Goal: Information Seeking & Learning: Understand process/instructions

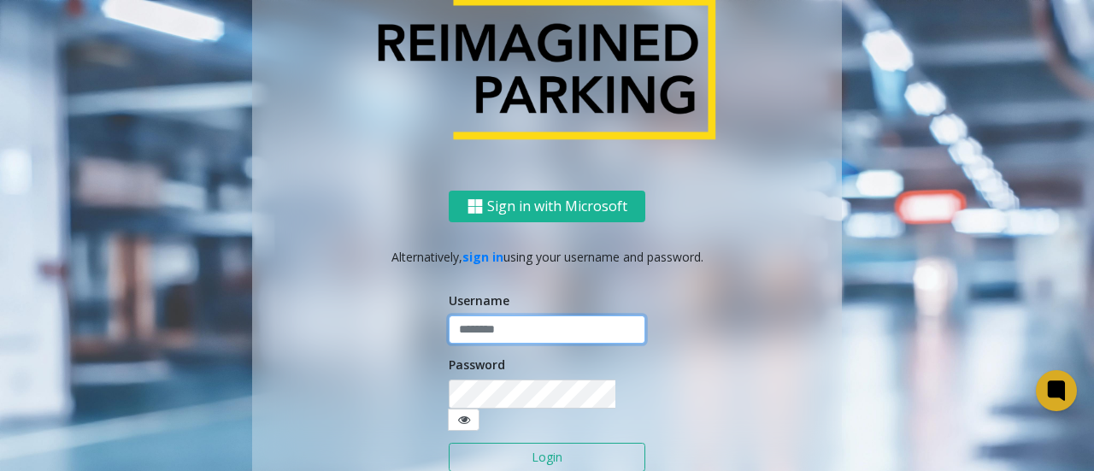
click at [489, 336] on input "text" at bounding box center [547, 329] width 197 height 29
type input "*******"
click at [530, 450] on button "Login" at bounding box center [547, 457] width 197 height 29
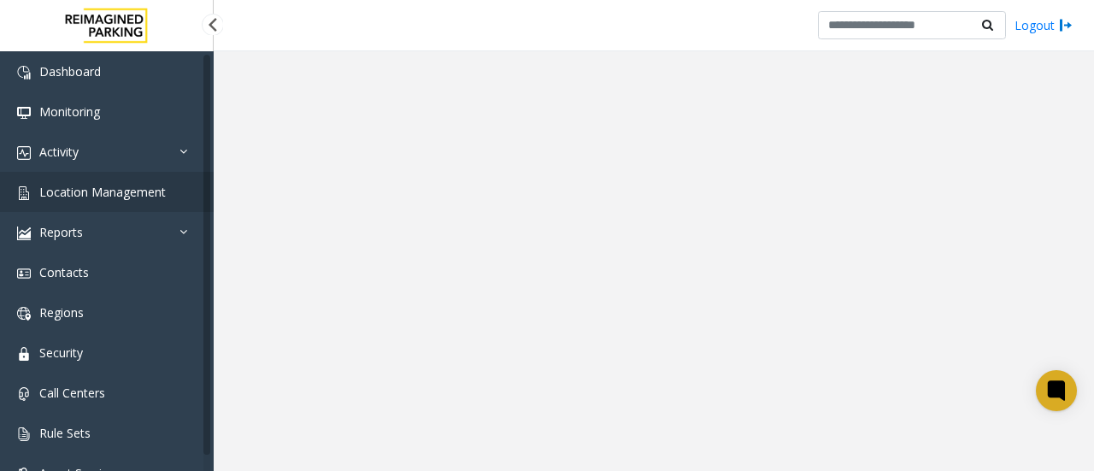
click at [112, 200] on link "Location Management" at bounding box center [107, 192] width 214 height 40
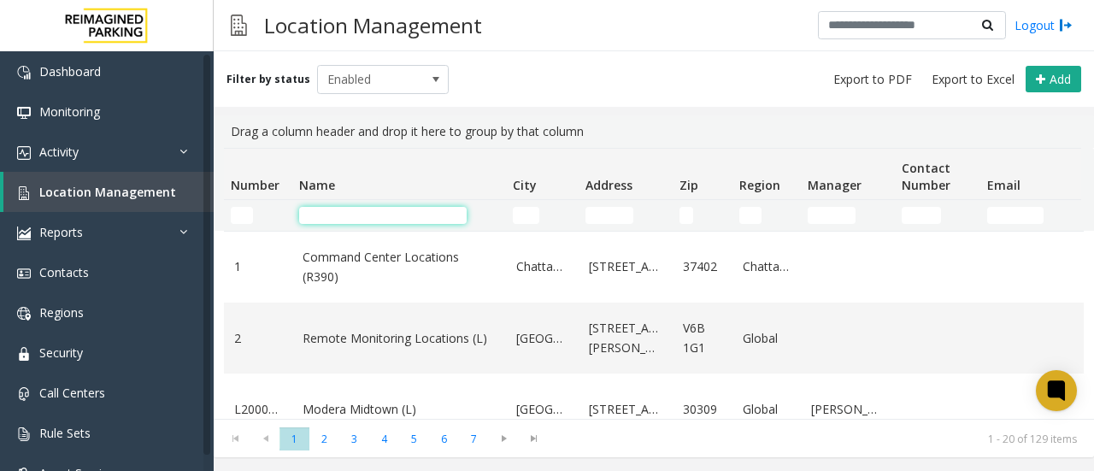
click at [362, 218] on input "Name Filter" at bounding box center [383, 215] width 168 height 17
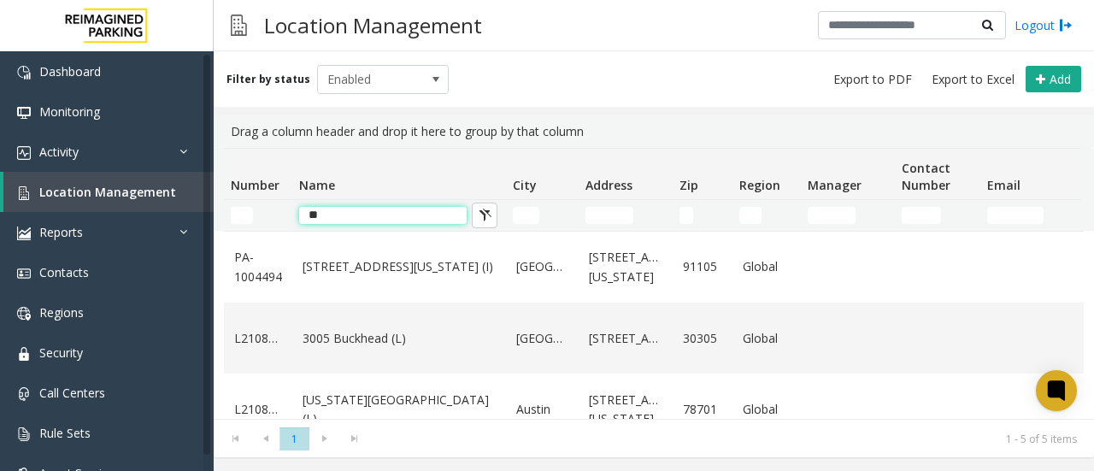
type input "*"
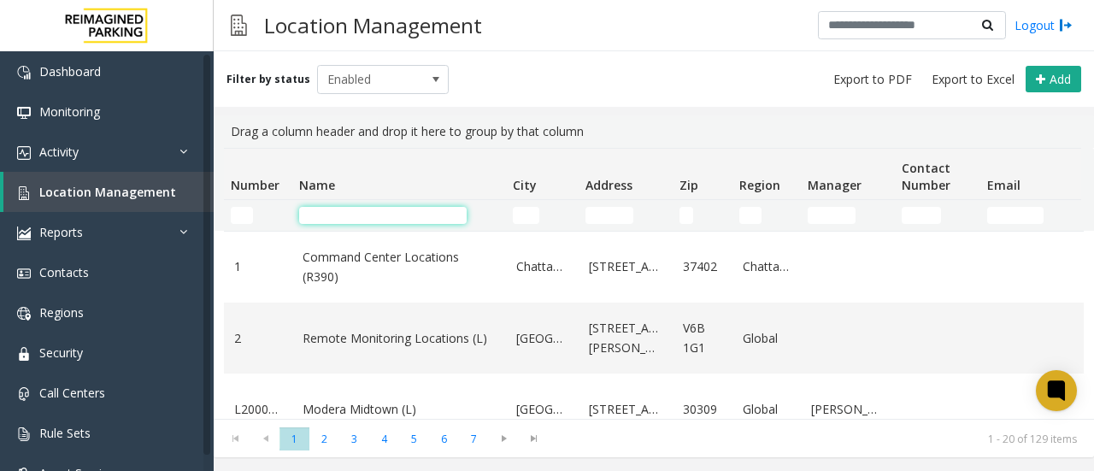
paste input "*"
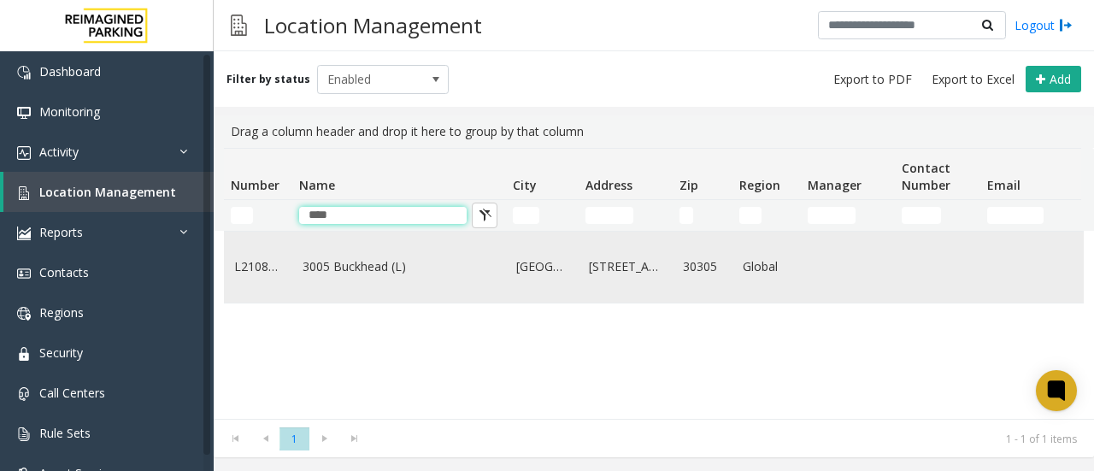
type input "****"
click at [353, 273] on link "3005 Buckhead (L)" at bounding box center [399, 266] width 193 height 19
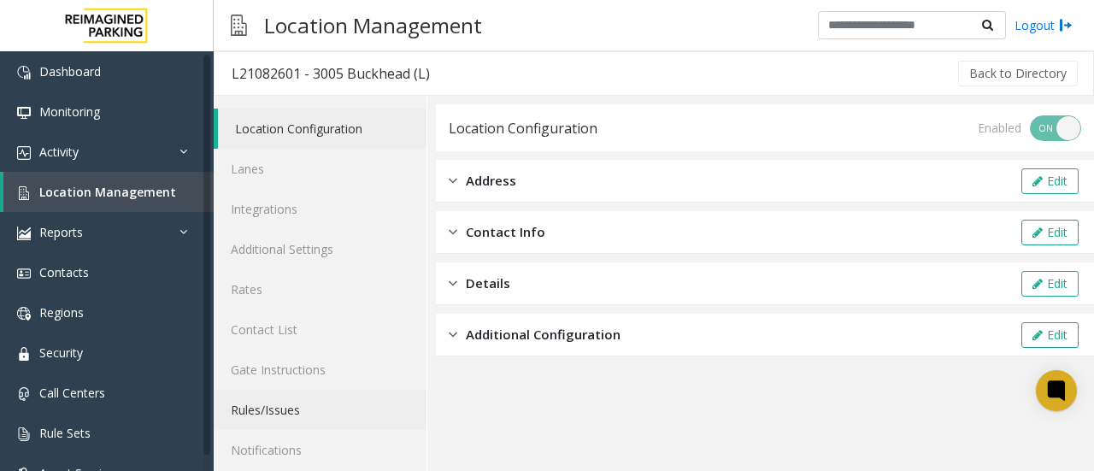
scroll to position [91, 0]
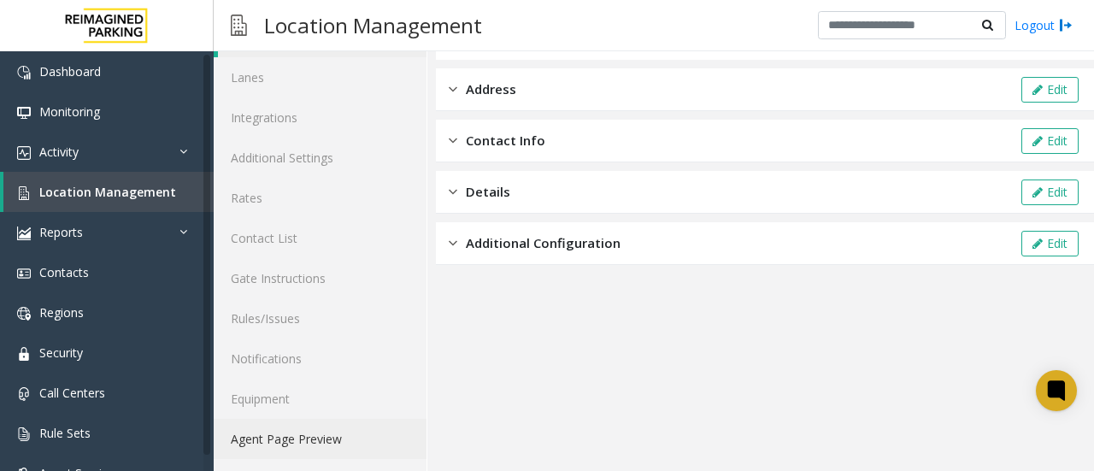
click at [325, 437] on link "Agent Page Preview" at bounding box center [320, 439] width 213 height 40
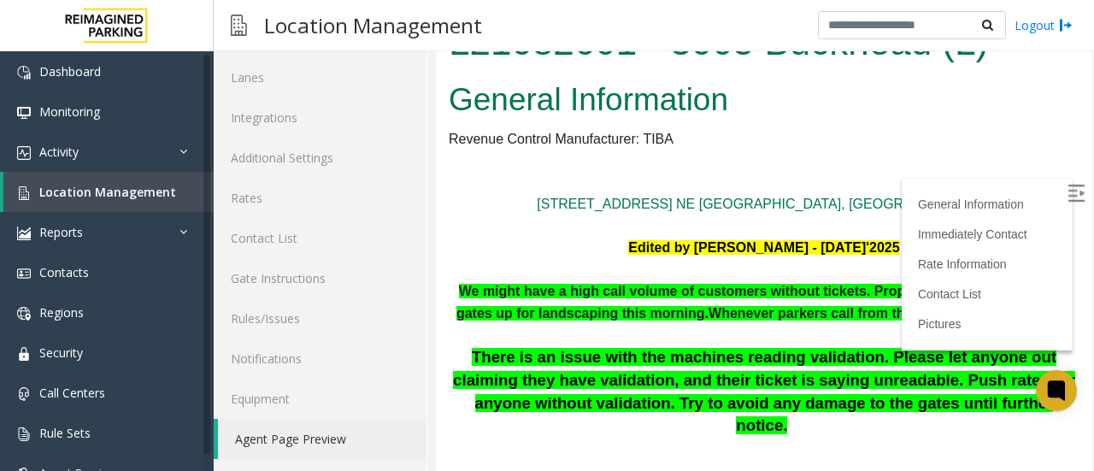
click at [1065, 196] on label at bounding box center [1078, 196] width 26 height 26
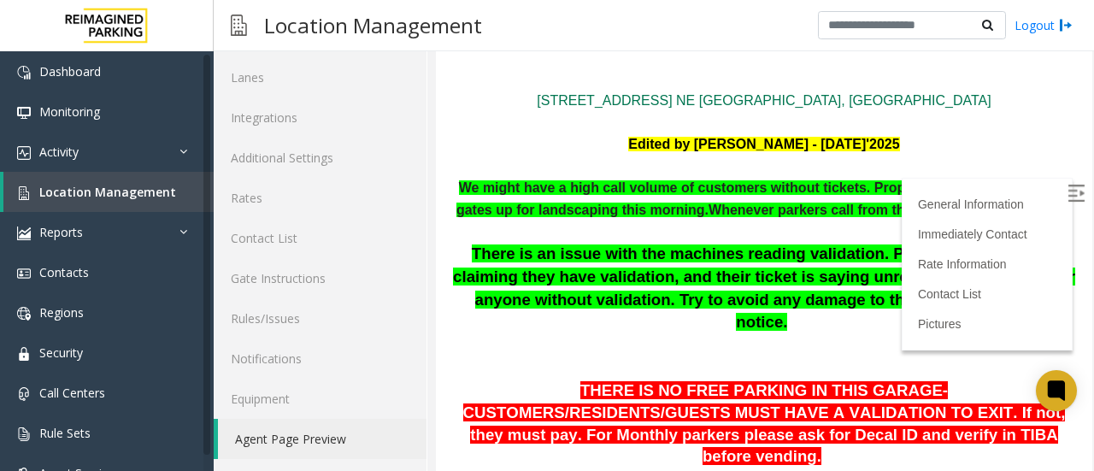
scroll to position [103, 0]
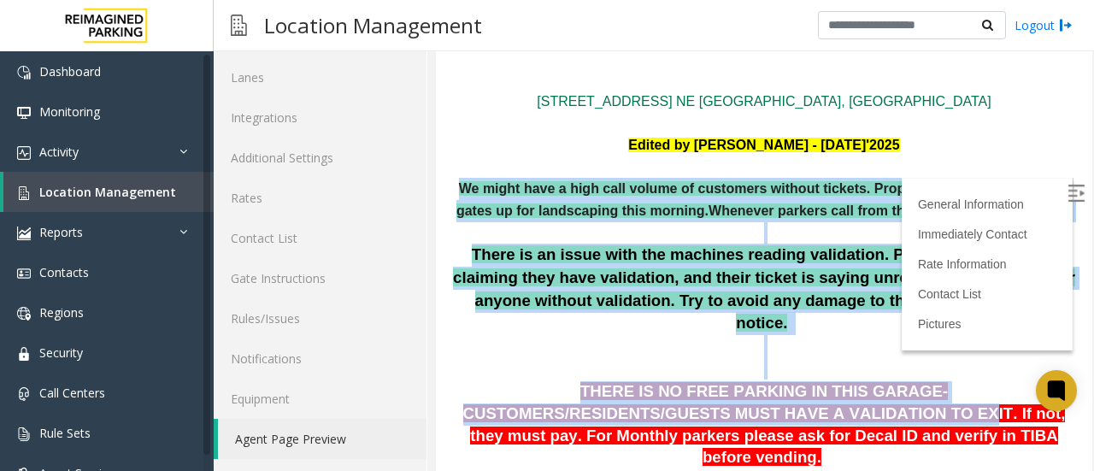
drag, startPoint x: 465, startPoint y: 185, endPoint x: 643, endPoint y: 422, distance: 296.8
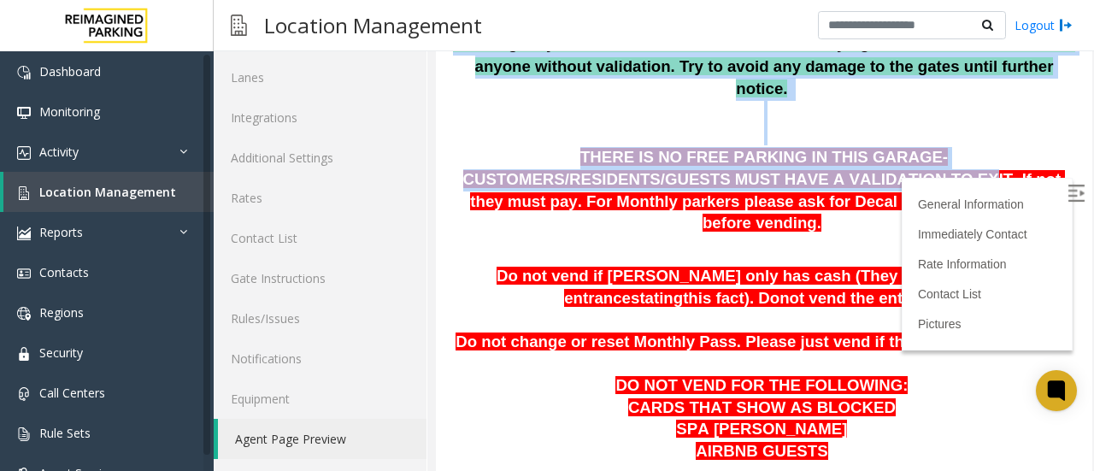
scroll to position [336, 0]
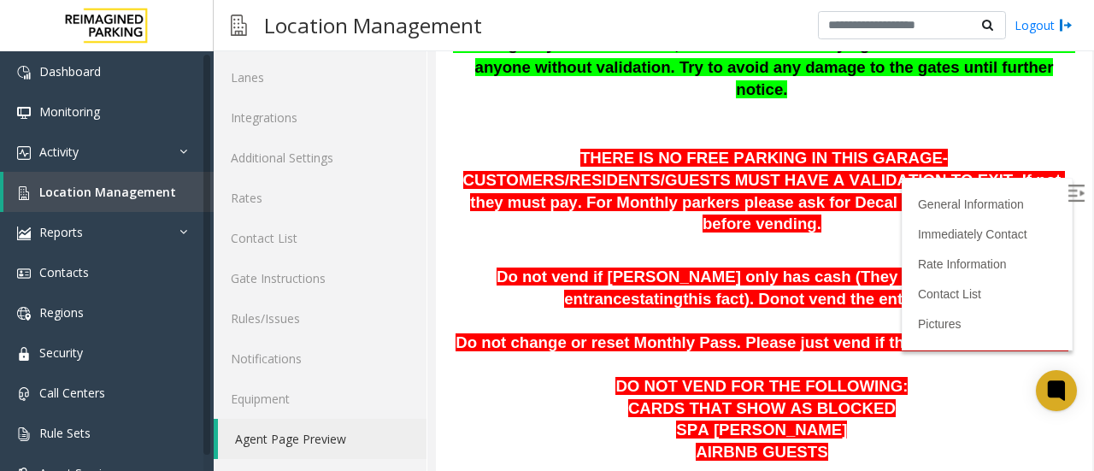
click at [832, 463] on p at bounding box center [764, 474] width 631 height 22
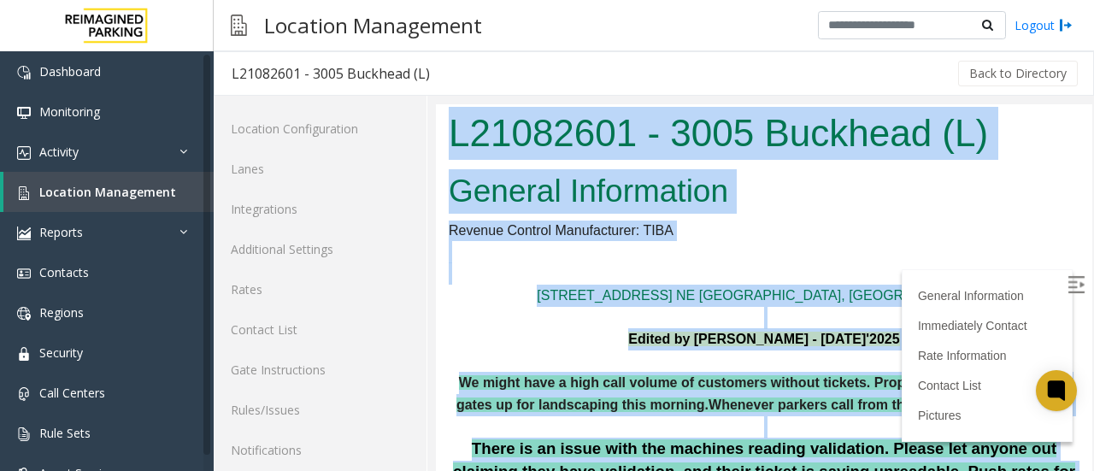
scroll to position [0, 0]
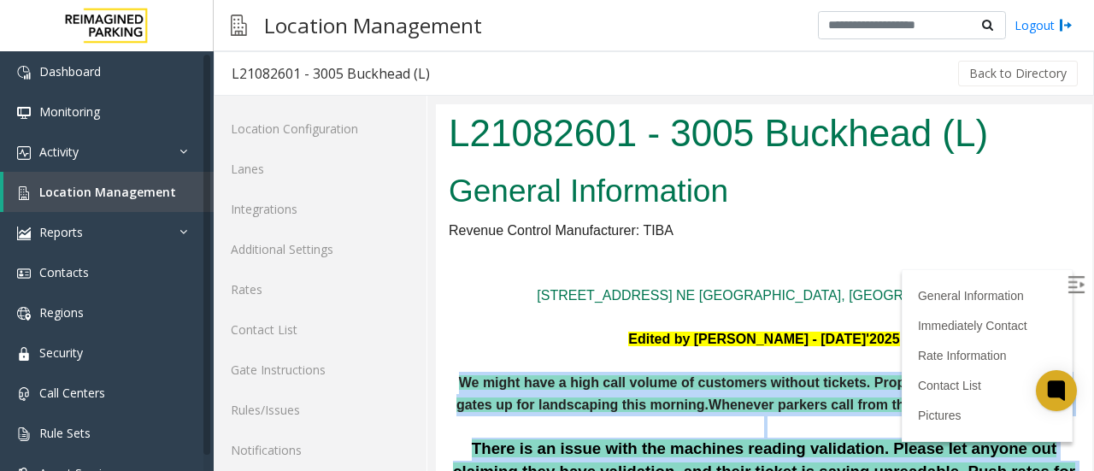
drag, startPoint x: 832, startPoint y: 538, endPoint x: 468, endPoint y: 378, distance: 397.7
copy div "We might have a high call volume of customers without tickets. Property managem…"
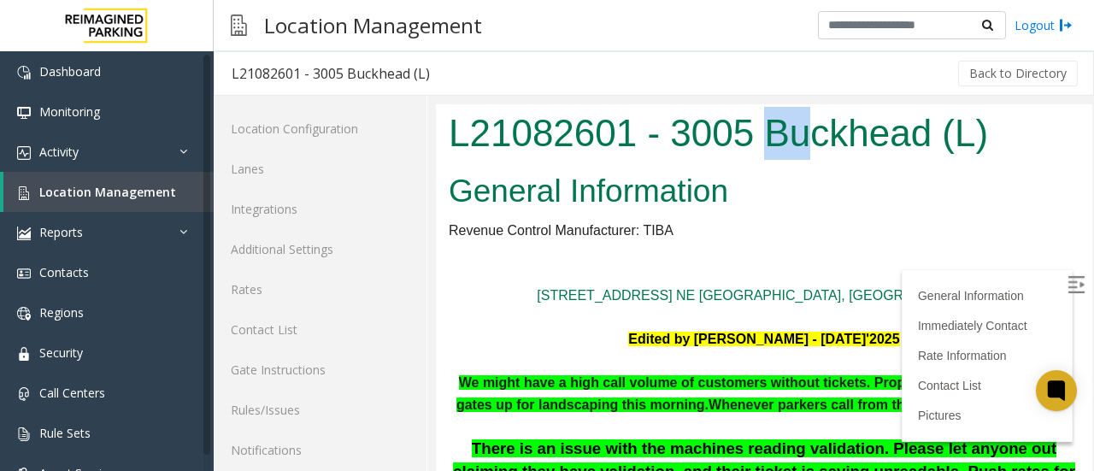
drag, startPoint x: 761, startPoint y: 137, endPoint x: 829, endPoint y: 130, distance: 68.7
click at [827, 130] on h1 "L21082601 - 3005 Buckhead (L)" at bounding box center [764, 133] width 631 height 53
click at [930, 134] on h1 "L21082601 - 3005 Buckhead (L)" at bounding box center [764, 133] width 631 height 53
drag, startPoint x: 930, startPoint y: 134, endPoint x: 768, endPoint y: 129, distance: 161.6
click at [768, 129] on h1 "L21082601 - 3005 Buckhead (L)" at bounding box center [764, 133] width 631 height 53
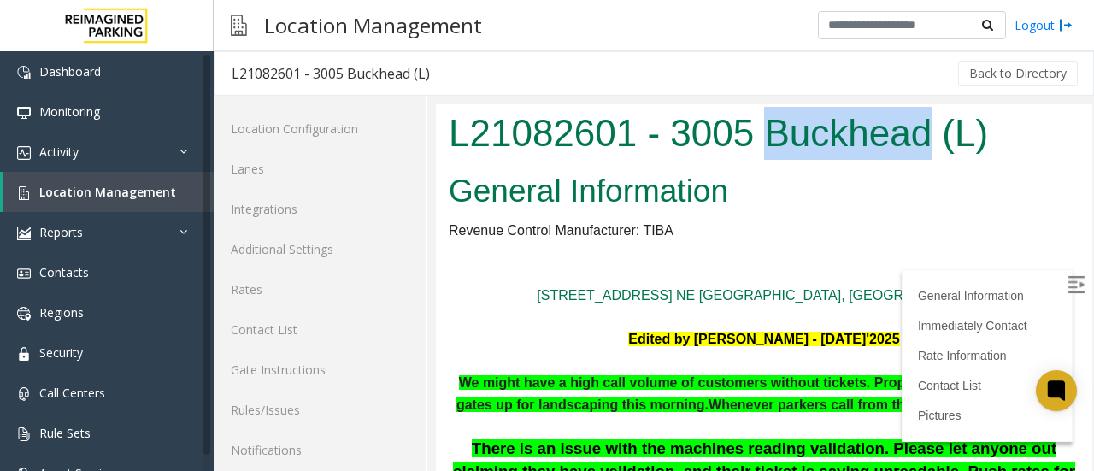
copy h1 "Buckhead"
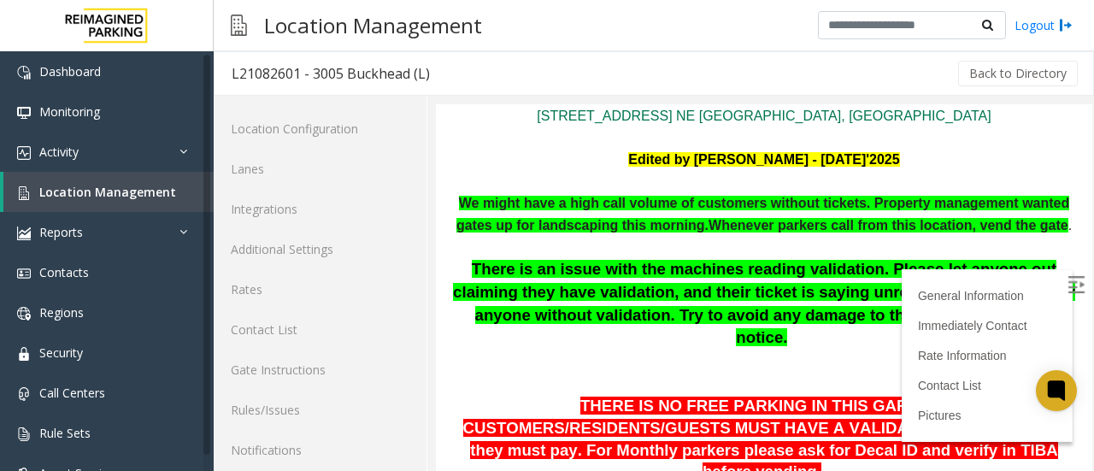
scroll to position [180, 0]
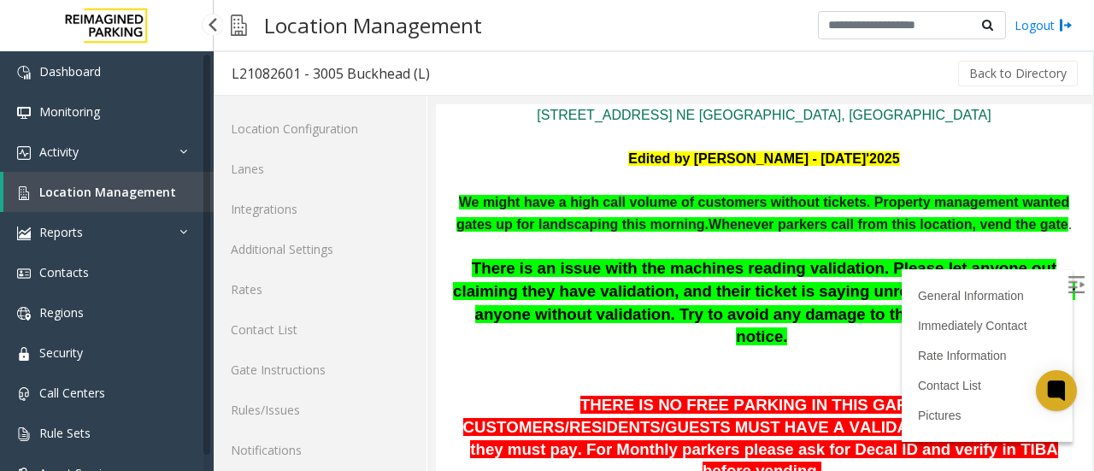
click at [138, 186] on span "Location Management" at bounding box center [107, 192] width 137 height 16
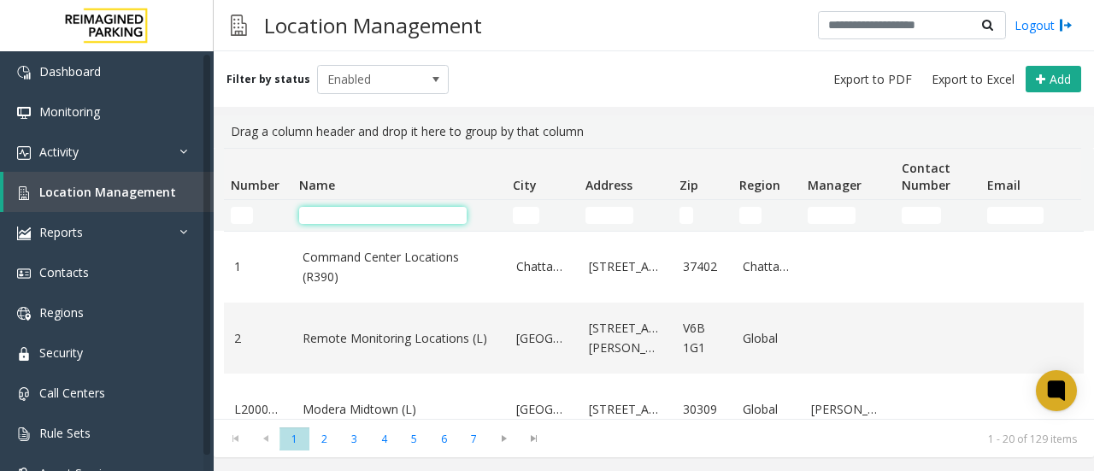
click at [371, 217] on input "Name Filter" at bounding box center [383, 215] width 168 height 17
paste input "**********"
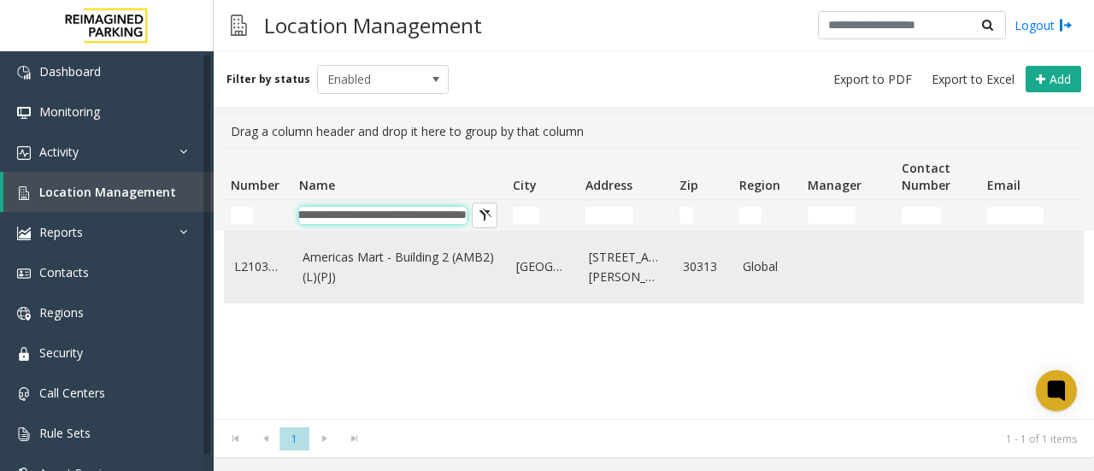
type input "**********"
click at [390, 264] on link "Americas Mart - Building 2 (AMB2) (L)(PJ)" at bounding box center [399, 267] width 193 height 38
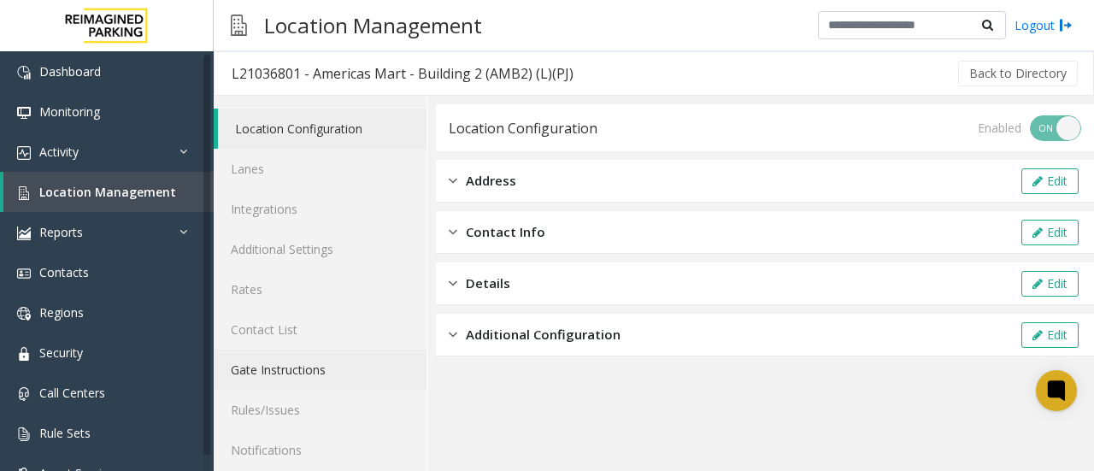
scroll to position [91, 0]
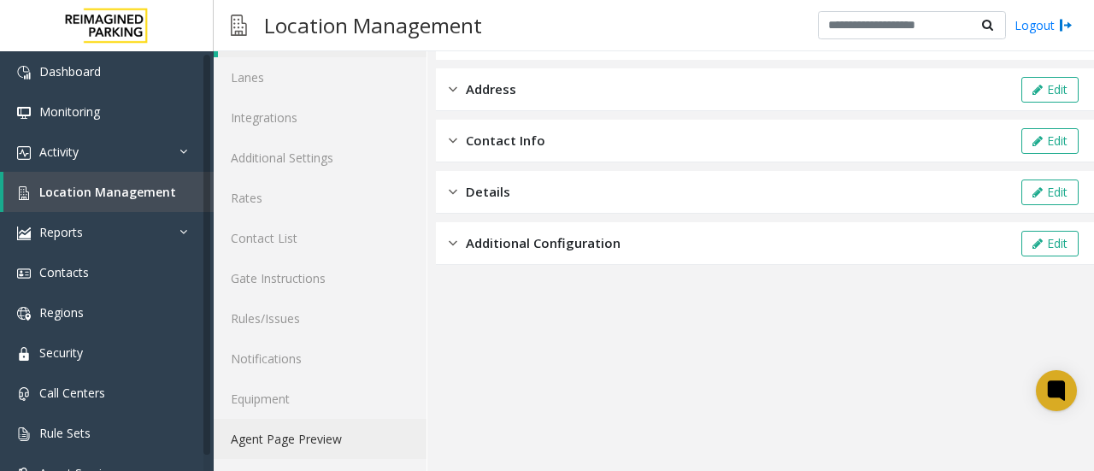
click at [321, 442] on link "Agent Page Preview" at bounding box center [320, 439] width 213 height 40
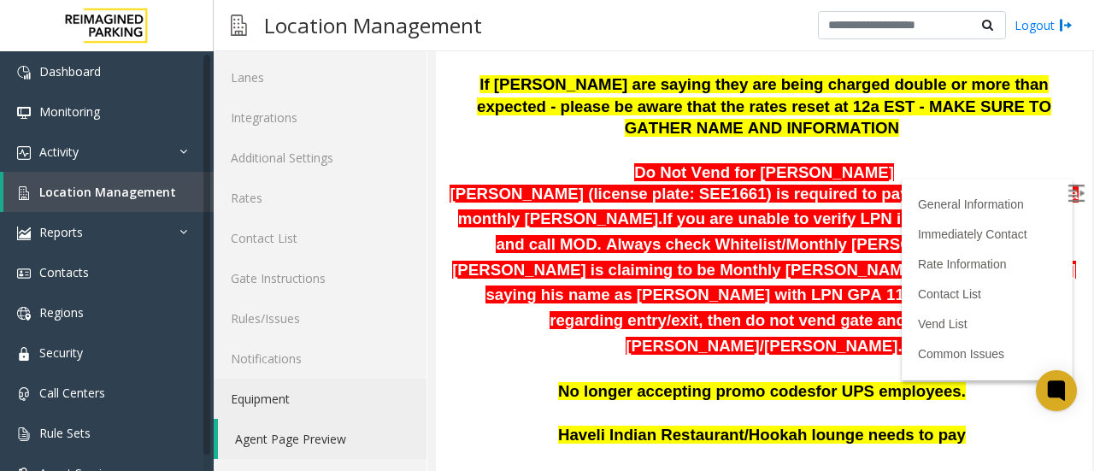
scroll to position [396, 0]
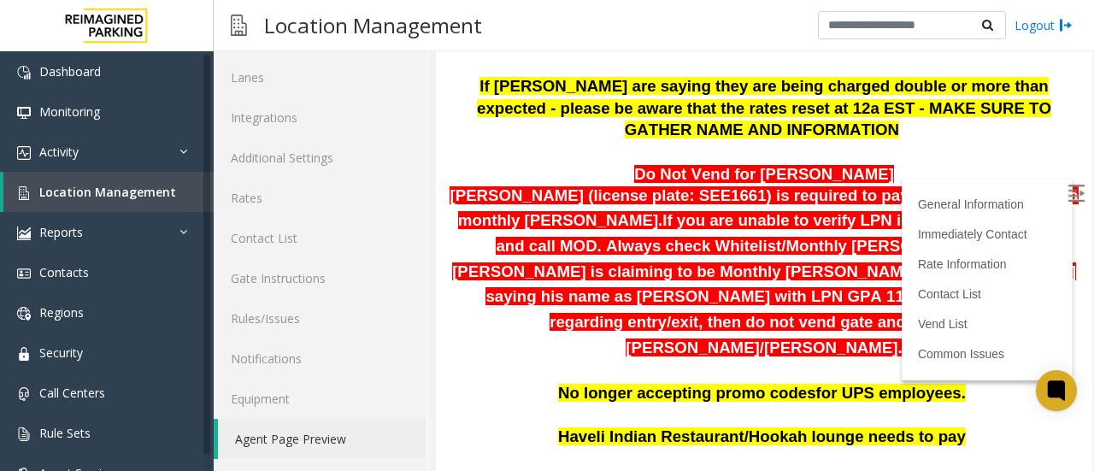
click at [1065, 190] on label at bounding box center [1078, 196] width 26 height 26
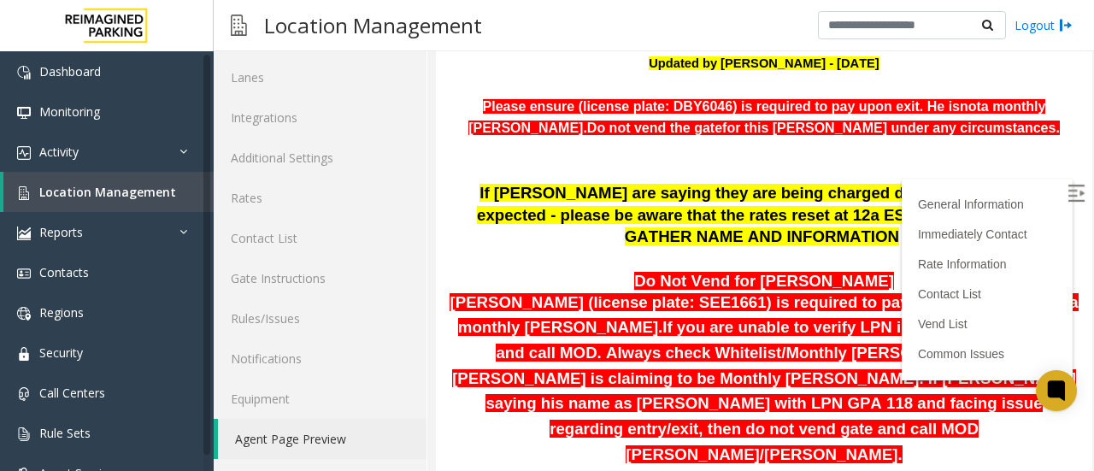
scroll to position [288, 0]
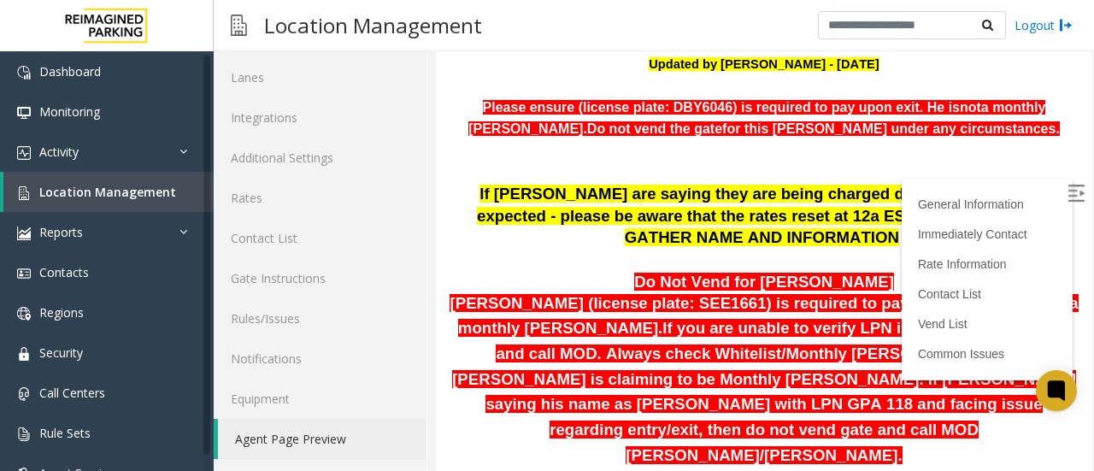
click at [911, 391] on p "[PERSON_NAME] (license plate: SEE1661) is required to pay upon exit. She is not…" at bounding box center [764, 380] width 631 height 175
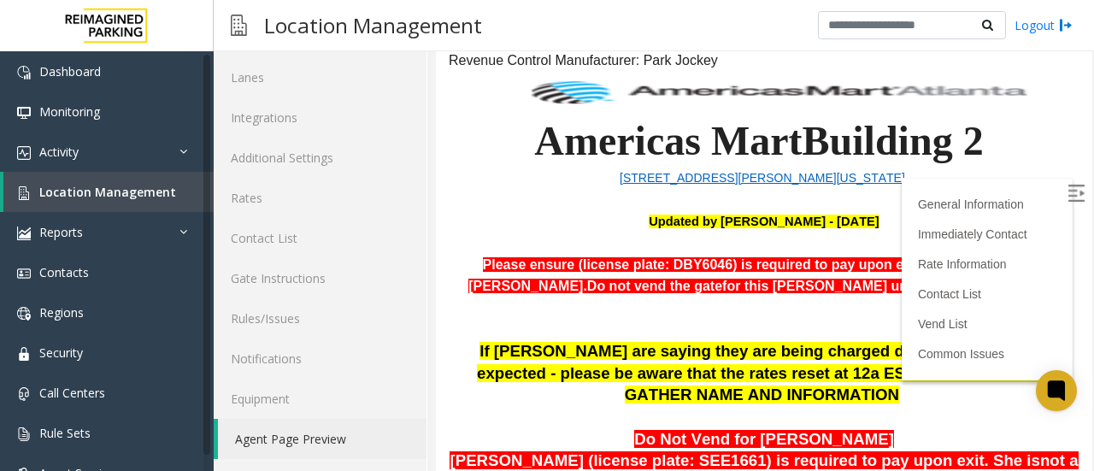
scroll to position [132, 0]
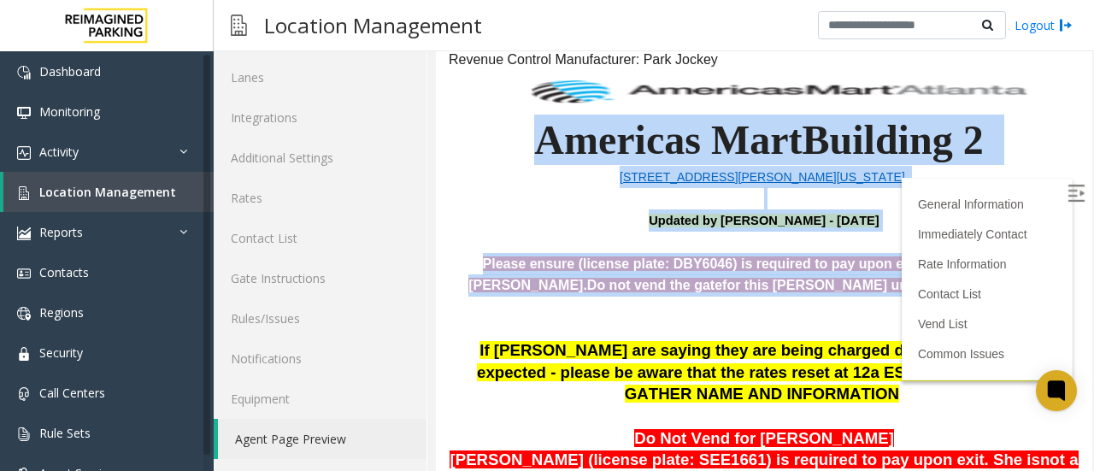
drag, startPoint x: 919, startPoint y: 286, endPoint x: 515, endPoint y: 144, distance: 428.5
copy h1 "[GEOGRAPHIC_DATA] 2 [STREET_ADDRESS][PERSON_NAME][US_STATE] Updated by [PERSON_…"
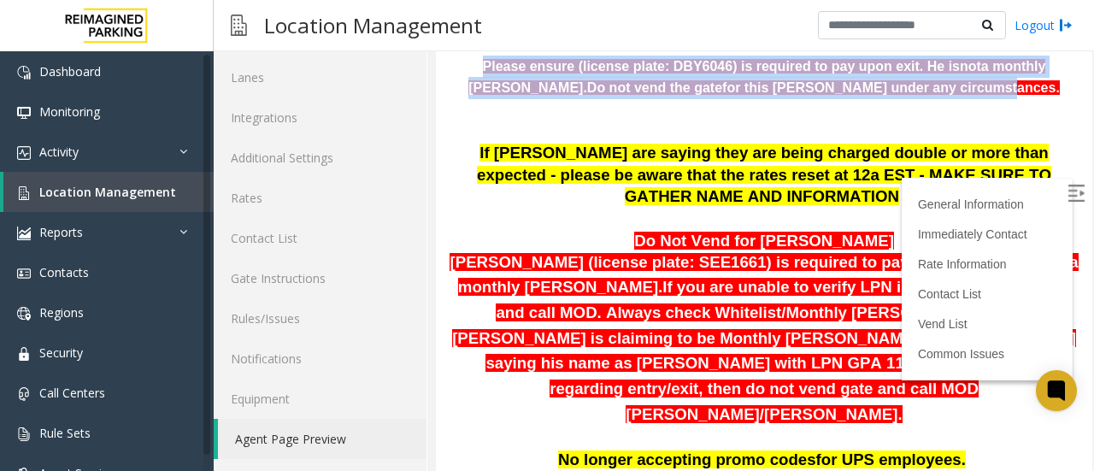
scroll to position [330, 0]
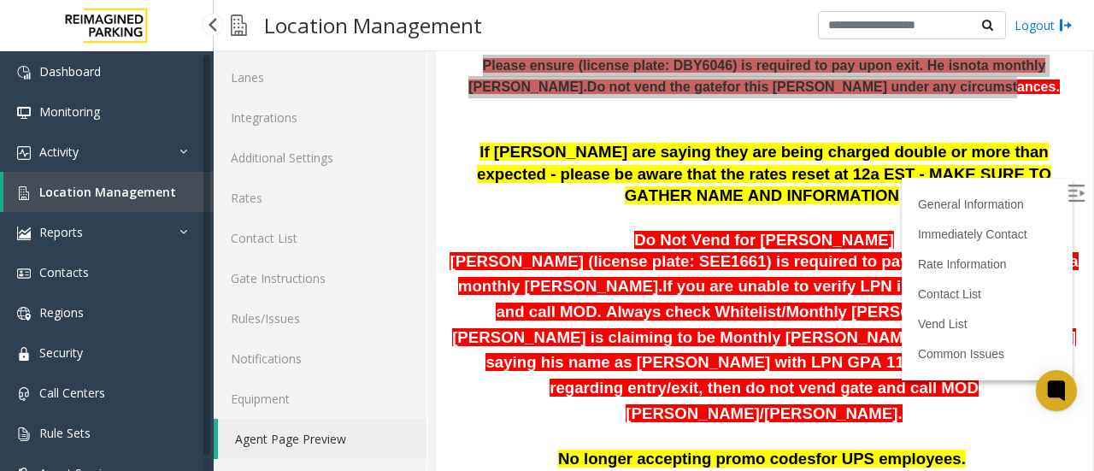
click at [103, 198] on span "Location Management" at bounding box center [107, 192] width 137 height 16
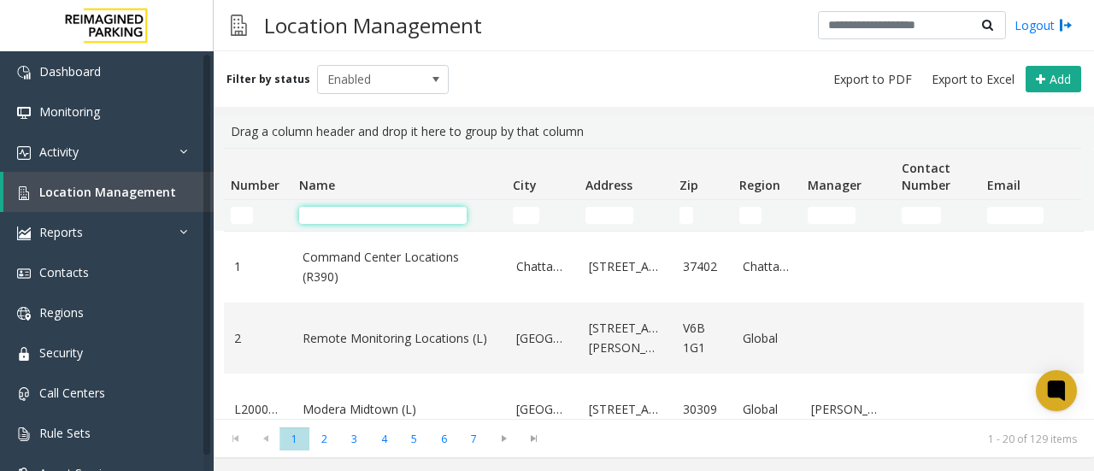
click at [355, 214] on input "Name Filter" at bounding box center [383, 215] width 168 height 17
paste input "**********"
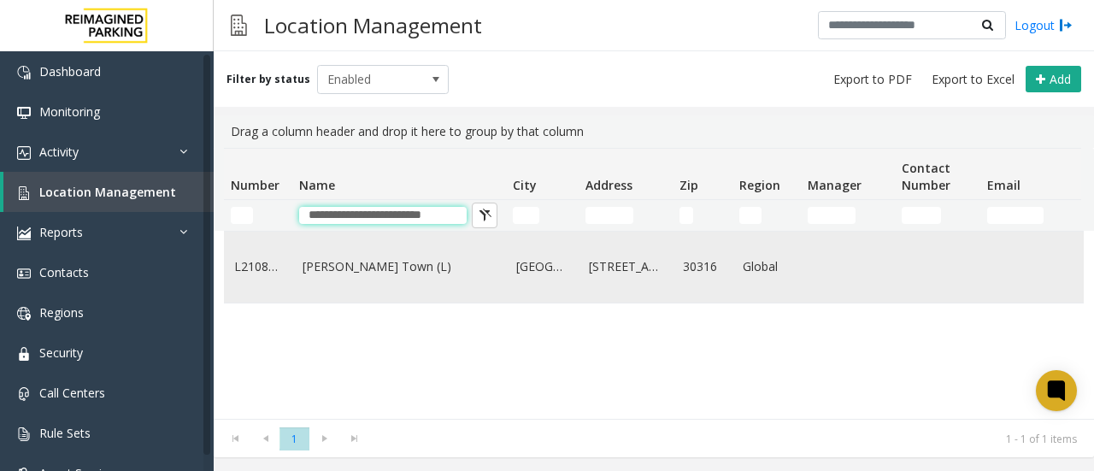
type input "**********"
click at [368, 276] on link "[PERSON_NAME] Town (L)" at bounding box center [399, 266] width 193 height 19
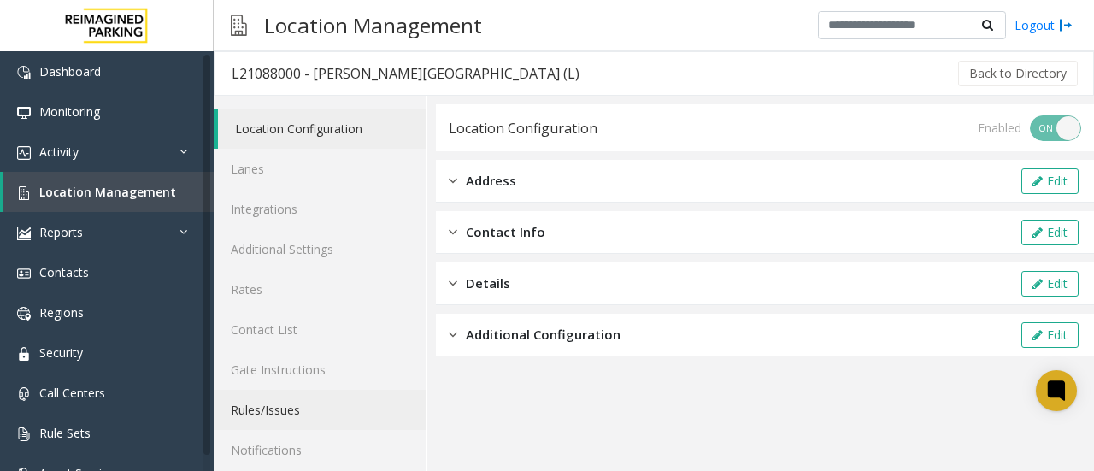
scroll to position [91, 0]
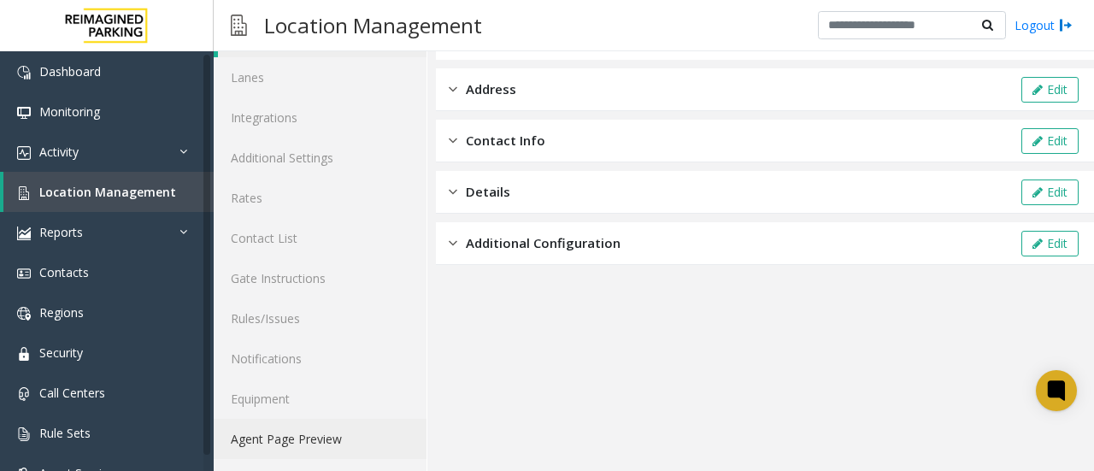
click at [330, 431] on link "Agent Page Preview" at bounding box center [320, 439] width 213 height 40
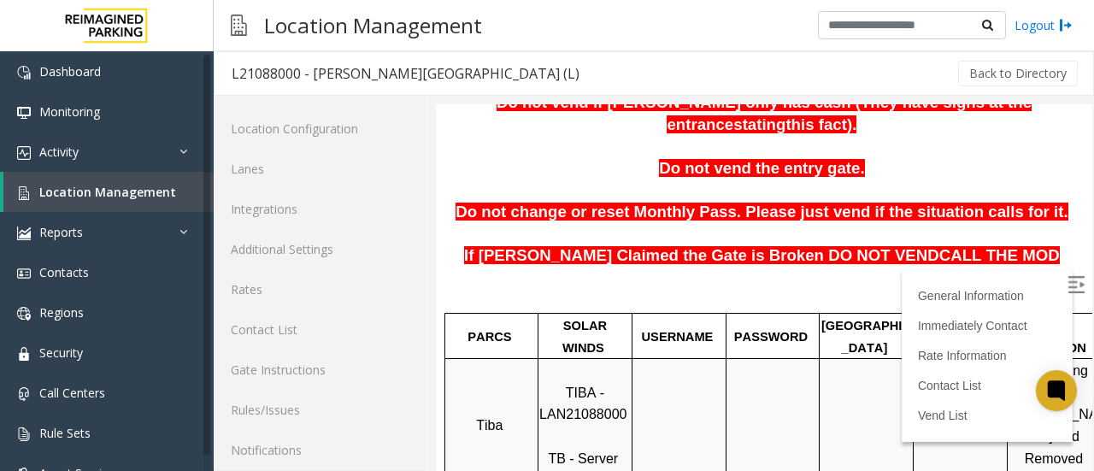
scroll to position [321, 0]
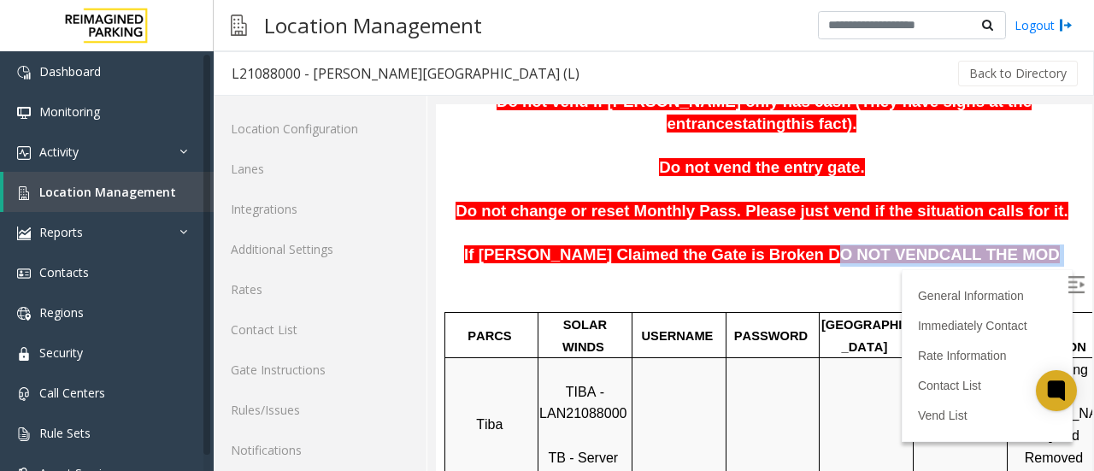
drag, startPoint x: 988, startPoint y: 237, endPoint x: 823, endPoint y: 228, distance: 165.2
click at [827, 244] on p "If [PERSON_NAME] Claimed the Gate is Broken DO NOT VEND CALL THE MOD" at bounding box center [764, 255] width 631 height 22
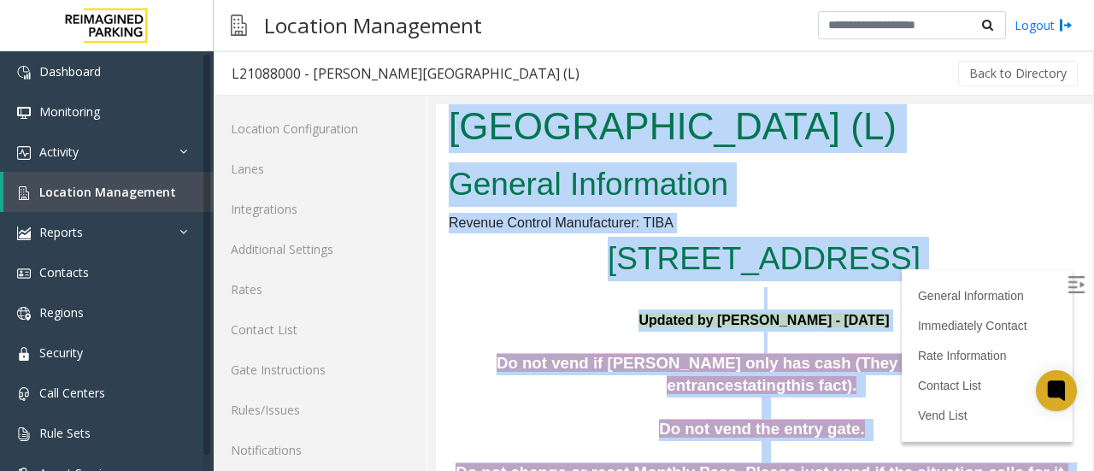
scroll to position [7, 0]
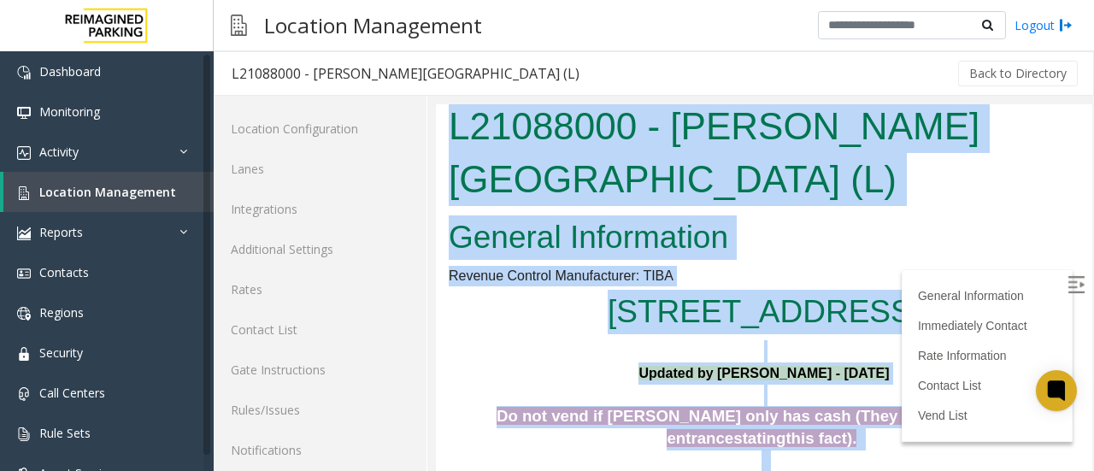
copy body "L21088000 - [PERSON_NAME] Town (L) General Information Revenue Control Manufact…"
click at [742, 187] on h1 "L21088000 - [PERSON_NAME][GEOGRAPHIC_DATA] (L)" at bounding box center [764, 152] width 631 height 105
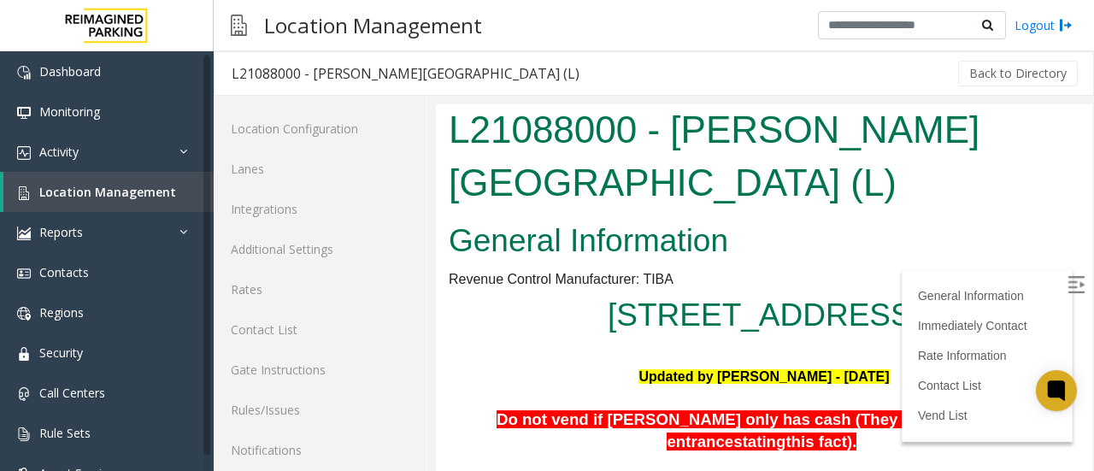
scroll to position [0, 0]
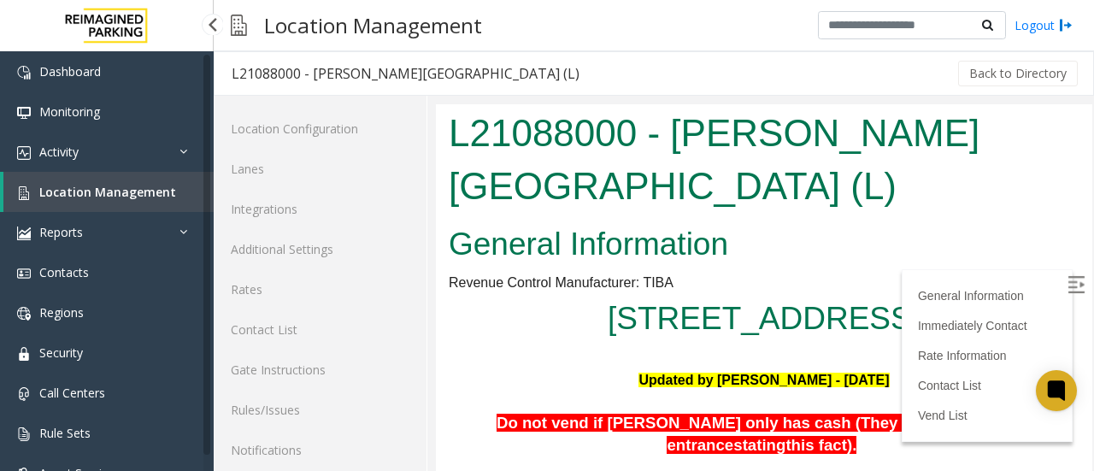
click at [120, 199] on span "Location Management" at bounding box center [107, 192] width 137 height 16
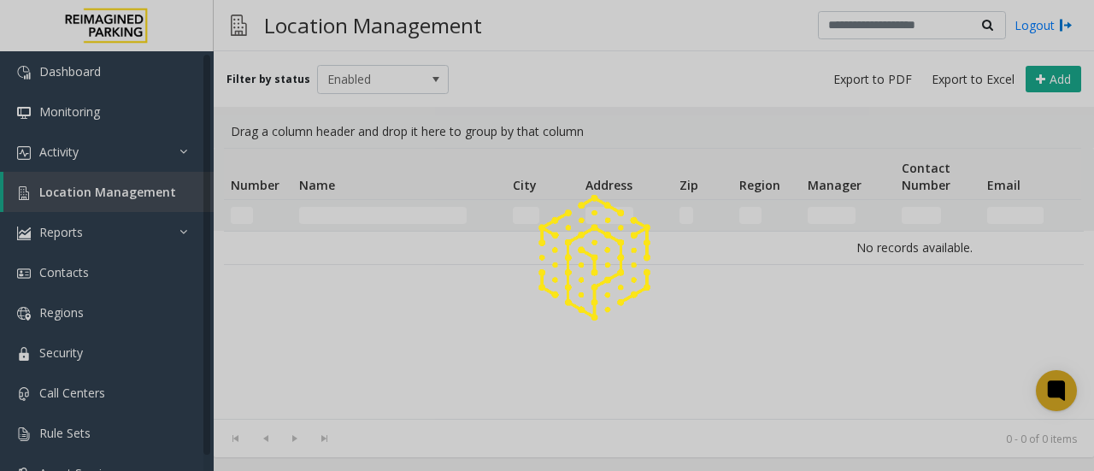
click at [342, 216] on div at bounding box center [547, 235] width 1094 height 471
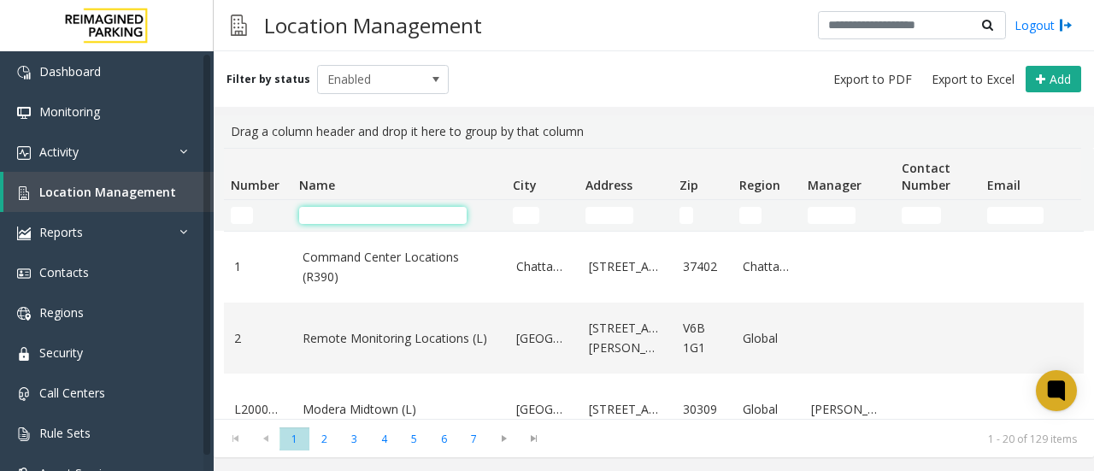
click at [342, 216] on input "Name Filter" at bounding box center [383, 215] width 168 height 17
paste input "**********"
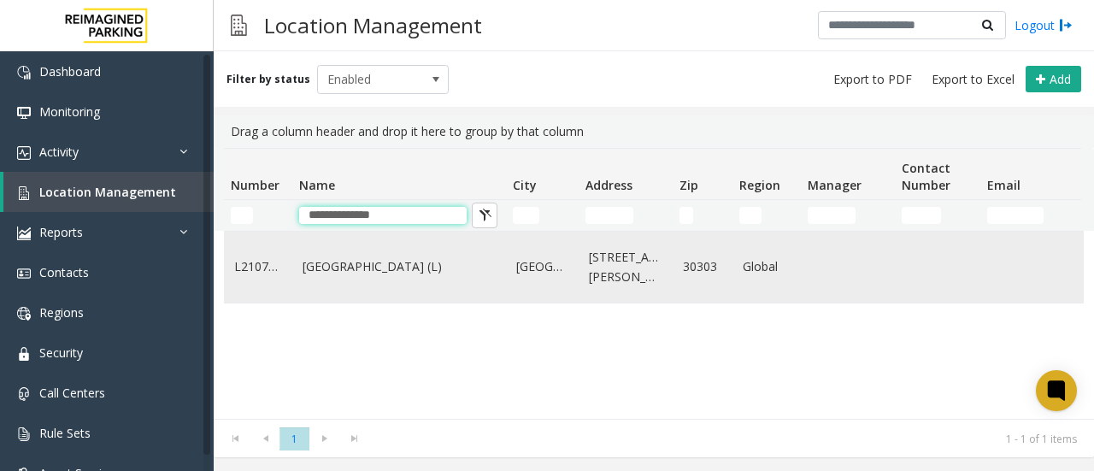
type input "**********"
click at [339, 264] on link "[GEOGRAPHIC_DATA] (L)" at bounding box center [399, 266] width 193 height 19
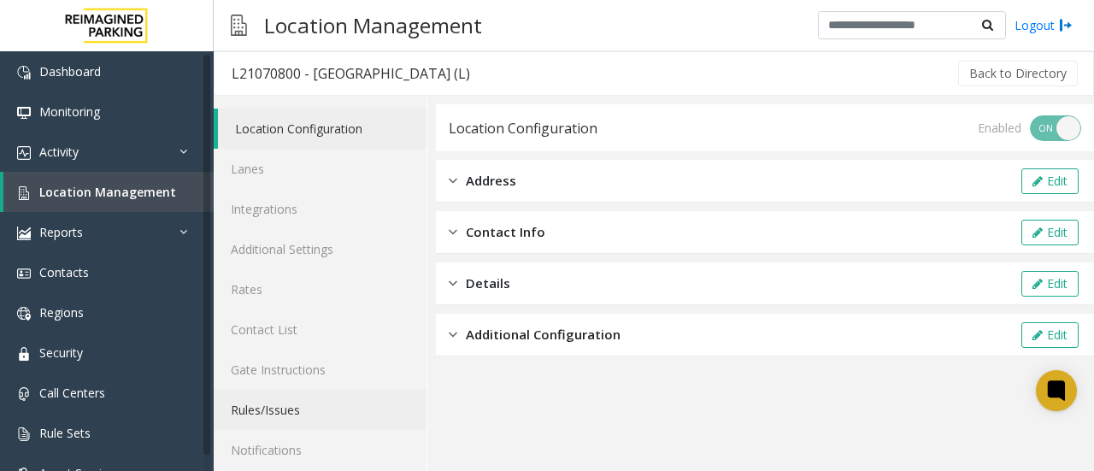
scroll to position [91, 0]
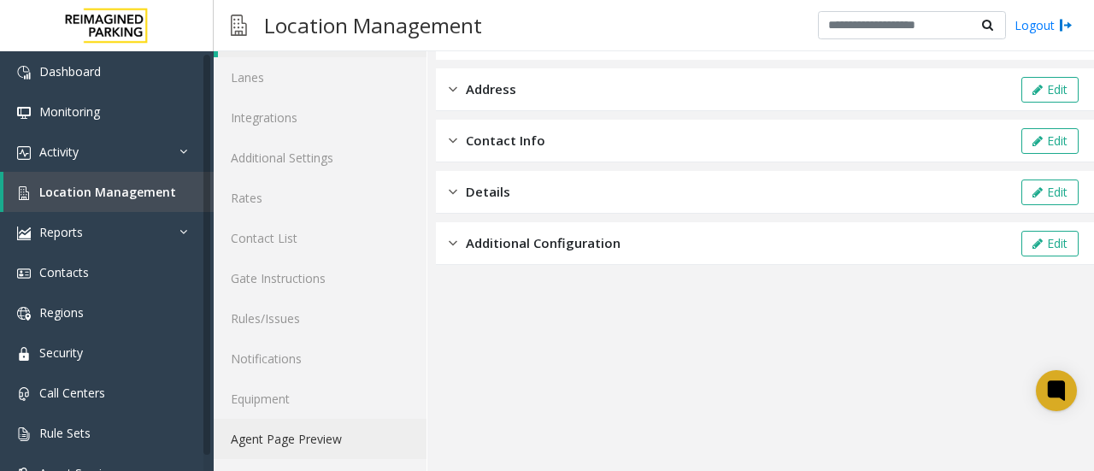
click at [288, 438] on link "Agent Page Preview" at bounding box center [320, 439] width 213 height 40
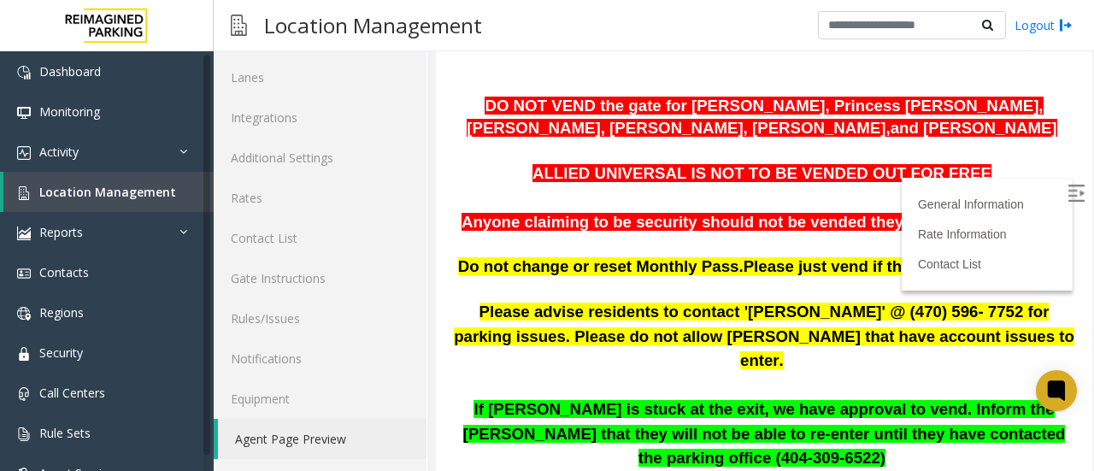
scroll to position [280, 0]
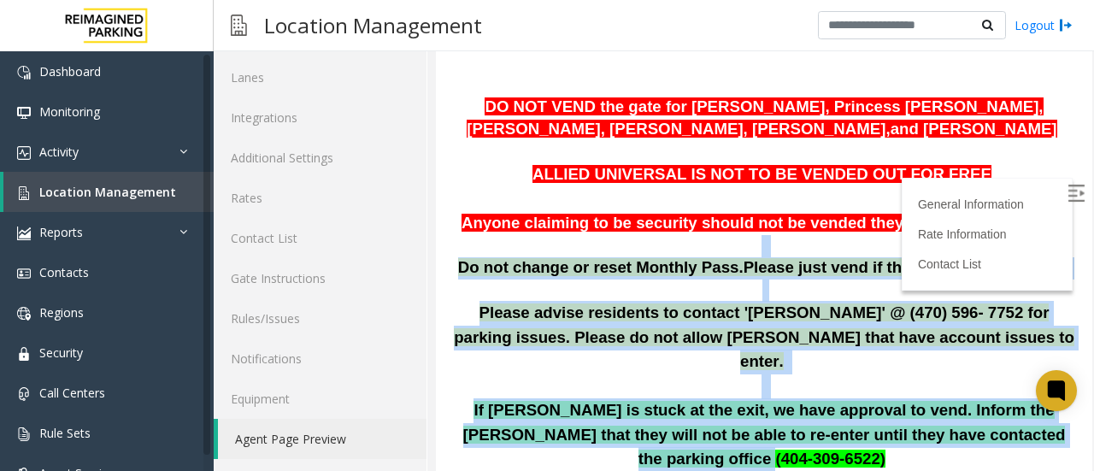
drag, startPoint x: 1009, startPoint y: 356, endPoint x: 573, endPoint y: 138, distance: 487.4
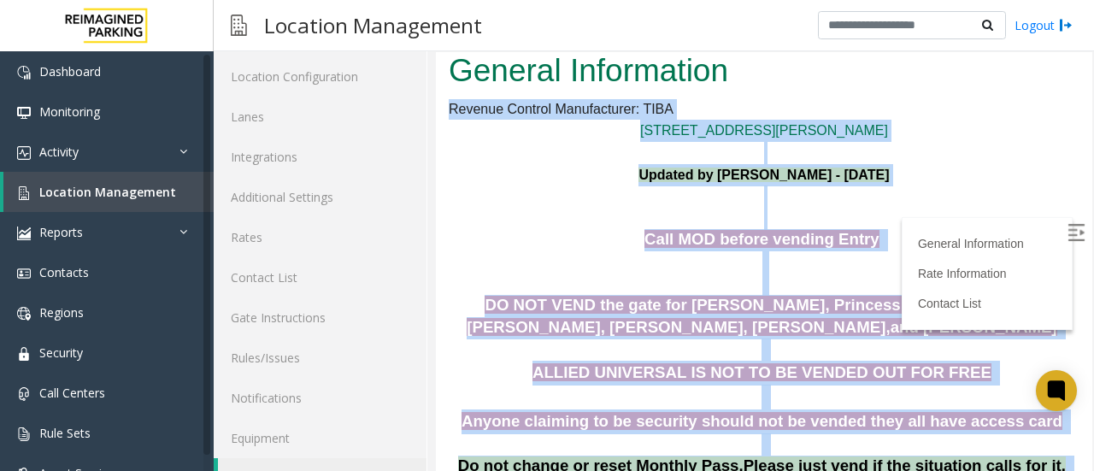
scroll to position [7, 0]
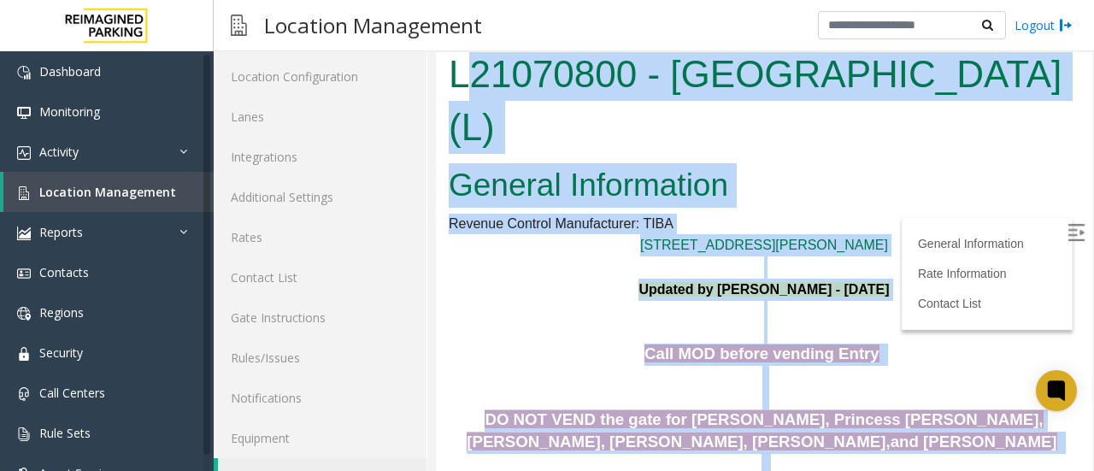
copy body "L21070800 - [GEOGRAPHIC_DATA] (L) General Information Revenue Control Manufactu…"
click at [636, 344] on p "Call MOD before vending Entry" at bounding box center [764, 366] width 631 height 44
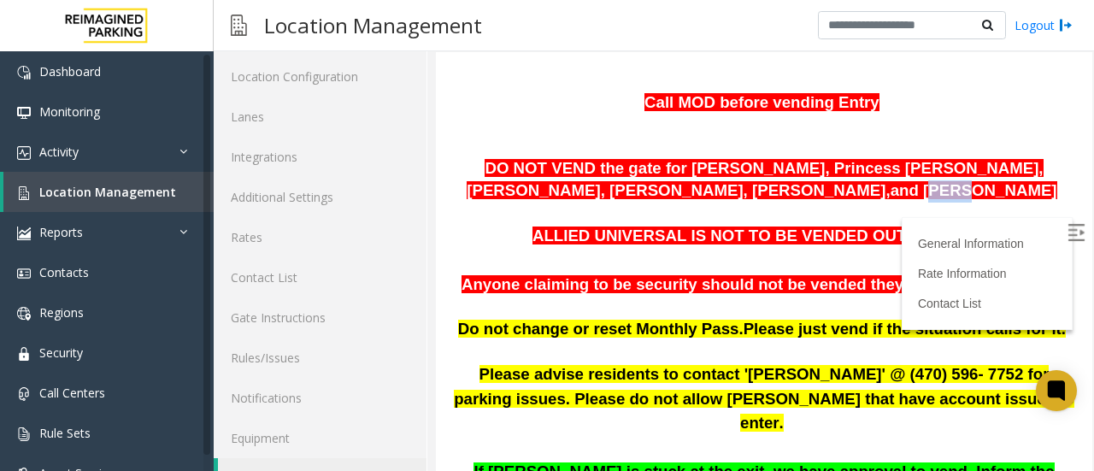
scroll to position [279, 0]
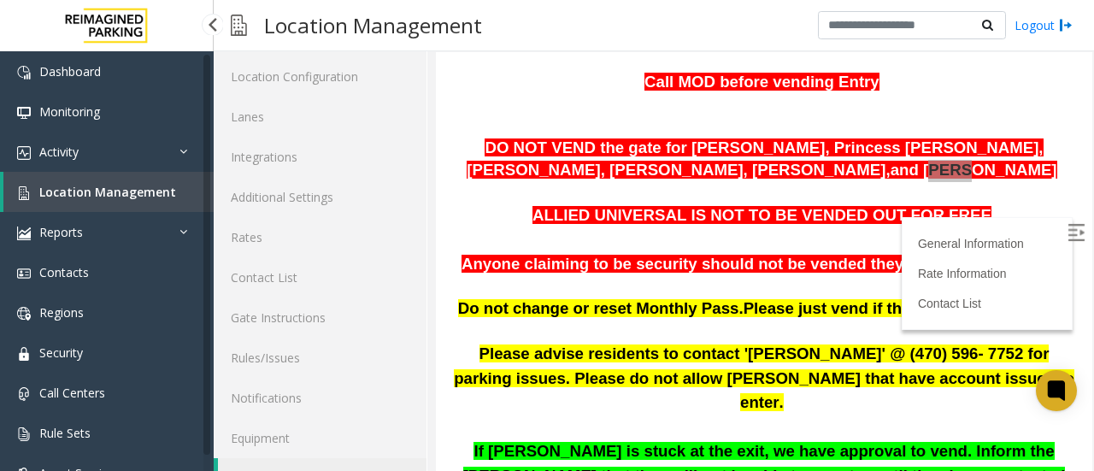
click at [118, 188] on span "Location Management" at bounding box center [107, 192] width 137 height 16
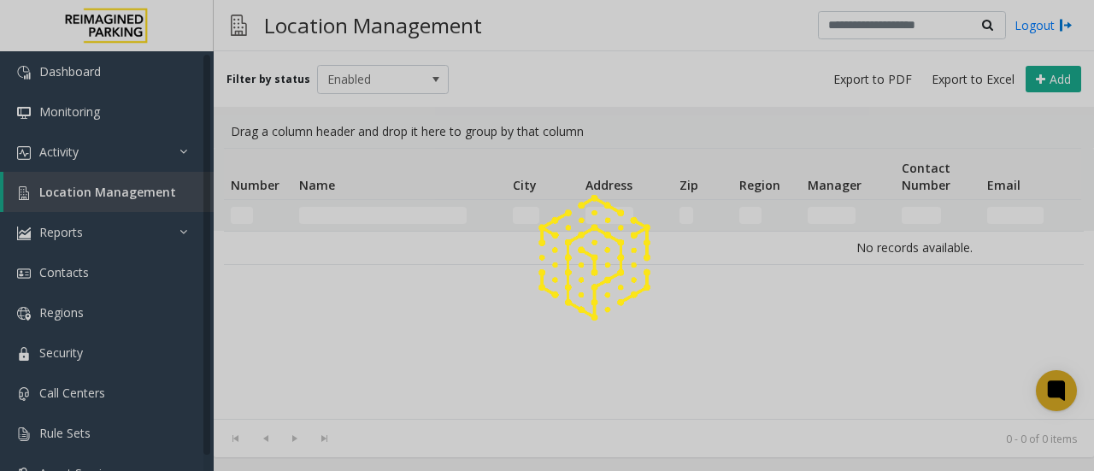
click at [356, 216] on div at bounding box center [547, 235] width 1094 height 471
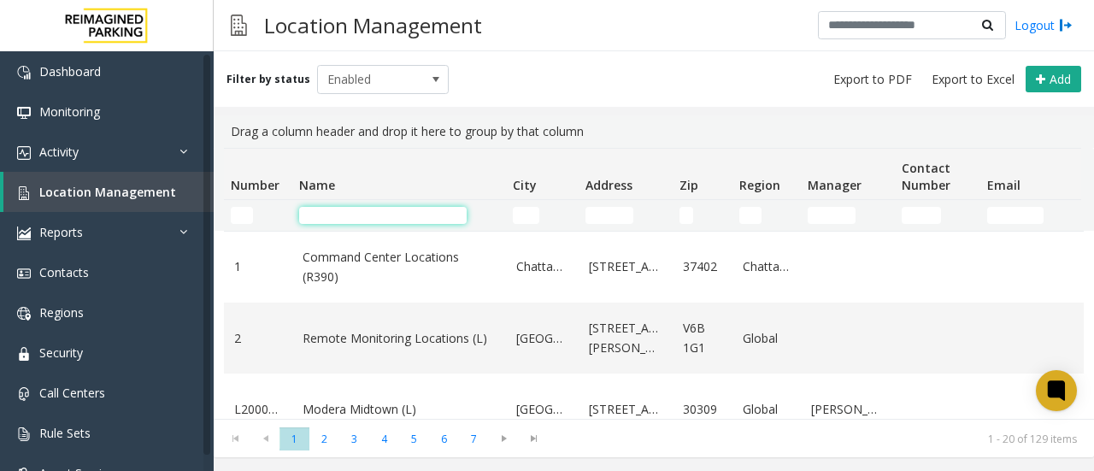
click at [380, 213] on input "Name Filter" at bounding box center [383, 215] width 168 height 17
paste input "**********"
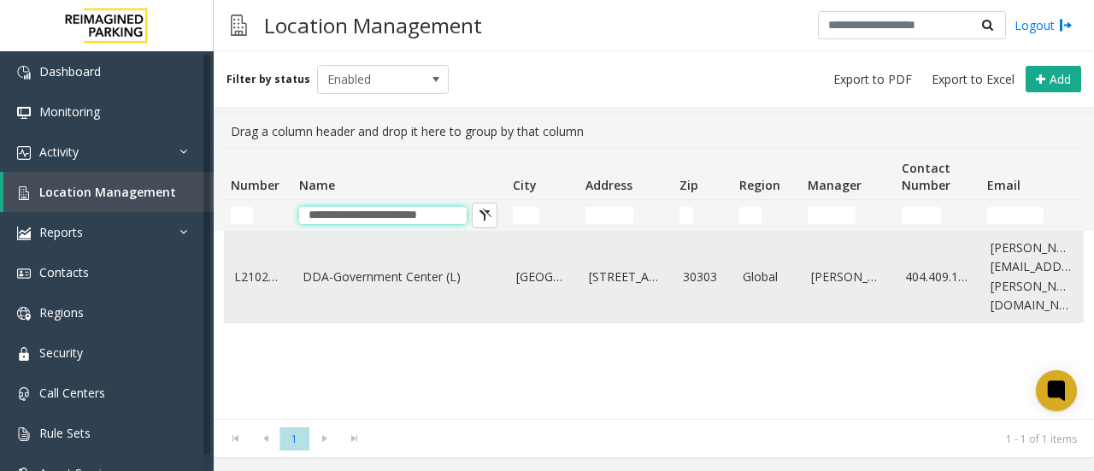
type input "**********"
click at [378, 268] on link "DDA-Government Center (L)" at bounding box center [399, 277] width 193 height 19
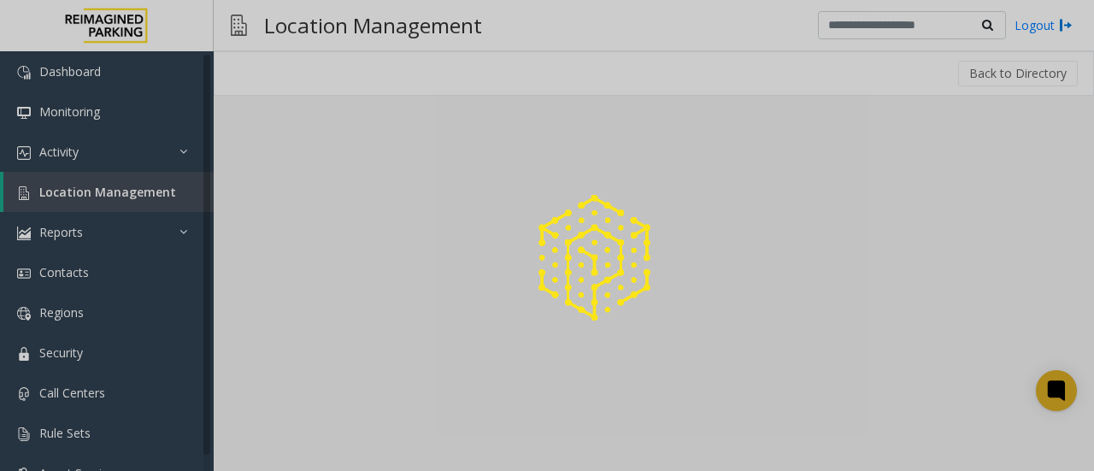
click at [378, 262] on div at bounding box center [547, 235] width 1094 height 471
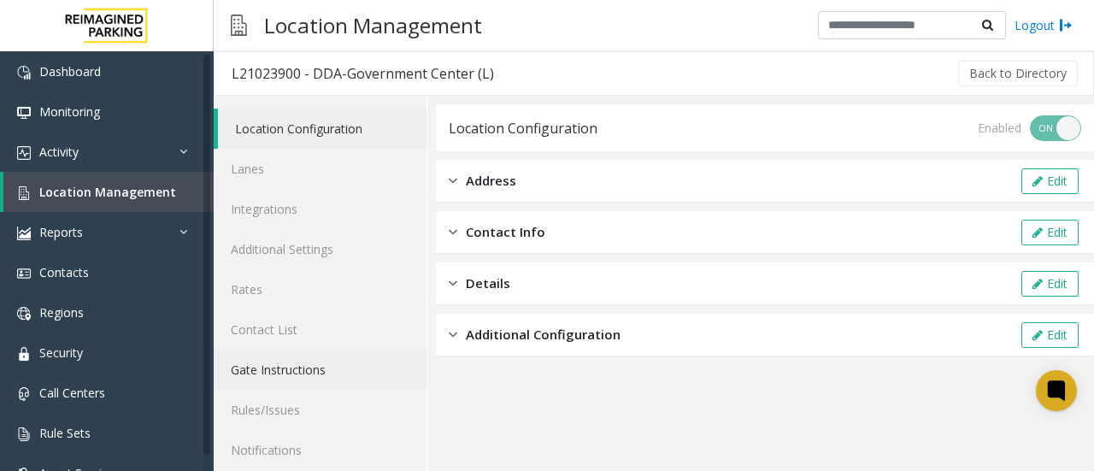
scroll to position [91, 0]
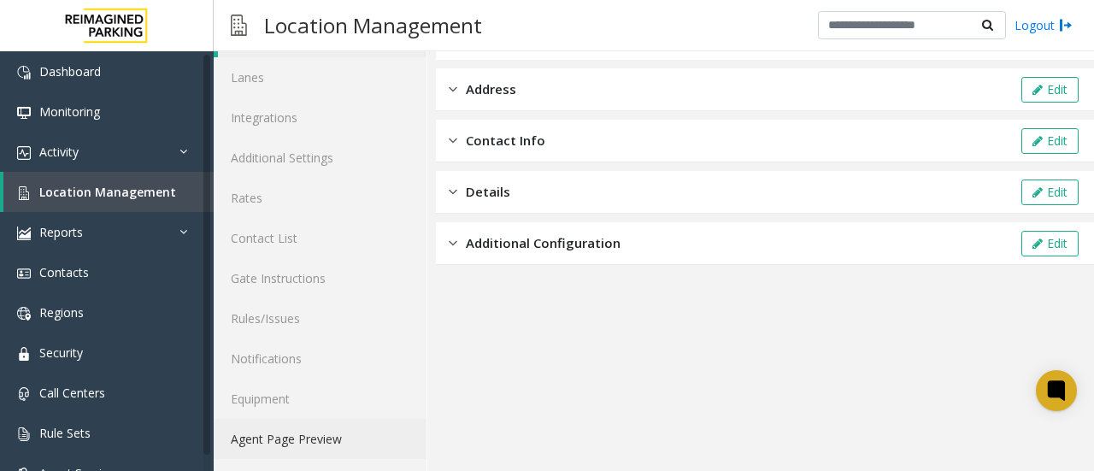
click at [286, 427] on link "Agent Page Preview" at bounding box center [320, 439] width 213 height 40
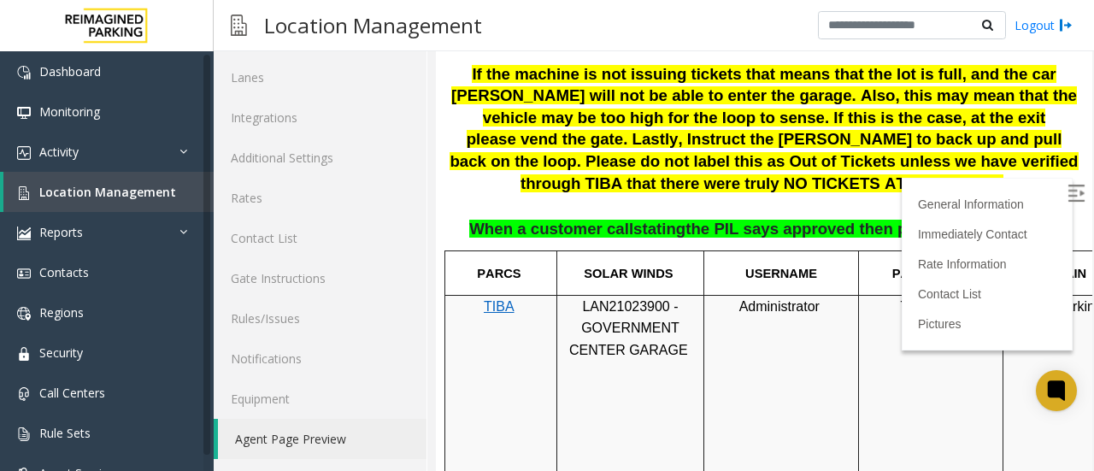
scroll to position [797, 0]
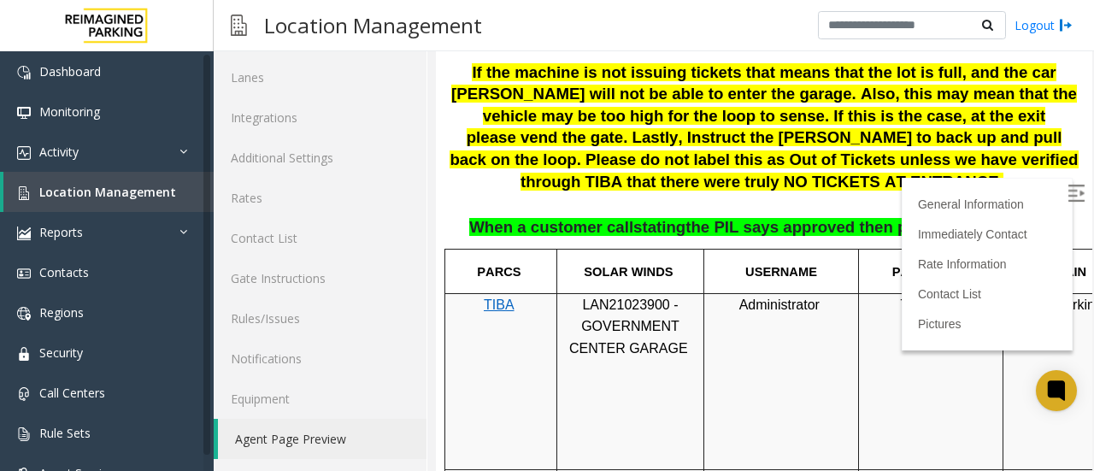
click at [1068, 195] on img at bounding box center [1076, 193] width 17 height 17
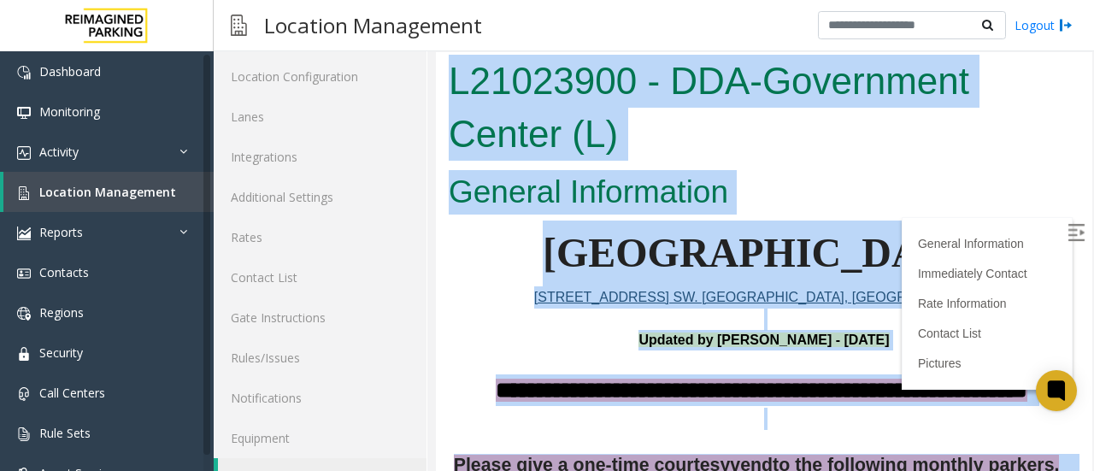
scroll to position [0, 0]
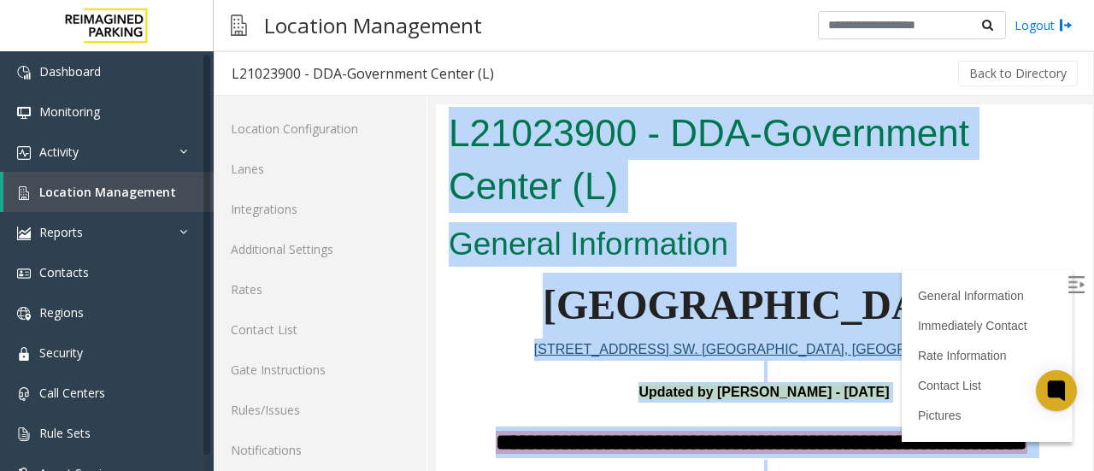
drag, startPoint x: 1016, startPoint y: 289, endPoint x: 448, endPoint y: 128, distance: 590.7
click at [448, 128] on body "**********" at bounding box center [764, 333] width 657 height 459
copy body "**********"
click at [744, 171] on h1 "L21023900 - DDA-Government Center (L)" at bounding box center [764, 159] width 631 height 105
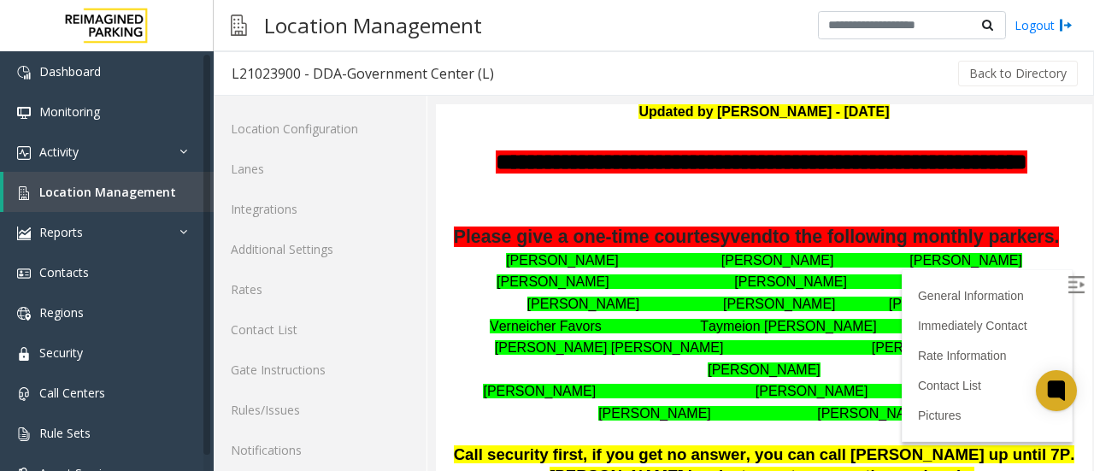
scroll to position [279, 0]
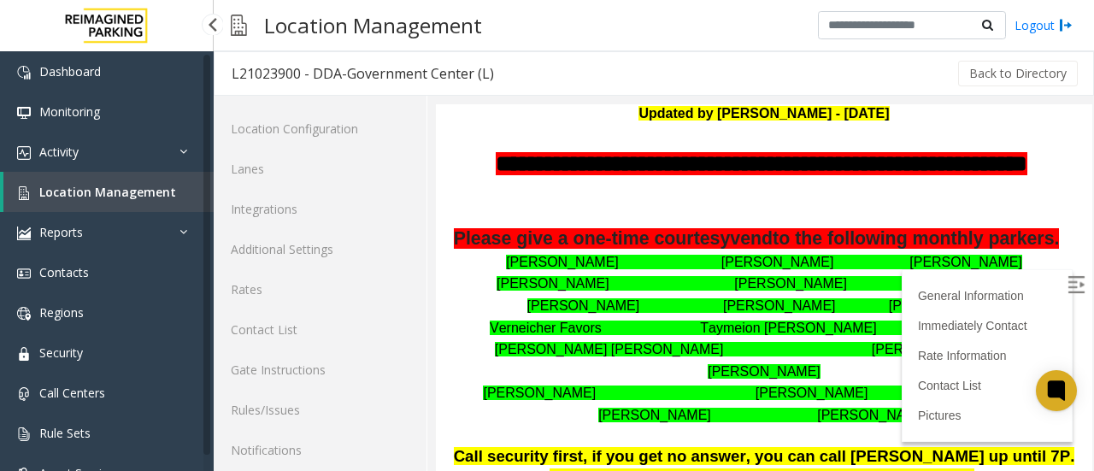
click at [121, 193] on span "Location Management" at bounding box center [107, 192] width 137 height 16
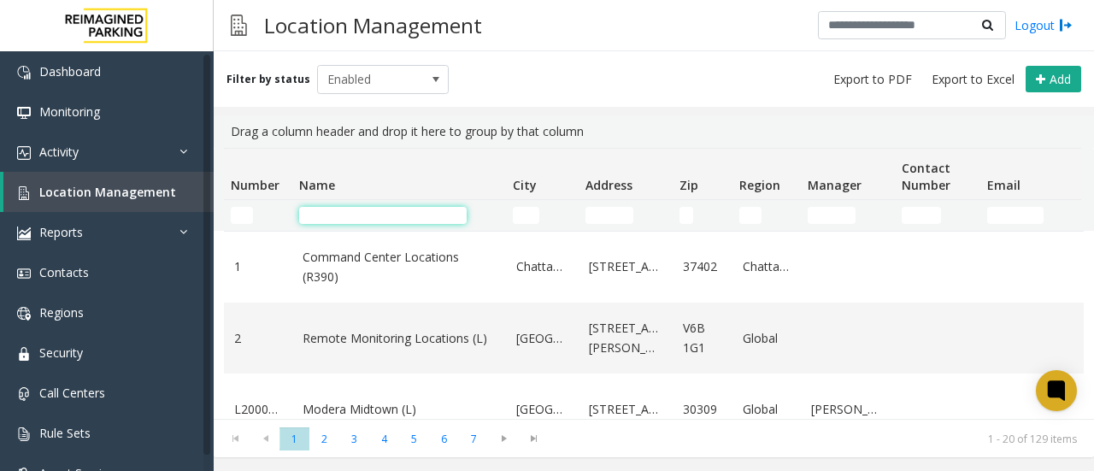
click at [390, 216] on input "Name Filter" at bounding box center [383, 215] width 168 height 17
paste input "**********"
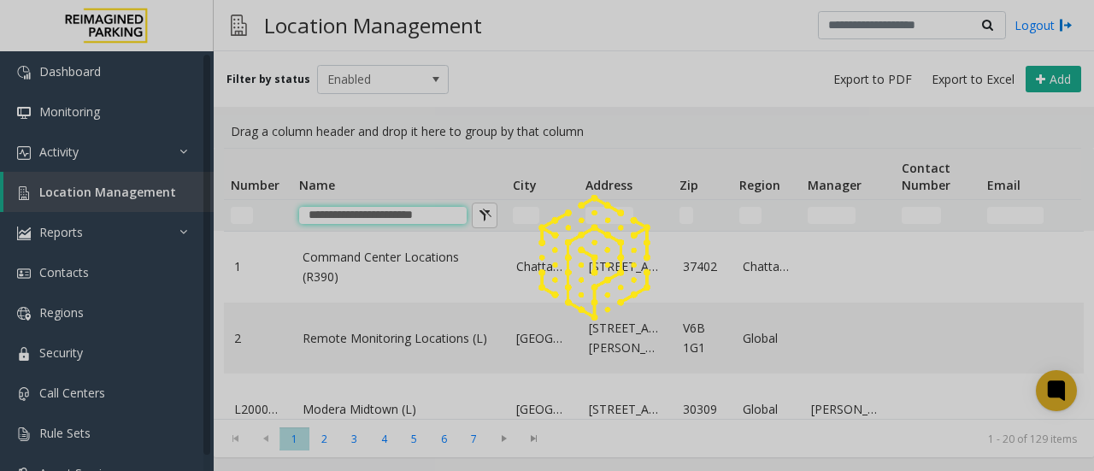
type input "**********"
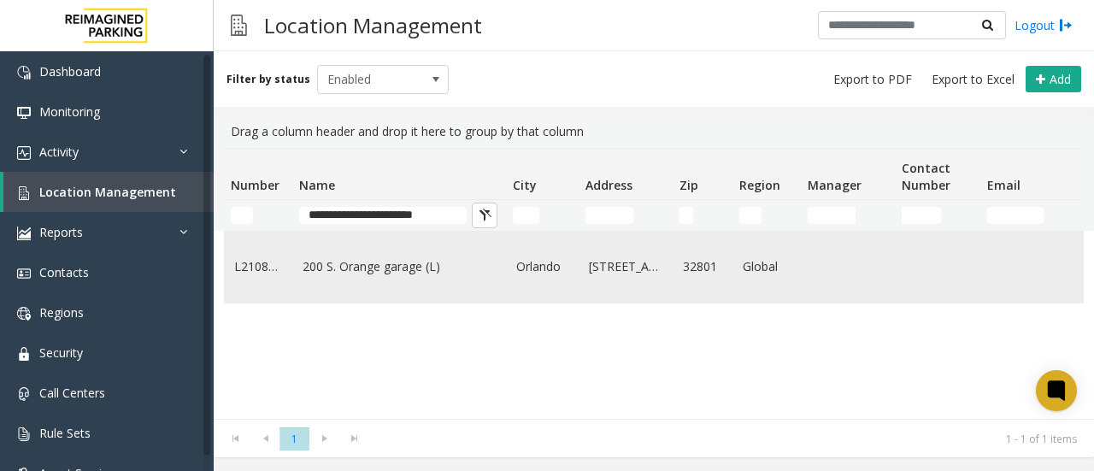
click at [396, 278] on td "200 S. Orange garage (L)" at bounding box center [399, 267] width 214 height 71
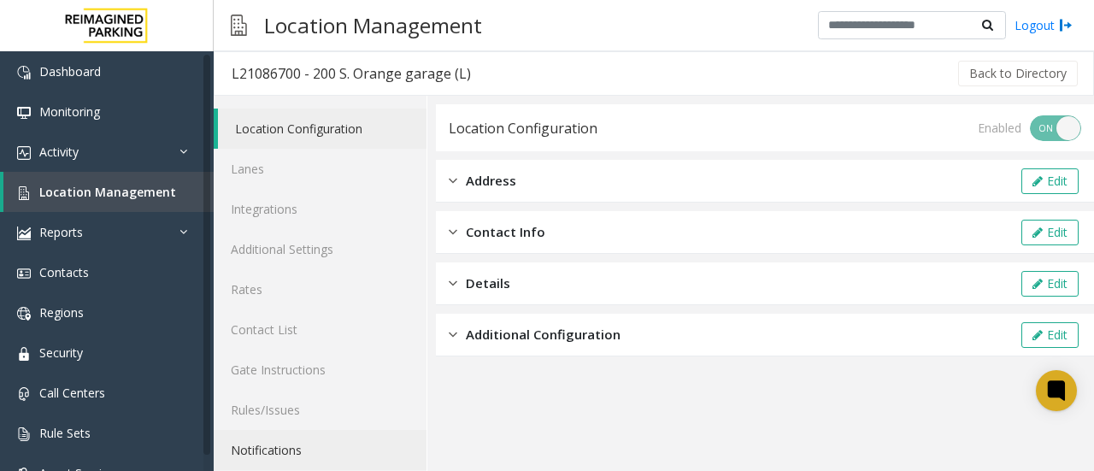
scroll to position [91, 0]
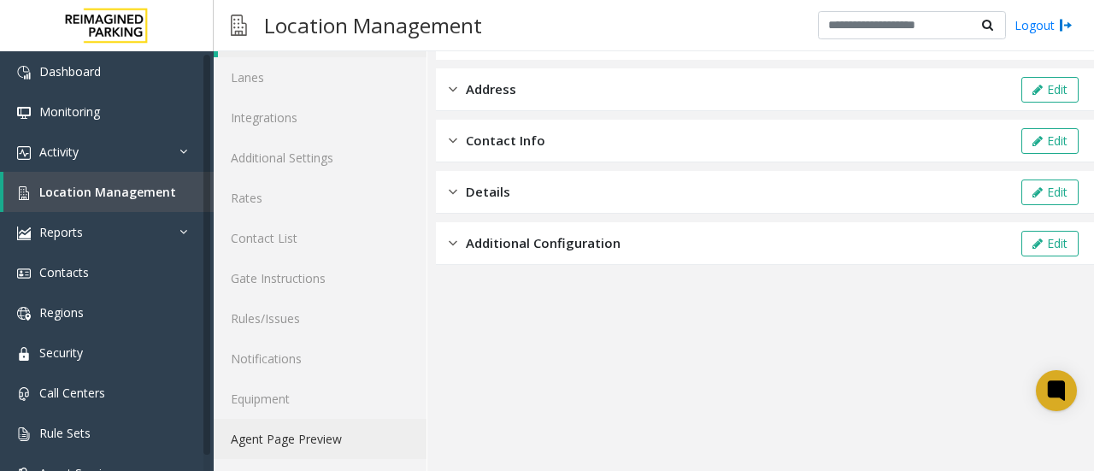
click at [306, 435] on link "Agent Page Preview" at bounding box center [320, 439] width 213 height 40
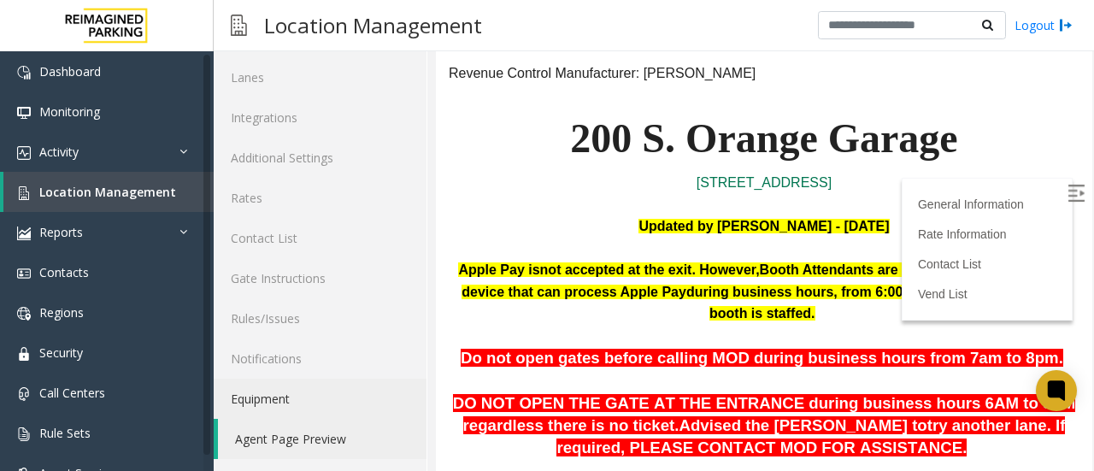
scroll to position [116, 0]
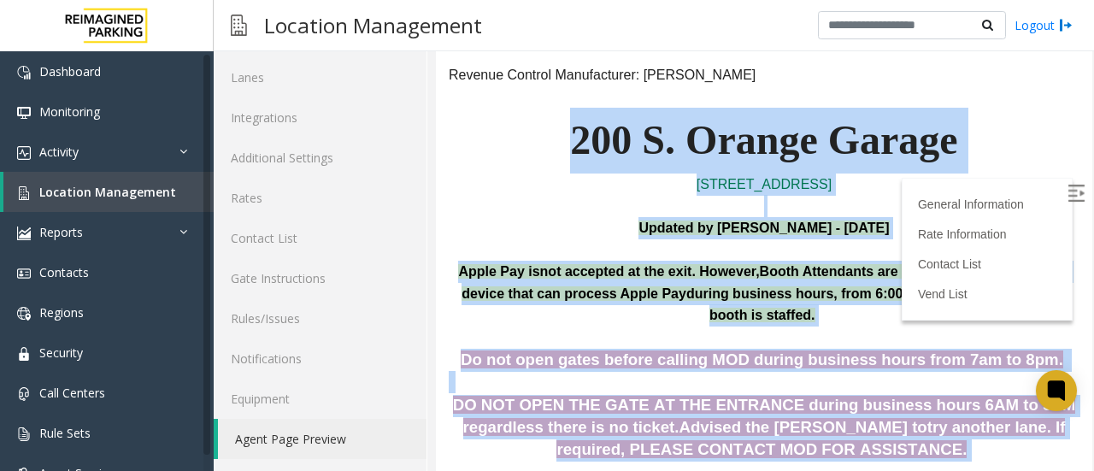
drag, startPoint x: 559, startPoint y: 137, endPoint x: 714, endPoint y: 468, distance: 365.2
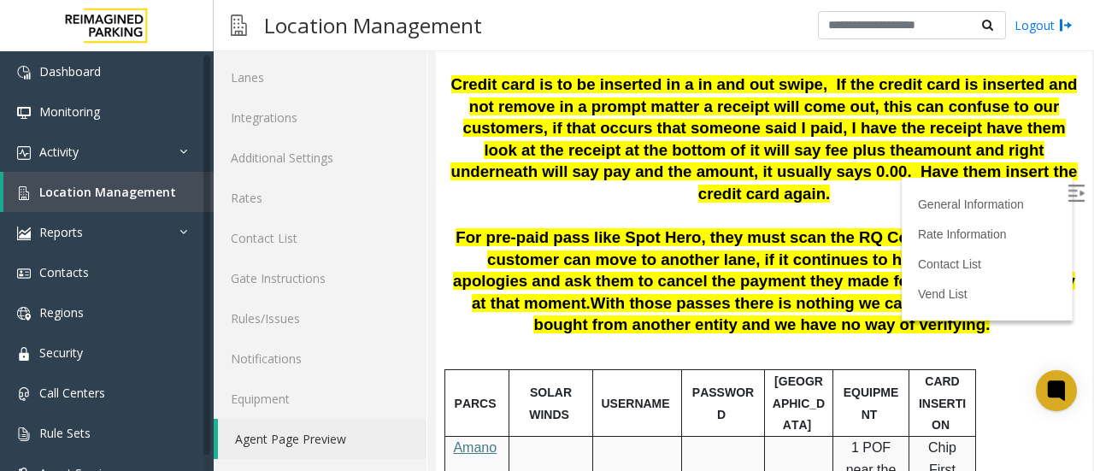
scroll to position [908, 0]
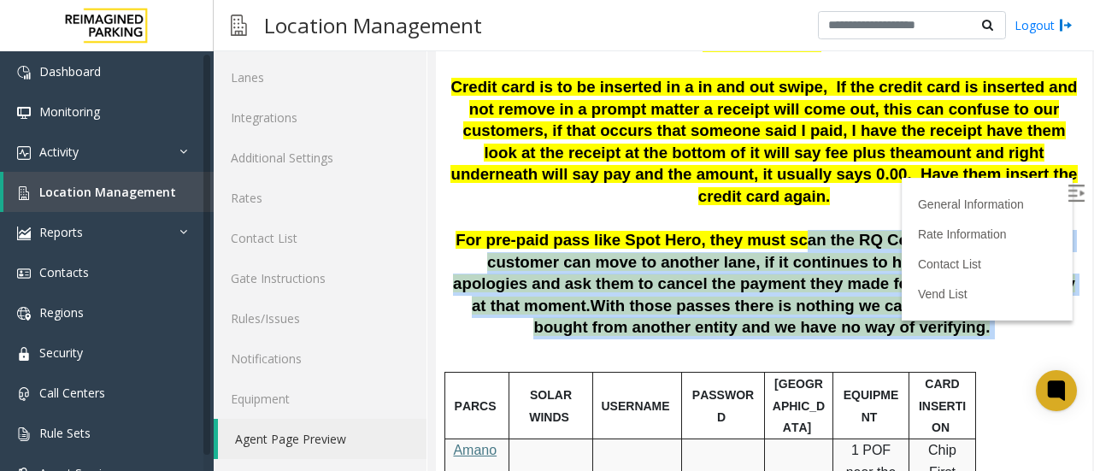
drag, startPoint x: 831, startPoint y: 294, endPoint x: 745, endPoint y: 180, distance: 142.8
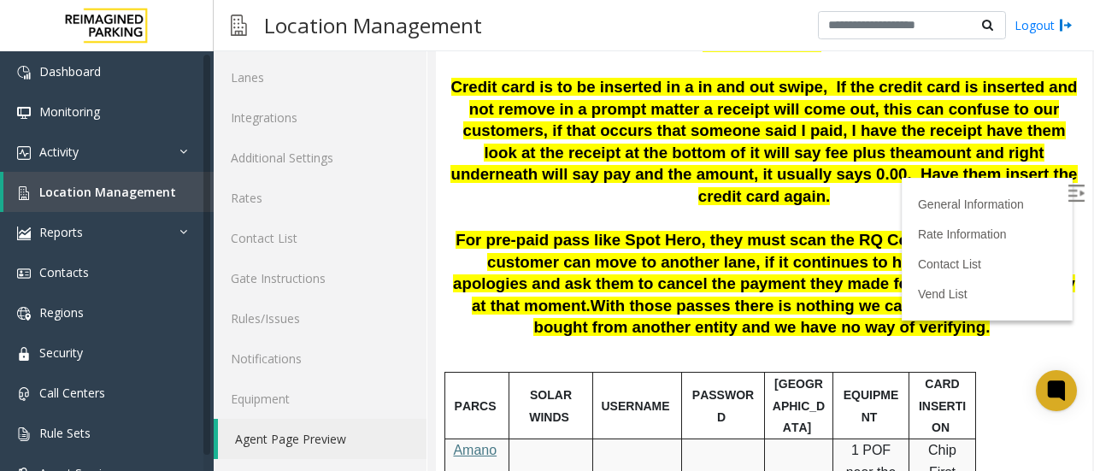
click at [692, 77] on p "Credit card is to be inserted in a in and out swipe, If the credit card is inse…" at bounding box center [764, 143] width 631 height 132
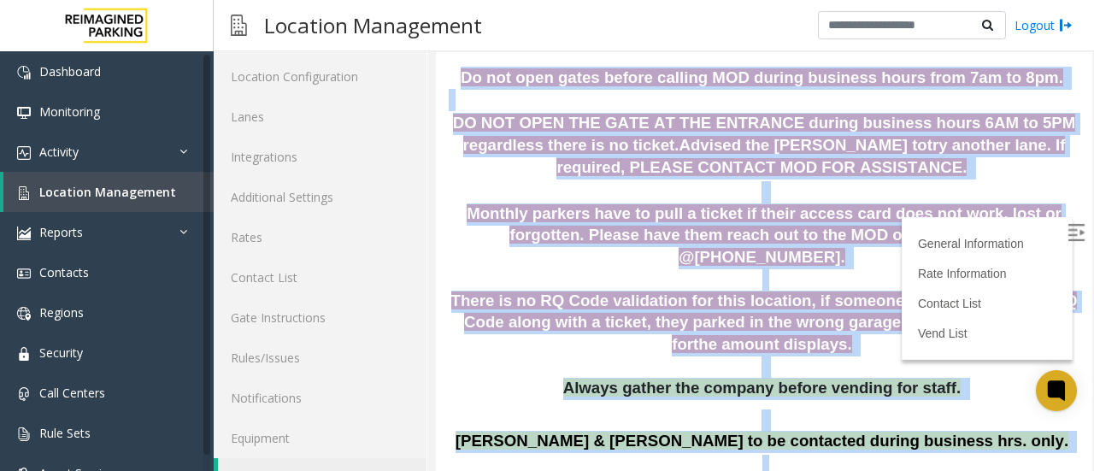
scroll to position [61, 0]
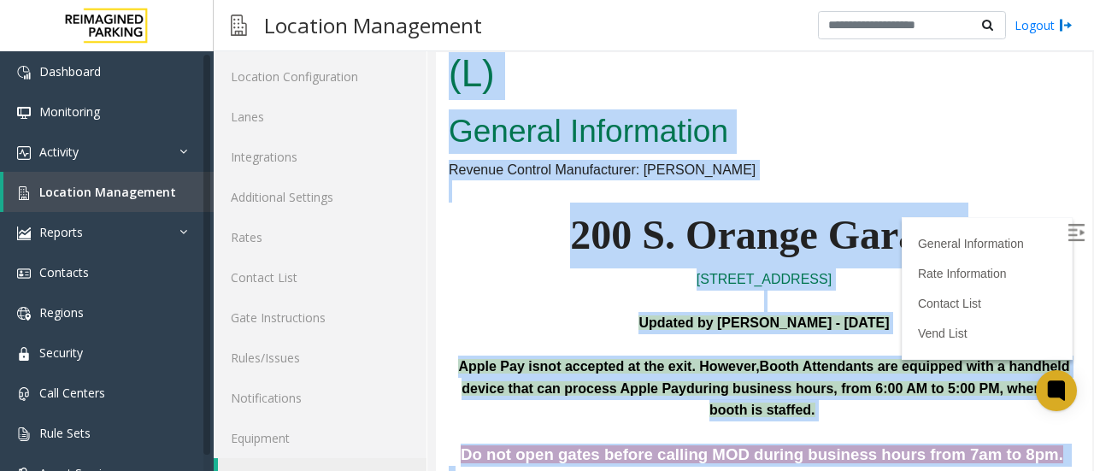
drag, startPoint x: 828, startPoint y: 328, endPoint x: 685, endPoint y: 9, distance: 350.5
click at [685, 0] on html "L21086700 - 200 S. Orange garage (L) General Information Revenue Control Manufa…" at bounding box center [764, 220] width 657 height 459
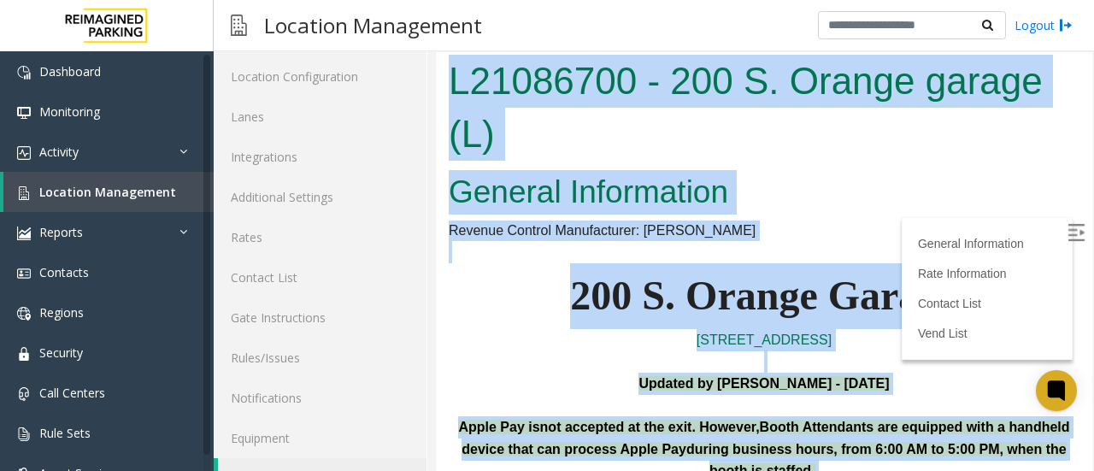
scroll to position [0, 0]
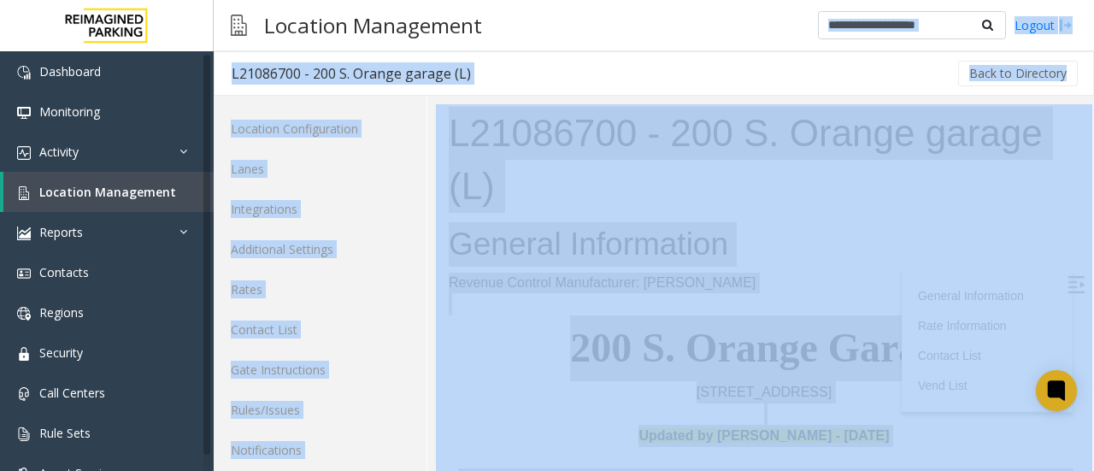
drag, startPoint x: 1094, startPoint y: 203, endPoint x: 721, endPoint y: 194, distance: 372.8
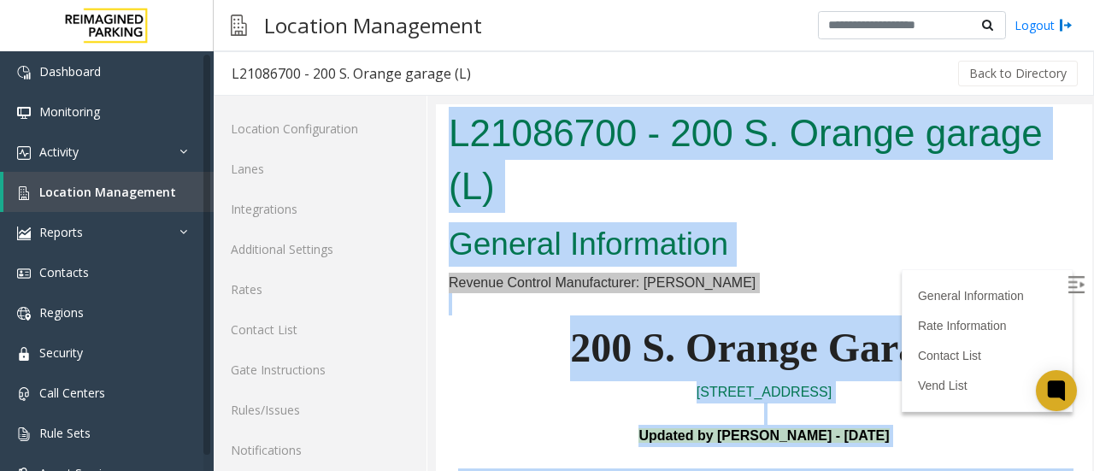
click at [706, 204] on h1 "L21086700 - 200 S. Orange garage (L)" at bounding box center [764, 159] width 631 height 105
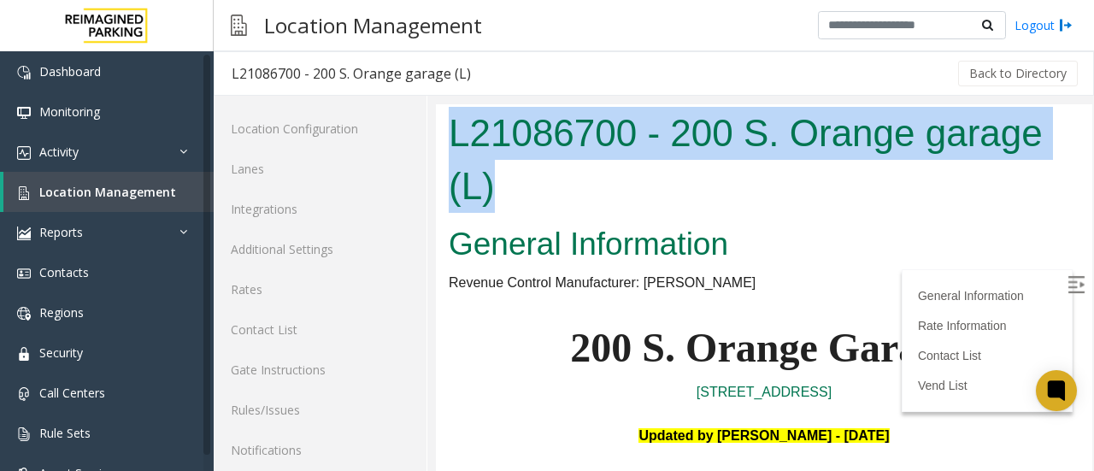
drag, startPoint x: 450, startPoint y: 130, endPoint x: 586, endPoint y: 217, distance: 162.2
click at [586, 217] on div "L21086700 - 200 S. Orange garage (L)" at bounding box center [764, 161] width 657 height 115
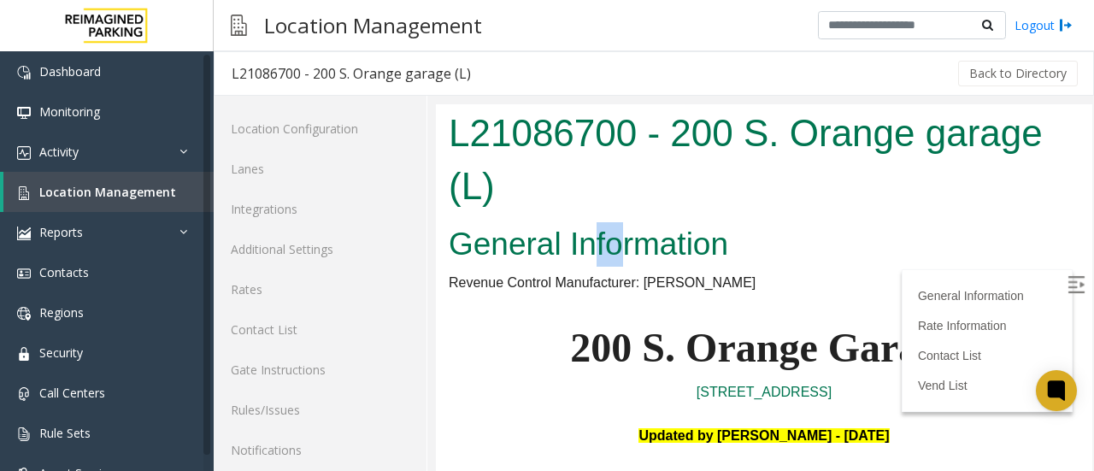
drag, startPoint x: 626, startPoint y: 259, endPoint x: 631, endPoint y: 267, distance: 9.2
click at [710, 279] on span "Revenue Control Manufacturer: [PERSON_NAME]" at bounding box center [602, 282] width 307 height 15
drag, startPoint x: 686, startPoint y: 204, endPoint x: 689, endPoint y: 242, distance: 37.8
click at [689, 242] on body "L21086700 - 200 S. Orange garage (L) General Information Revenue Control Manufa…" at bounding box center [764, 333] width 657 height 459
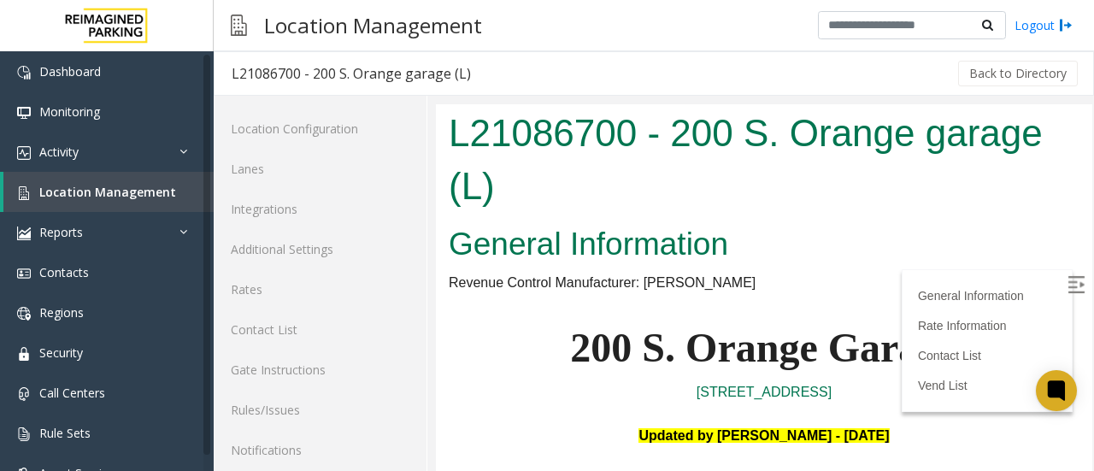
click at [672, 132] on h1 "L21086700 - 200 S. Orange garage (L)" at bounding box center [764, 159] width 631 height 105
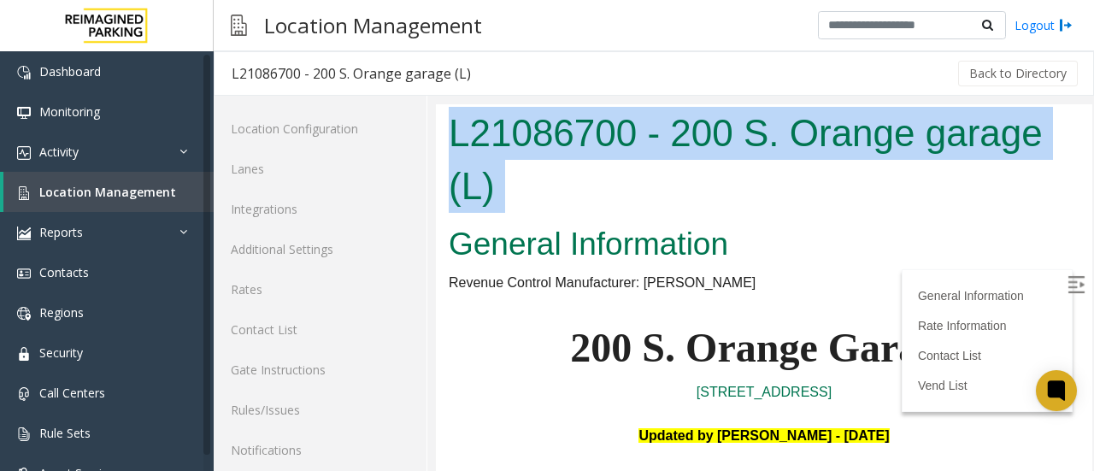
click at [672, 132] on h1 "L21086700 - 200 S. Orange garage (L)" at bounding box center [764, 159] width 631 height 105
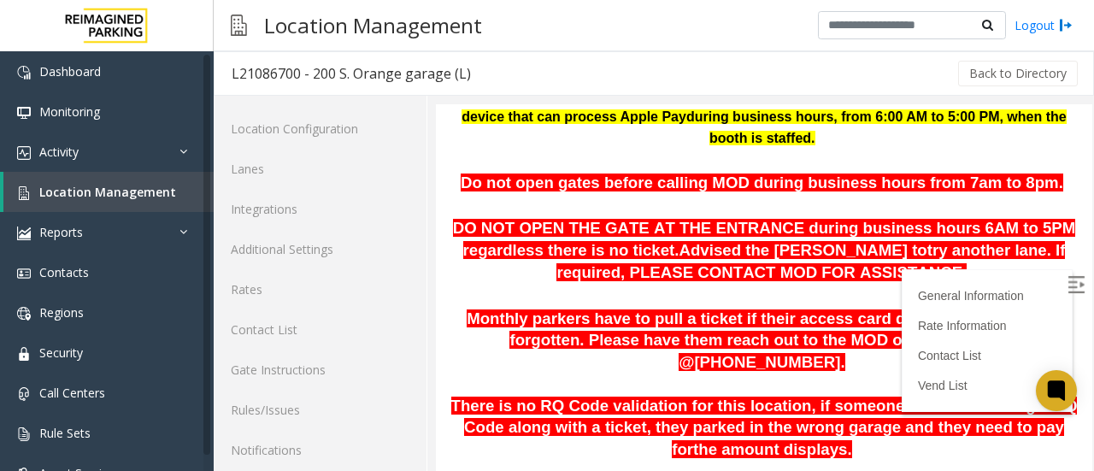
scroll to position [386, 0]
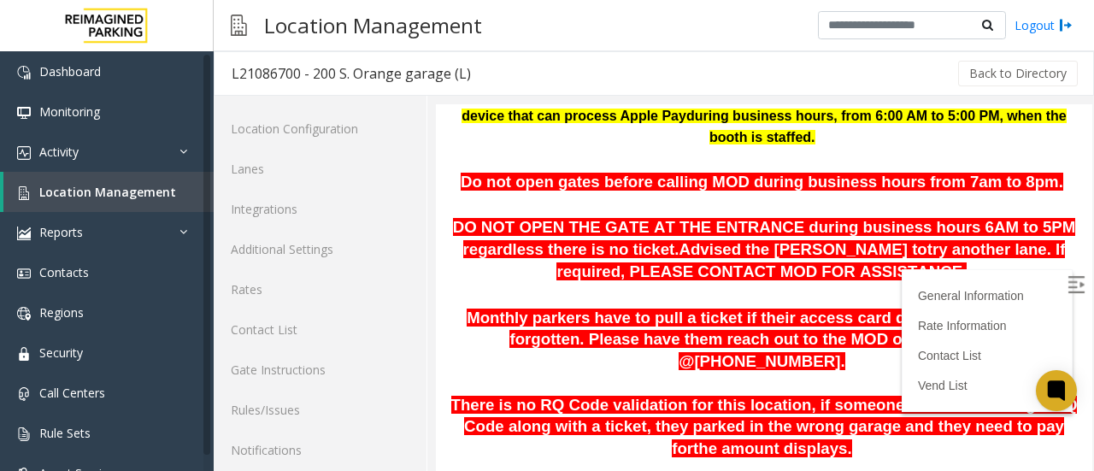
click at [1068, 283] on img at bounding box center [1076, 284] width 17 height 17
click at [1065, 283] on label at bounding box center [1078, 287] width 26 height 26
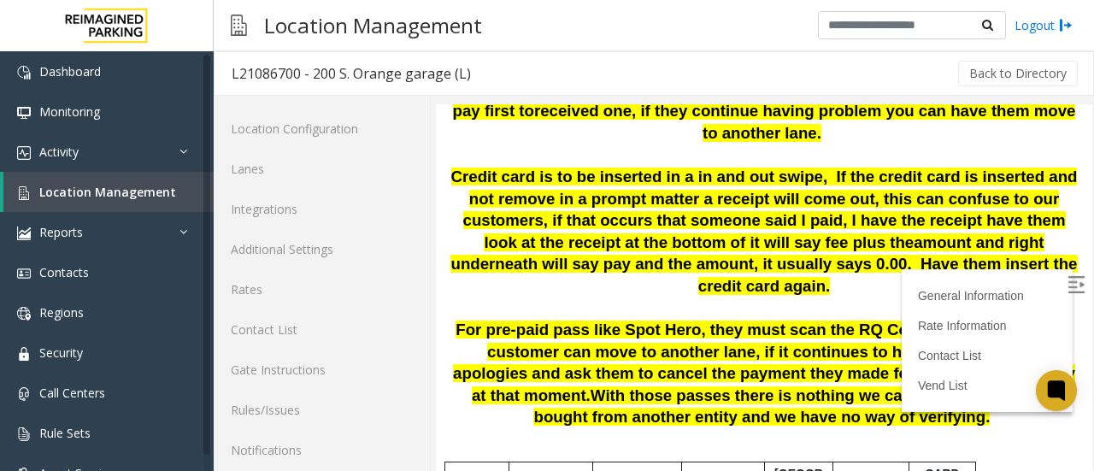
scroll to position [907, 0]
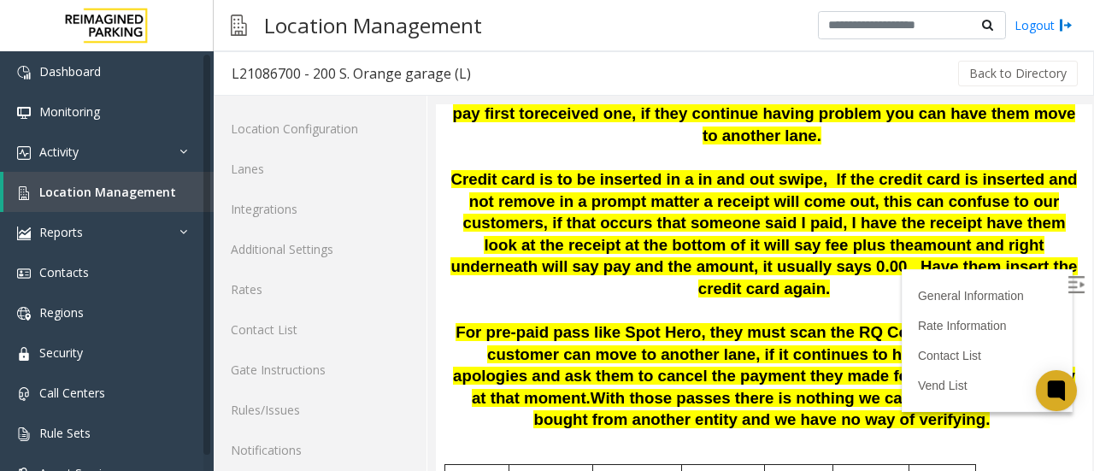
click at [851, 379] on p "For pre-paid pass like Spot Hero, they must scan the RQ Code if it does not wor…" at bounding box center [764, 376] width 631 height 109
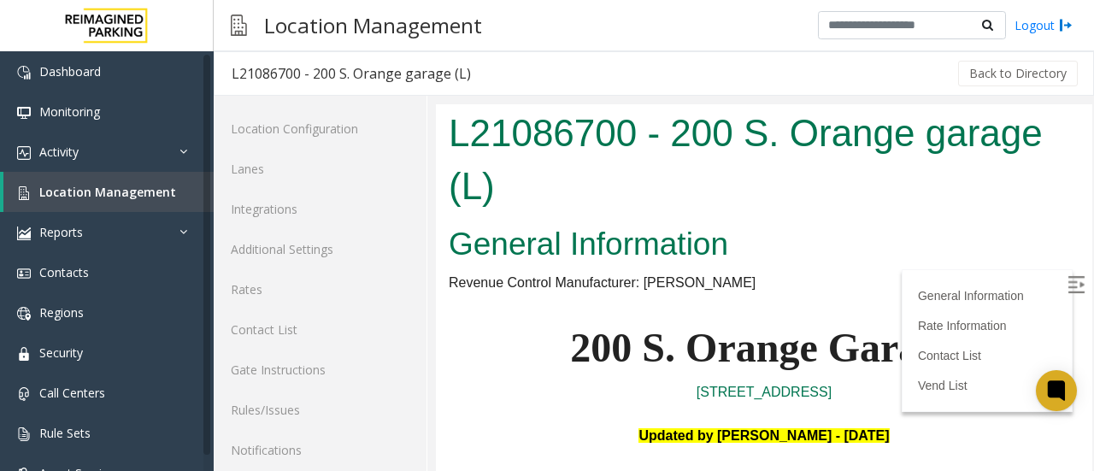
scroll to position [0, 0]
drag, startPoint x: 851, startPoint y: 380, endPoint x: 501, endPoint y: 160, distance: 413.6
click at [501, 160] on body "L21086700 - 200 S. Orange garage (L) General Information Revenue Control Manufa…" at bounding box center [764, 333] width 657 height 459
copy body "Loremip Dolorsitame Consect Adipisc Elitseddoeiu: Tempo InCidi 219 U. Labore Et…"
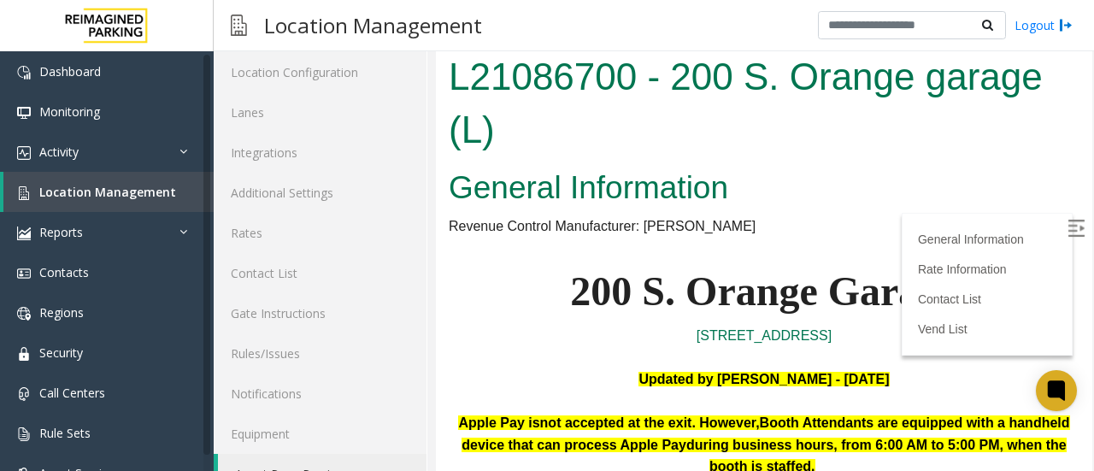
click at [478, 333] on p "[STREET_ADDRESS]" at bounding box center [764, 336] width 631 height 22
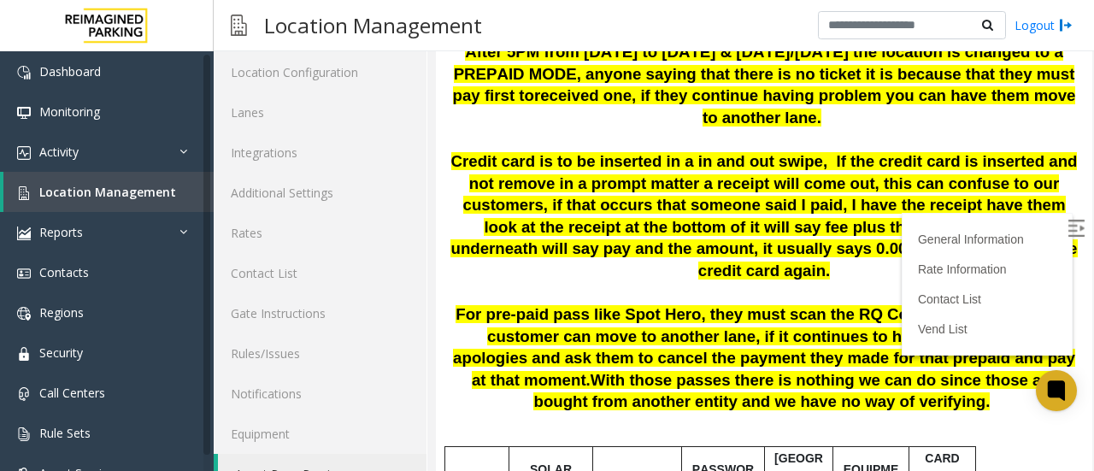
scroll to position [91, 0]
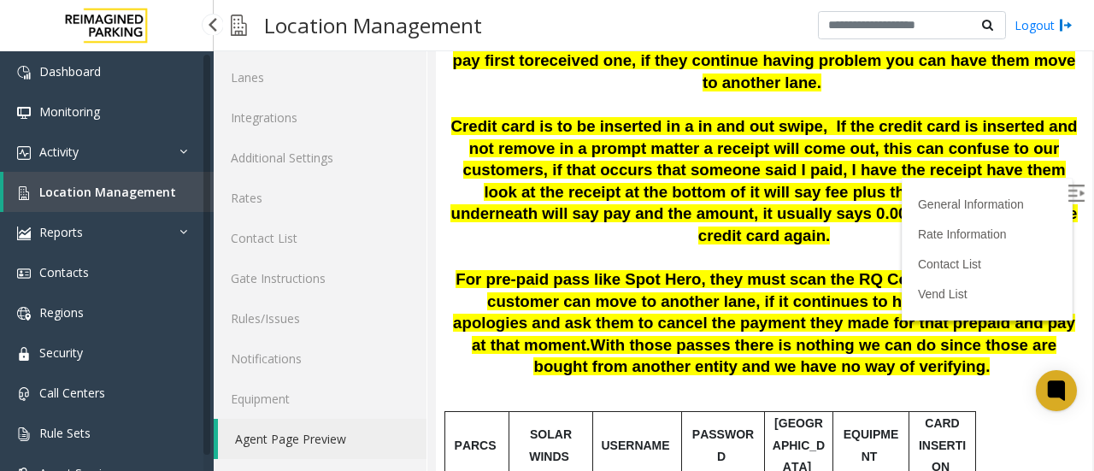
click at [119, 185] on span "Location Management" at bounding box center [107, 192] width 137 height 16
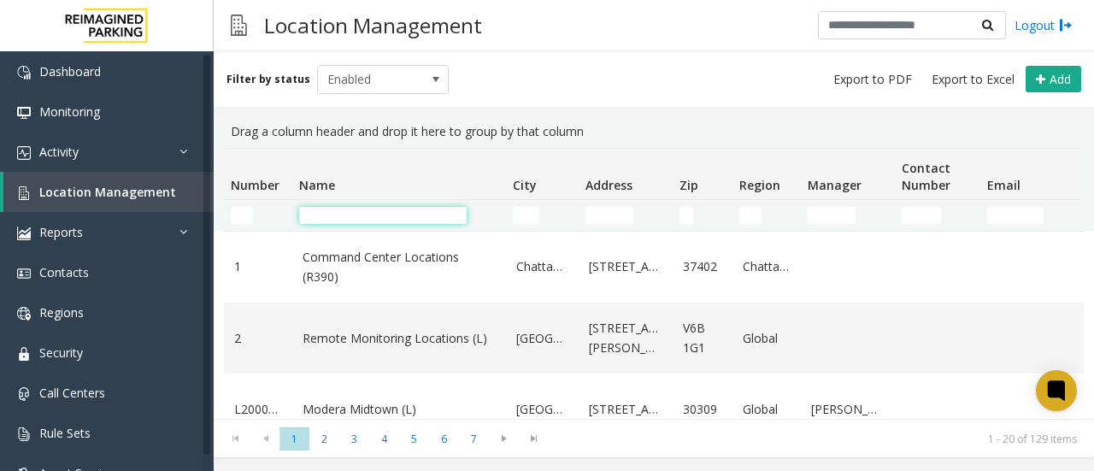
click at [378, 213] on input "Name Filter" at bounding box center [383, 215] width 168 height 17
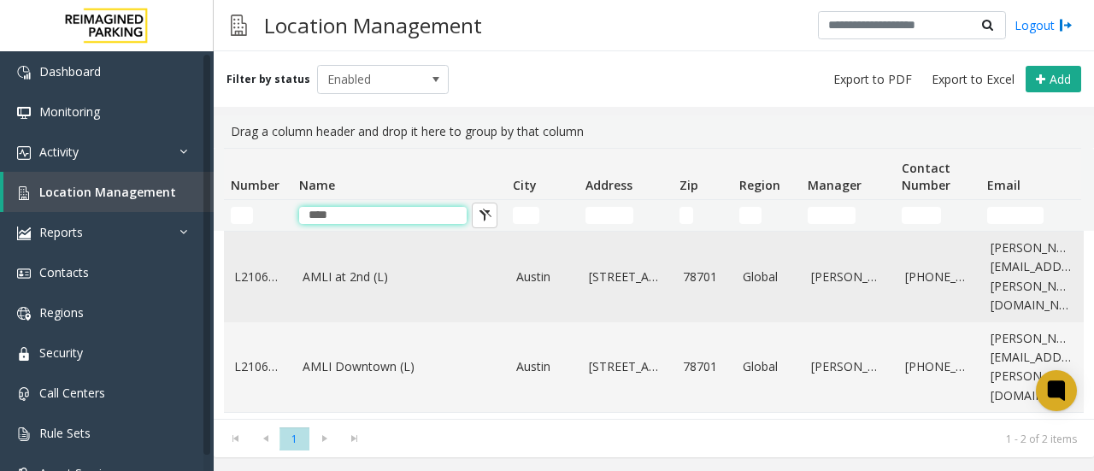
type input "****"
click at [370, 271] on link "AMLI at 2nd (L)" at bounding box center [399, 277] width 193 height 19
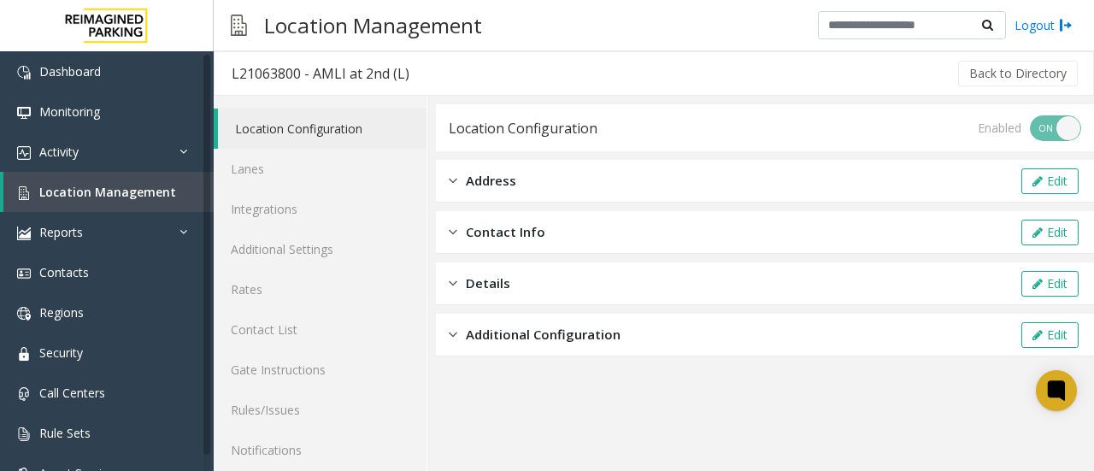
drag, startPoint x: 414, startPoint y: 75, endPoint x: 344, endPoint y: 71, distance: 70.2
click at [344, 71] on h3 "L21063800 - AMLI at 2nd (L)" at bounding box center [321, 73] width 212 height 39
click at [331, 71] on div "L21063800 - AMLI at 2nd (L)" at bounding box center [321, 73] width 178 height 22
click at [306, 79] on div "L21063800 - AMLI at 2nd (L)" at bounding box center [321, 73] width 178 height 22
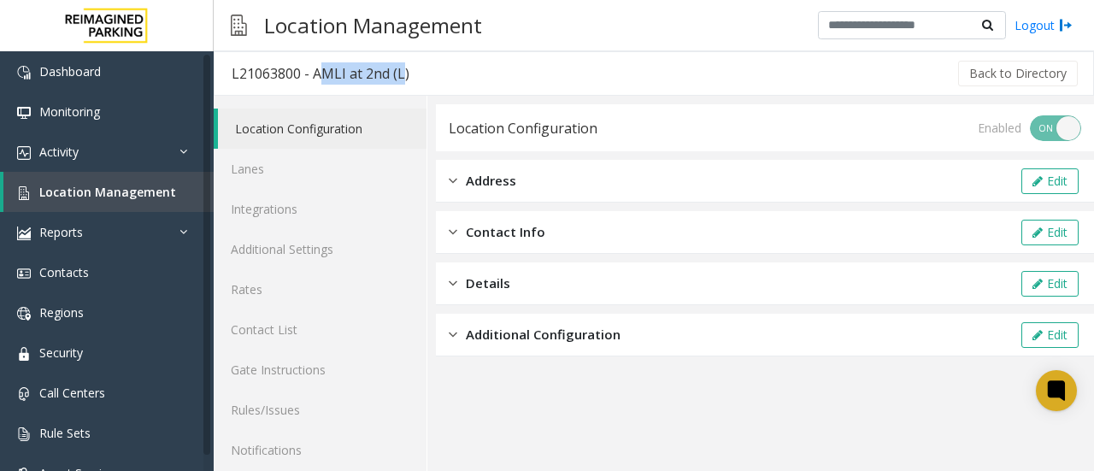
drag, startPoint x: 311, startPoint y: 76, endPoint x: 400, endPoint y: 73, distance: 89.0
click at [400, 73] on div "L21063800 - AMLI at 2nd (L)" at bounding box center [321, 73] width 178 height 22
copy div "AMLI at 2nd (L)"
click at [126, 201] on link "Location Management" at bounding box center [108, 192] width 210 height 40
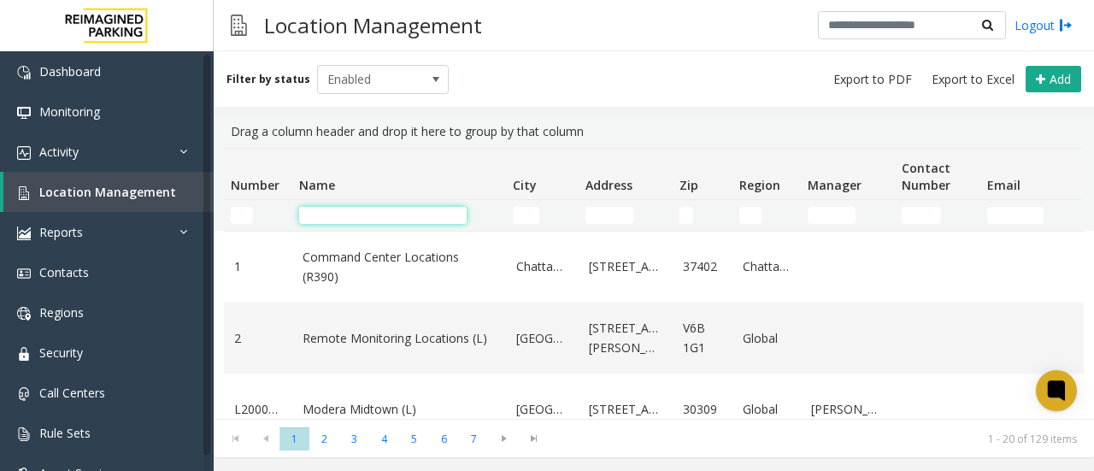
click at [368, 215] on input "Name Filter" at bounding box center [383, 215] width 168 height 17
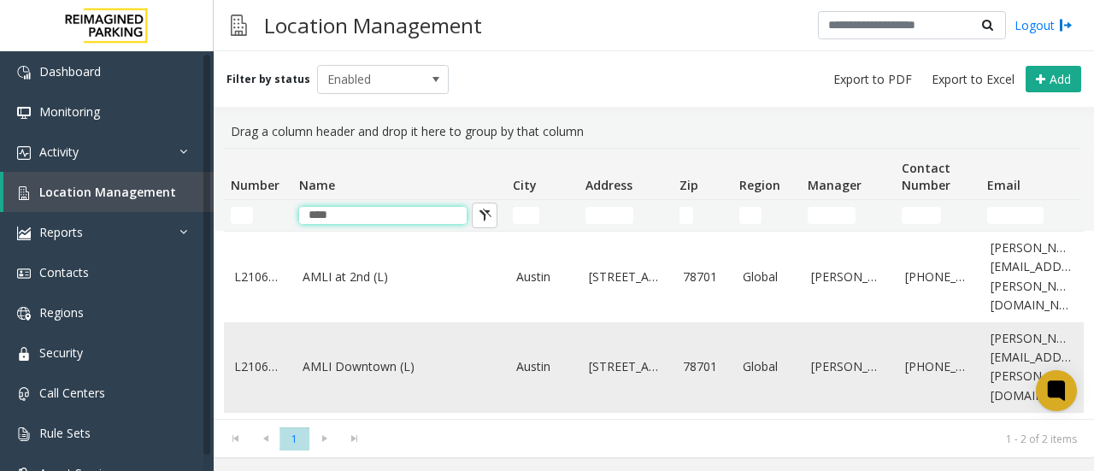
type input "****"
click at [359, 357] on link "AMLI Downtown (L)" at bounding box center [399, 366] width 193 height 19
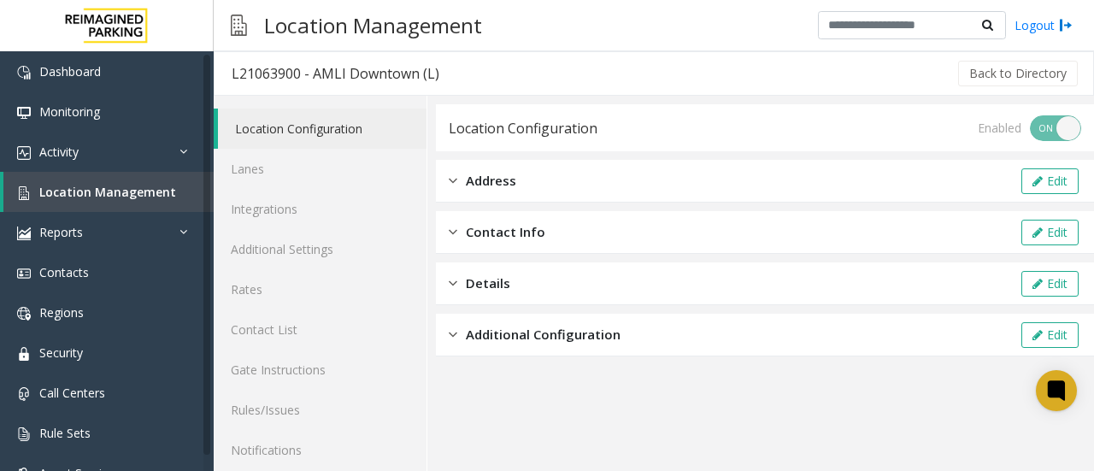
drag, startPoint x: 445, startPoint y: 75, endPoint x: 315, endPoint y: 80, distance: 130.0
click at [315, 80] on h3 "L21063900 - AMLI Downtown (L)" at bounding box center [336, 73] width 242 height 39
copy div "AMLI Downtown (L)"
click at [104, 201] on link "Location Management" at bounding box center [108, 192] width 210 height 40
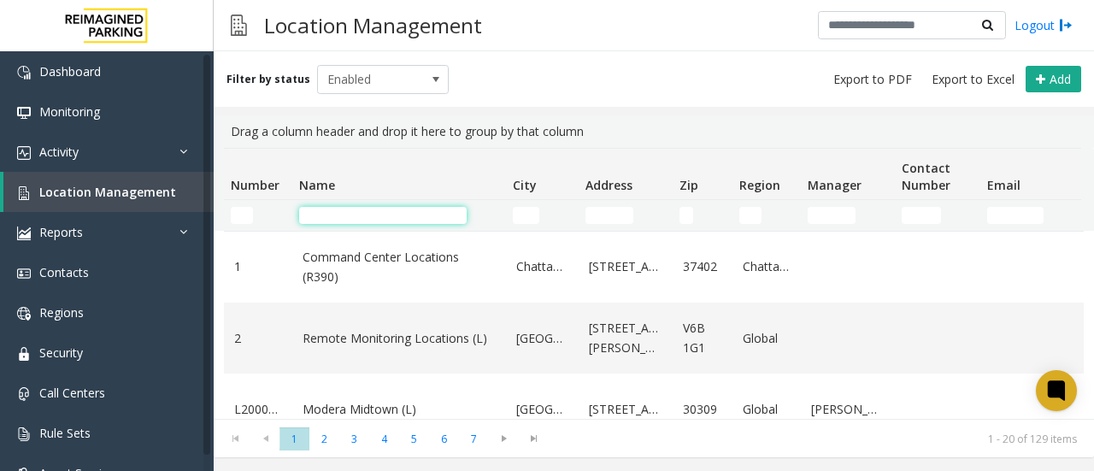
click at [393, 216] on input "Name Filter" at bounding box center [383, 215] width 168 height 17
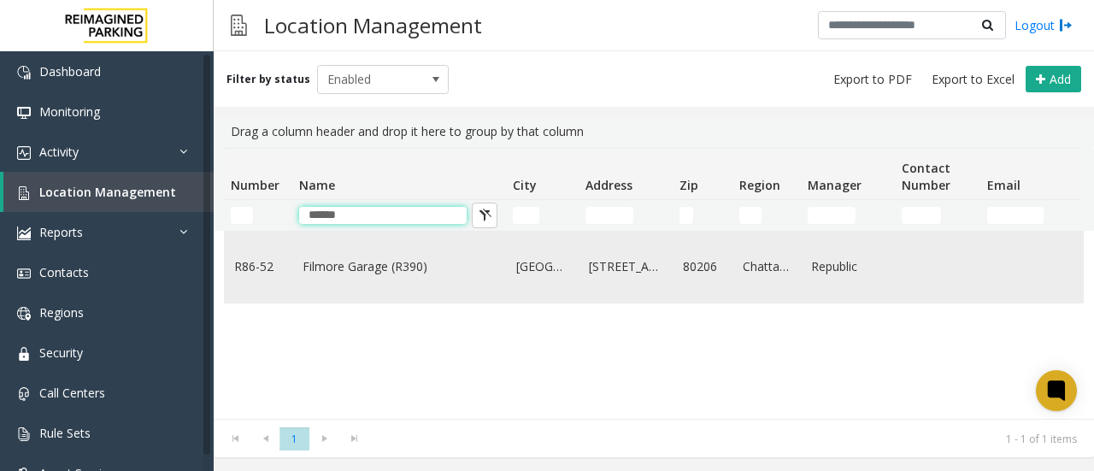
type input "******"
click at [378, 270] on link "Filmore Garage (R390)" at bounding box center [399, 266] width 193 height 19
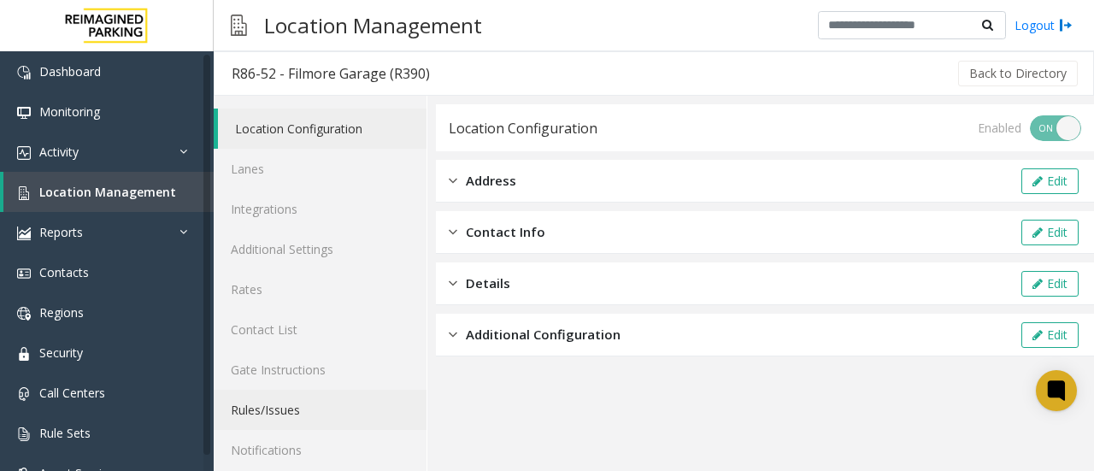
scroll to position [91, 0]
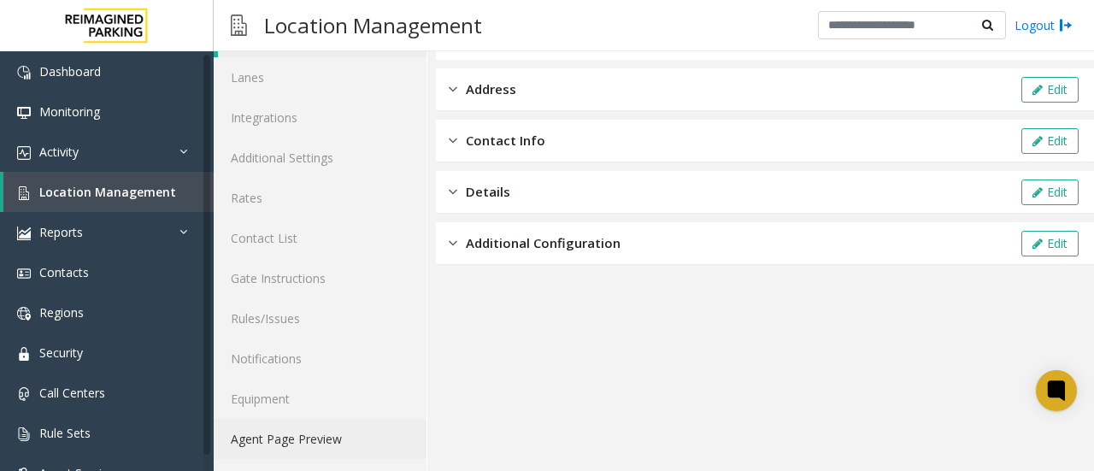
click at [306, 444] on link "Agent Page Preview" at bounding box center [320, 439] width 213 height 40
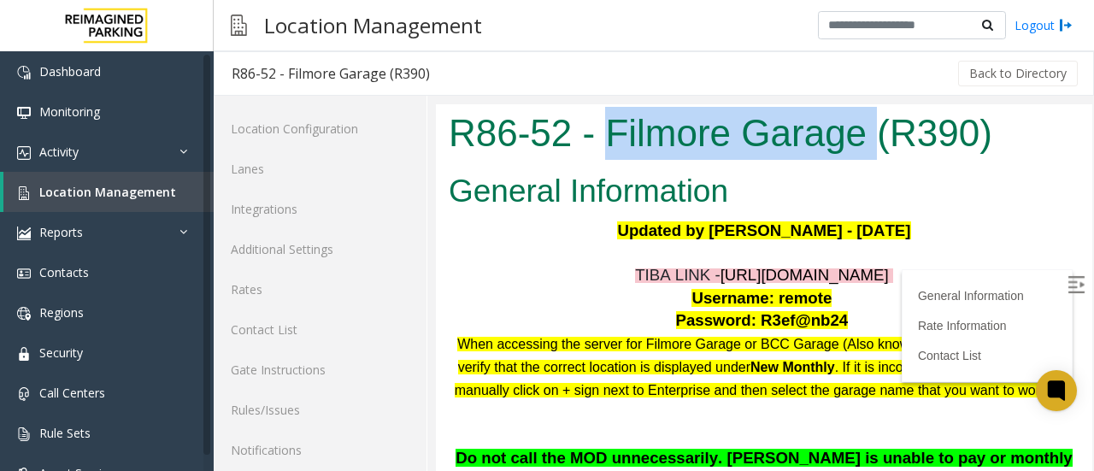
drag, startPoint x: 610, startPoint y: 131, endPoint x: 872, endPoint y: 131, distance: 261.6
click at [872, 131] on h1 "R86-52 - Filmore Garage (R390)" at bounding box center [764, 133] width 631 height 53
copy h1 "Filmore Garage"
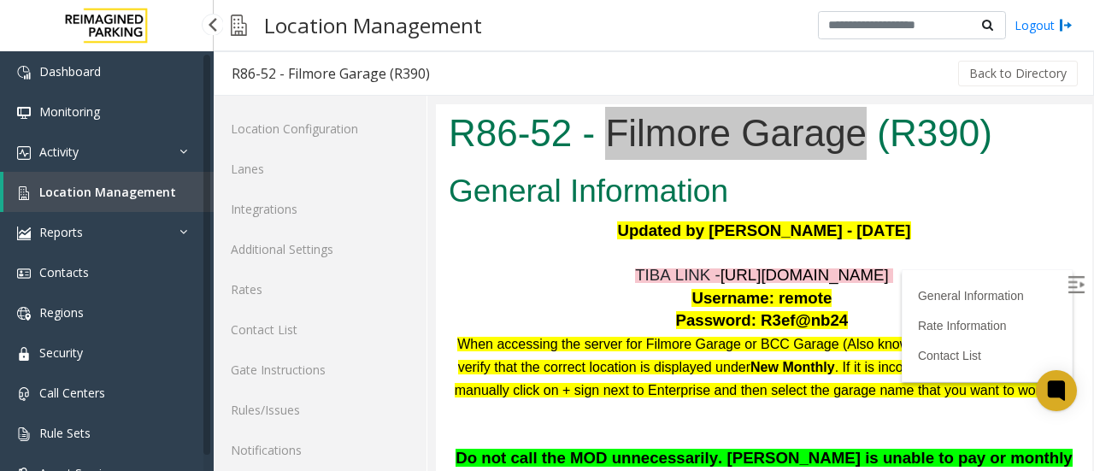
click at [133, 197] on span "Location Management" at bounding box center [107, 192] width 137 height 16
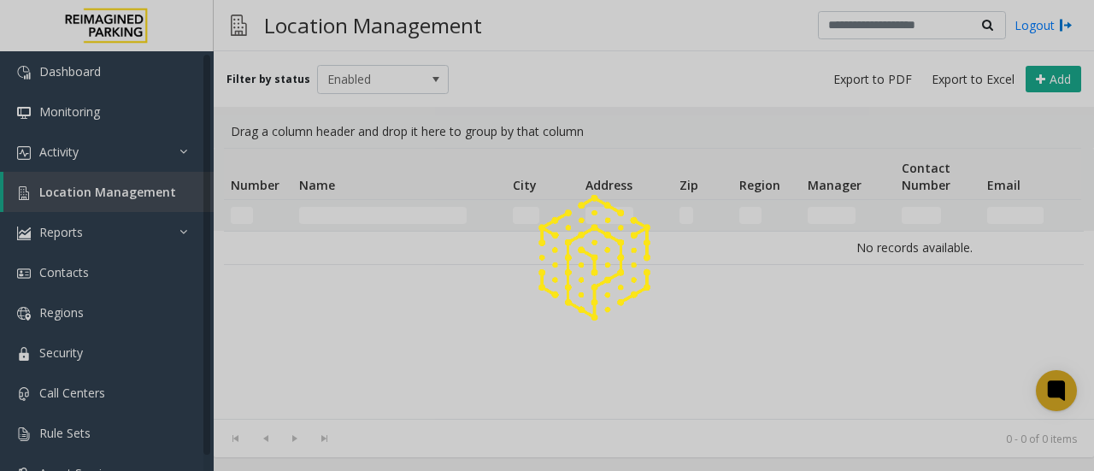
click at [322, 216] on div at bounding box center [547, 235] width 1094 height 471
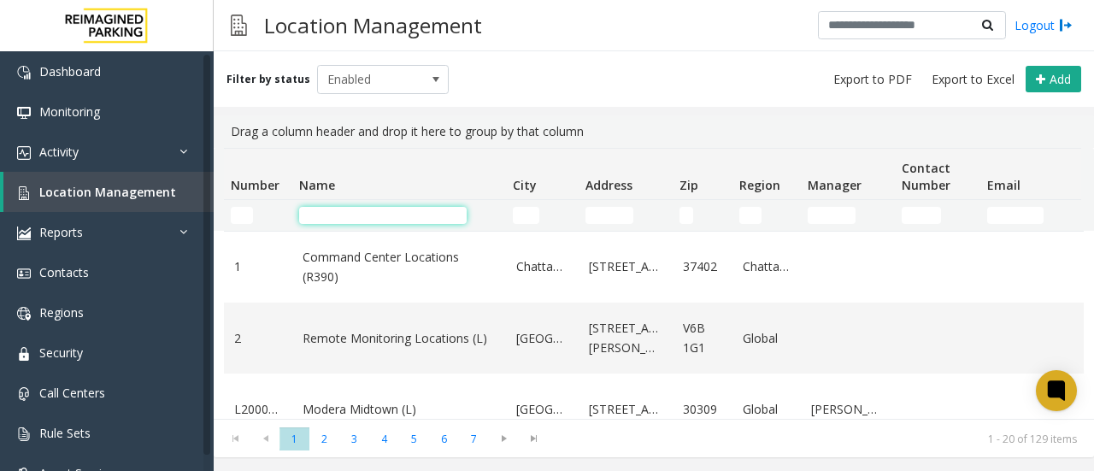
click at [325, 216] on input "Name Filter" at bounding box center [383, 215] width 168 height 17
paste input "**********"
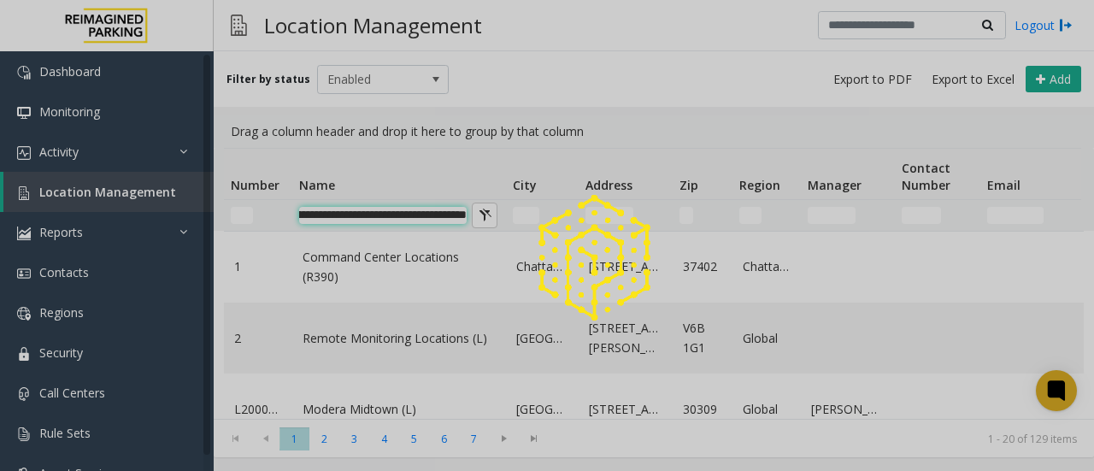
type input "**********"
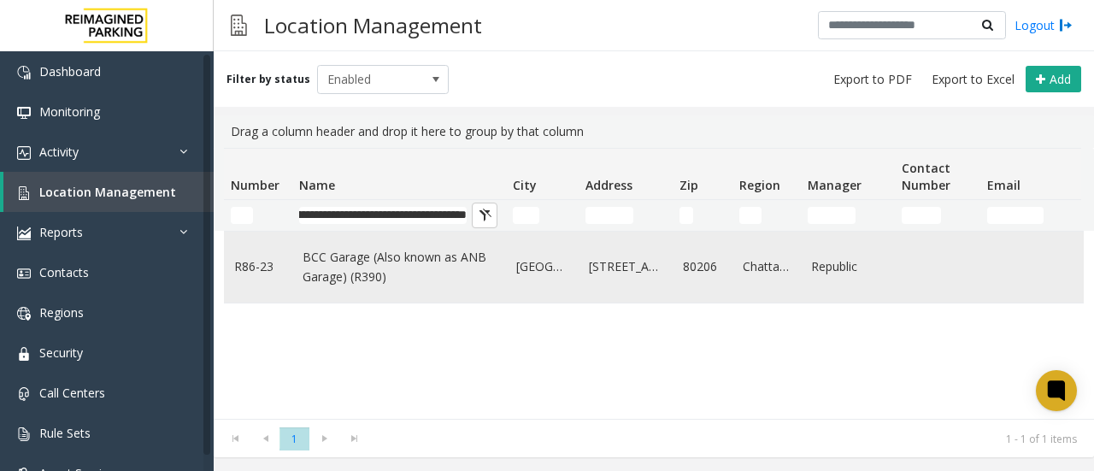
scroll to position [0, 0]
click at [354, 266] on link "BCC Garage (Also known as ANB Garage) (R390)" at bounding box center [399, 267] width 193 height 38
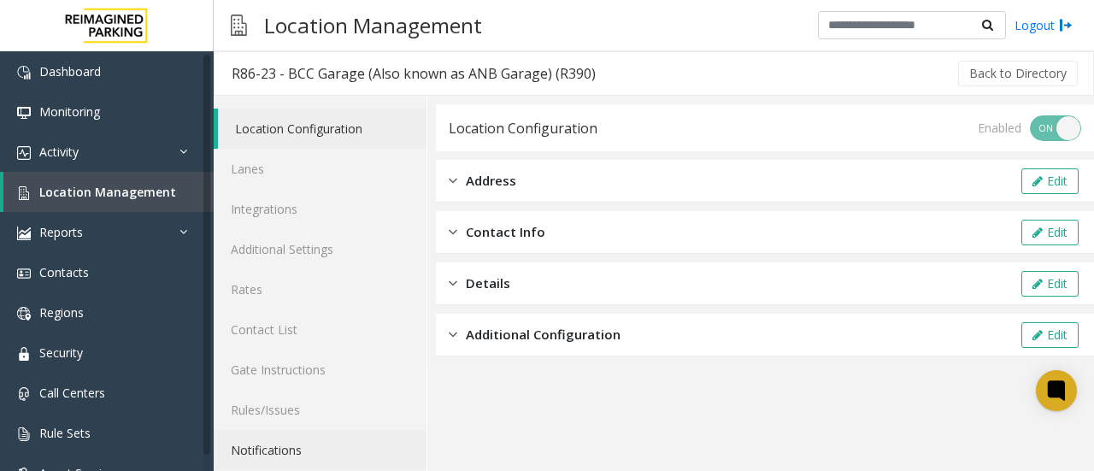
scroll to position [91, 0]
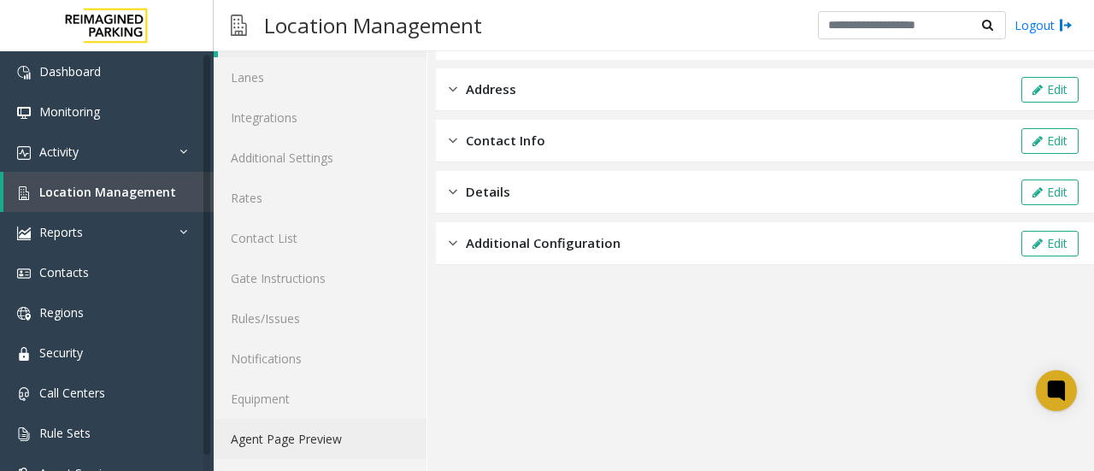
click at [316, 445] on link "Agent Page Preview" at bounding box center [320, 439] width 213 height 40
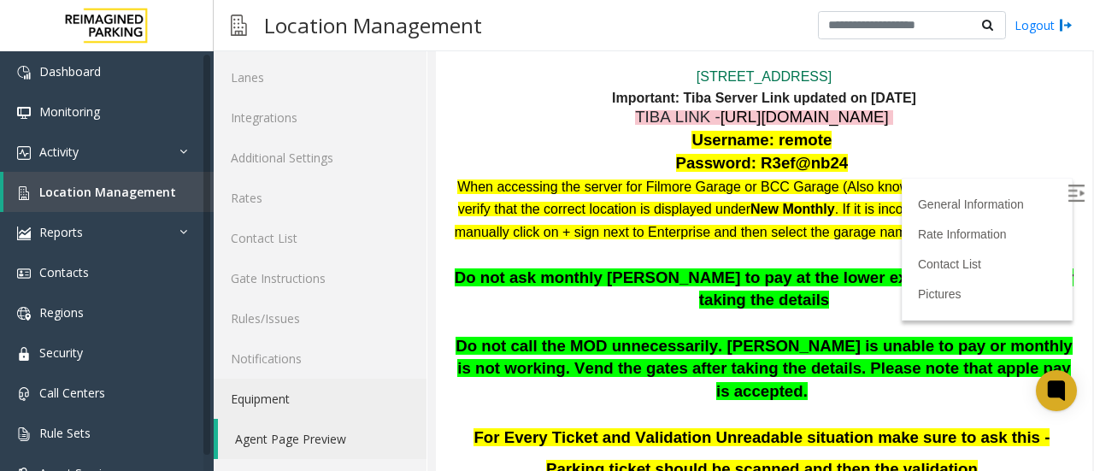
scroll to position [245, 0]
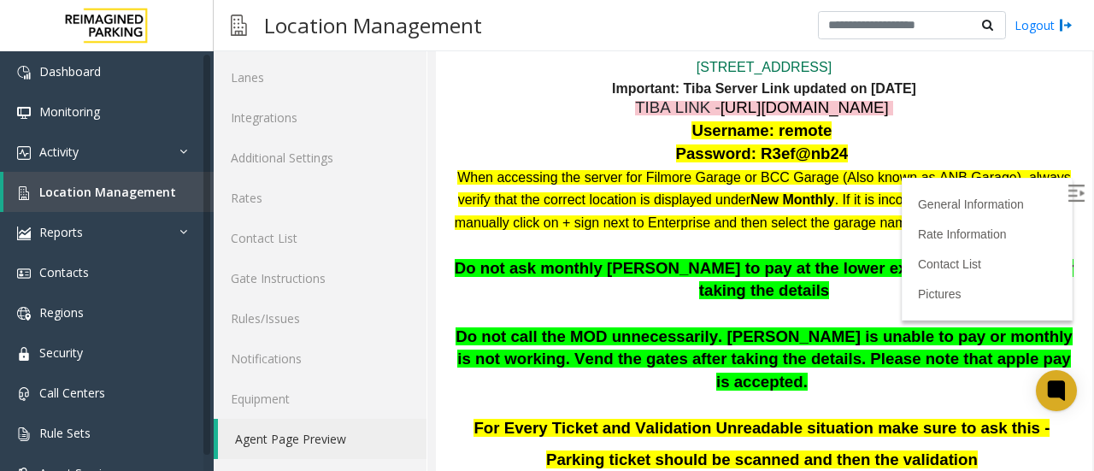
click at [1068, 191] on img at bounding box center [1076, 193] width 17 height 17
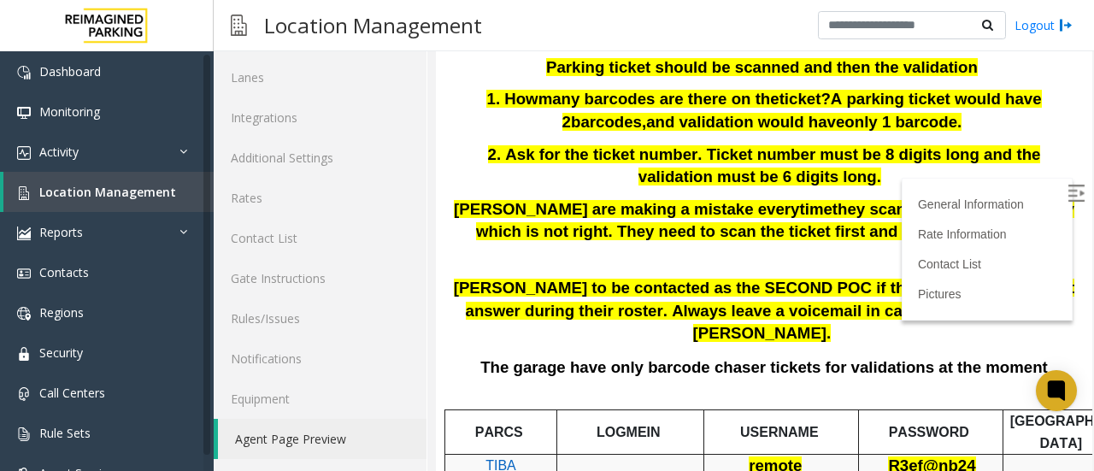
scroll to position [633, 0]
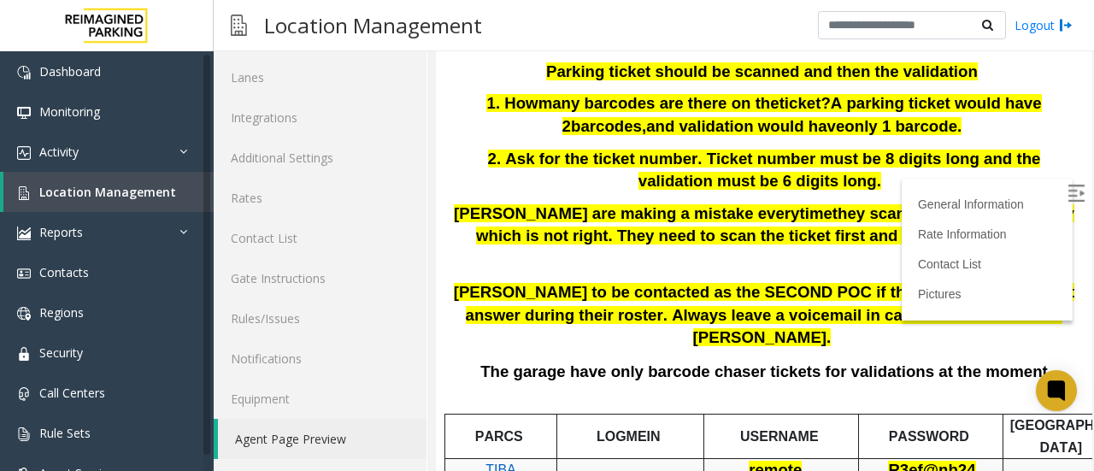
drag, startPoint x: 1012, startPoint y: 337, endPoint x: 901, endPoint y: 231, distance: 153.6
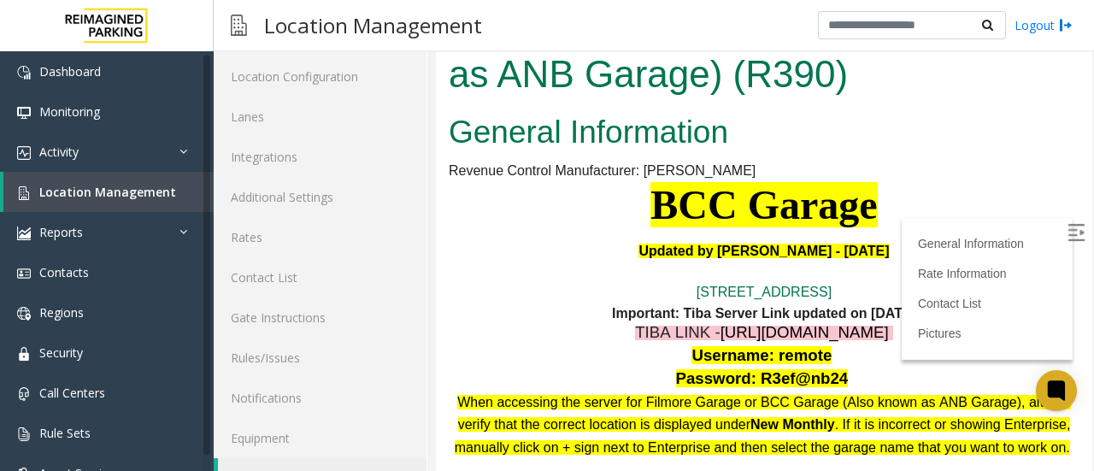
scroll to position [7, 0]
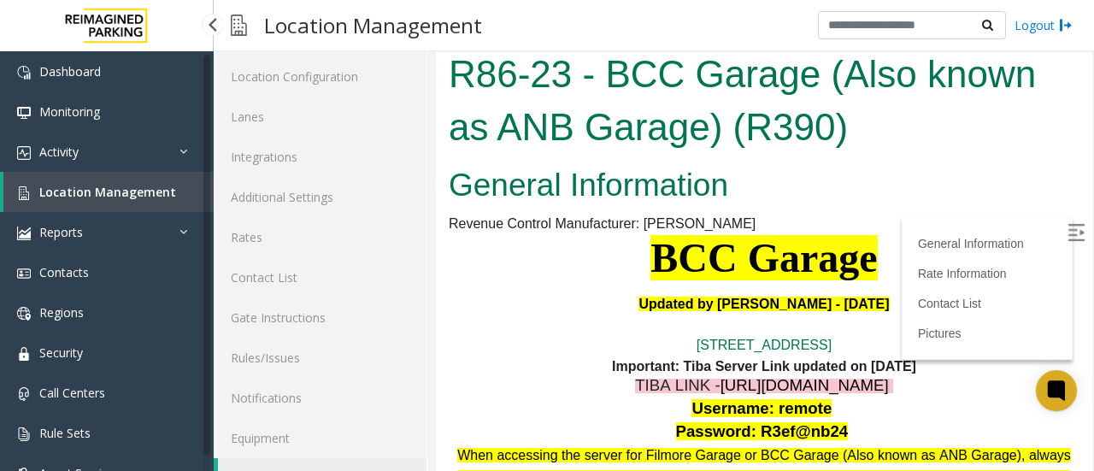
click at [109, 199] on span "Location Management" at bounding box center [107, 192] width 137 height 16
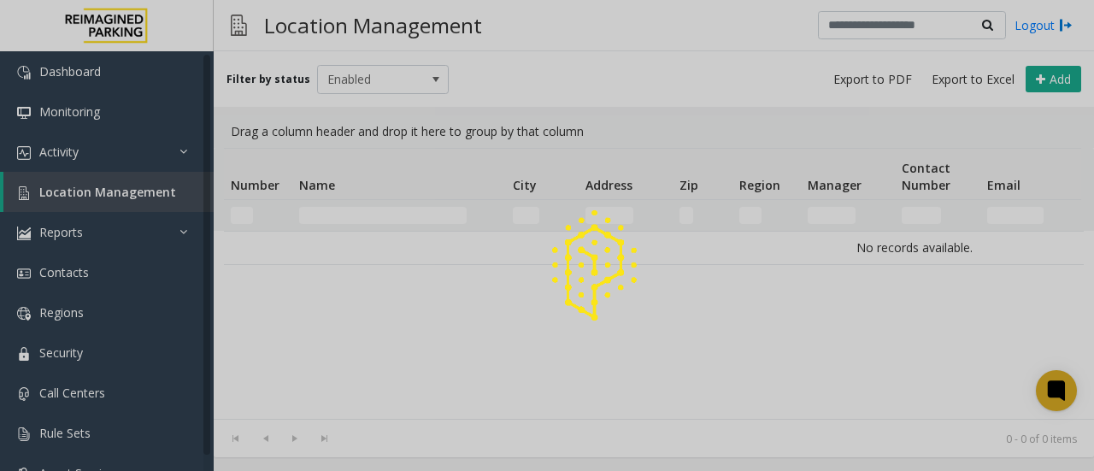
click at [350, 216] on div at bounding box center [547, 235] width 1094 height 471
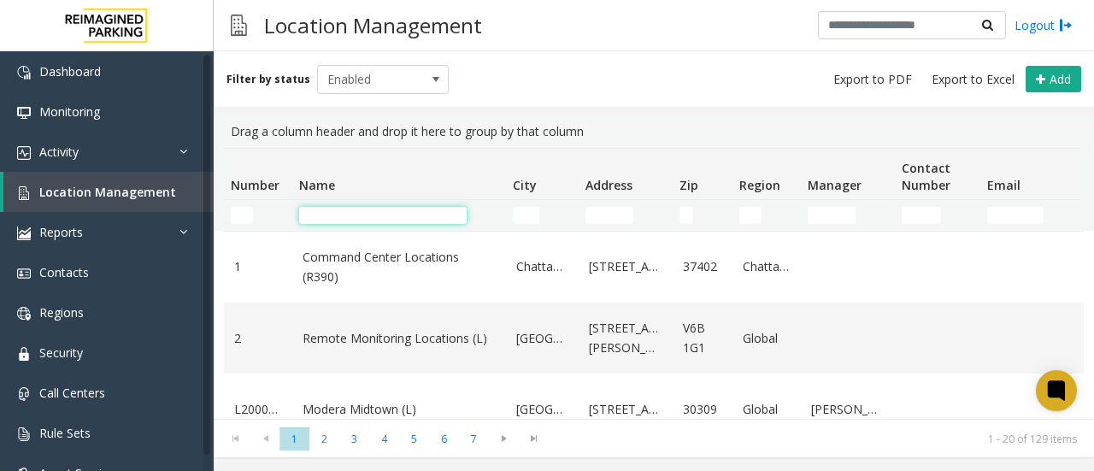
click at [369, 216] on input "Name Filter" at bounding box center [383, 215] width 168 height 17
paste input "**********"
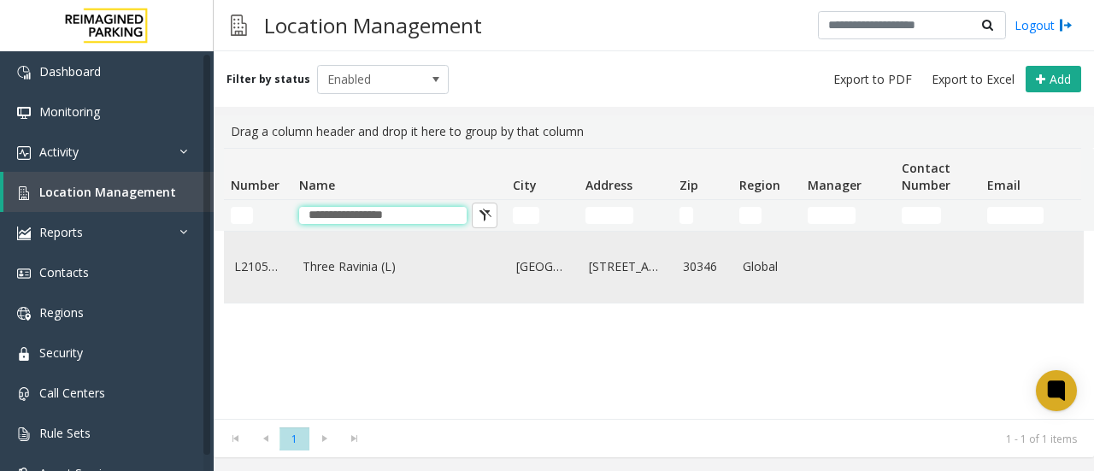
type input "**********"
click at [368, 270] on link "Three Ravinia (L)" at bounding box center [399, 266] width 193 height 19
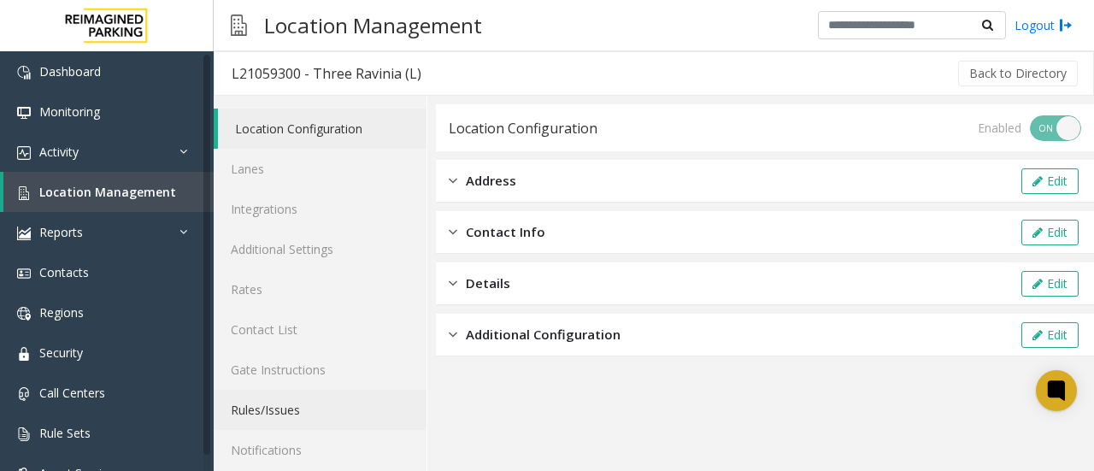
scroll to position [91, 0]
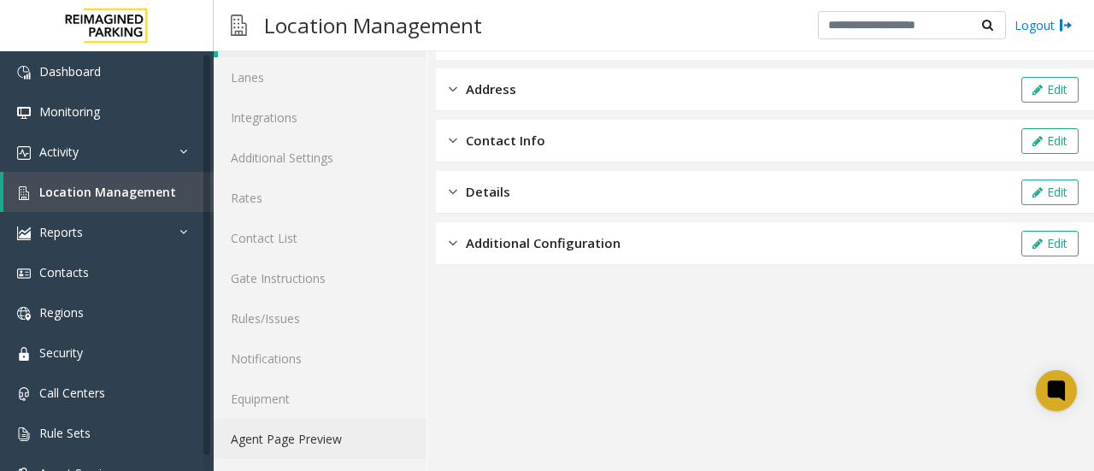
click at [319, 444] on link "Agent Page Preview" at bounding box center [320, 439] width 213 height 40
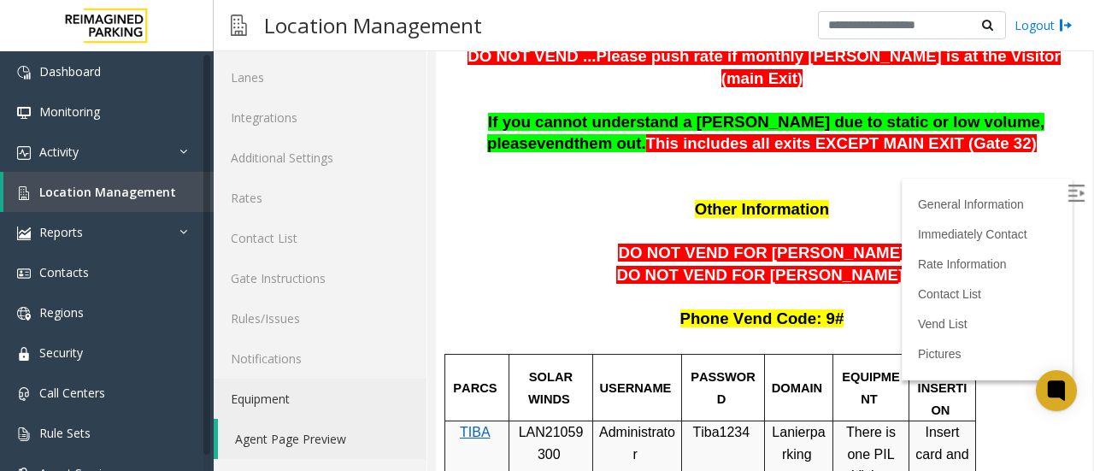
scroll to position [1125, 0]
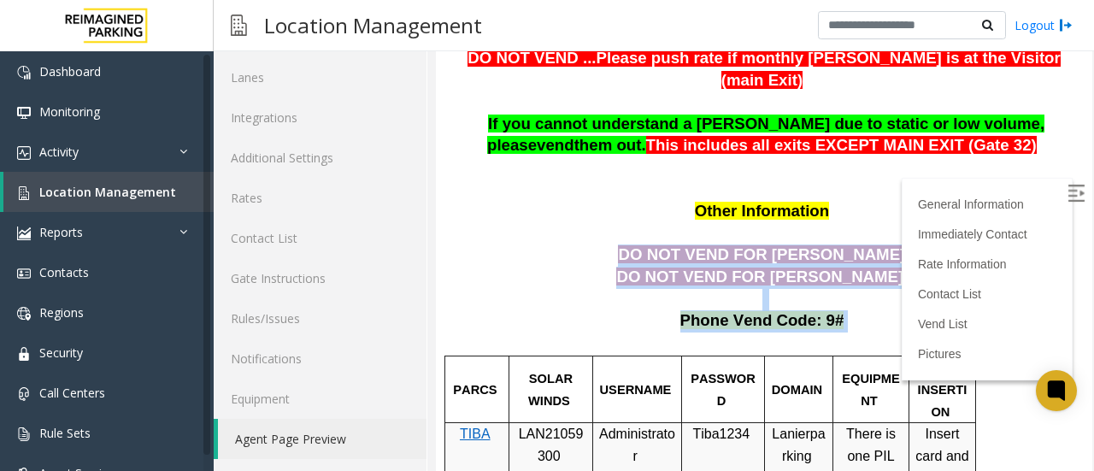
drag, startPoint x: 840, startPoint y: 250, endPoint x: 786, endPoint y: 156, distance: 109.5
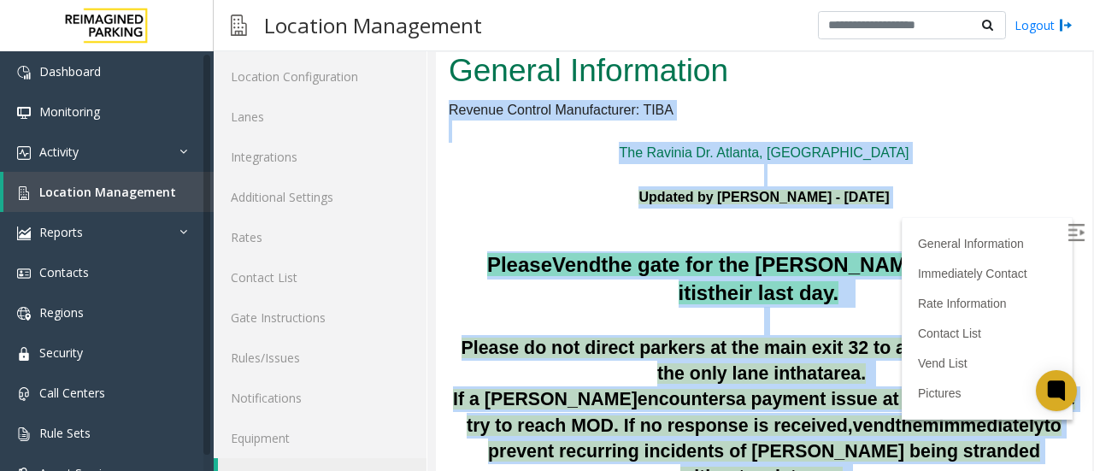
scroll to position [7, 0]
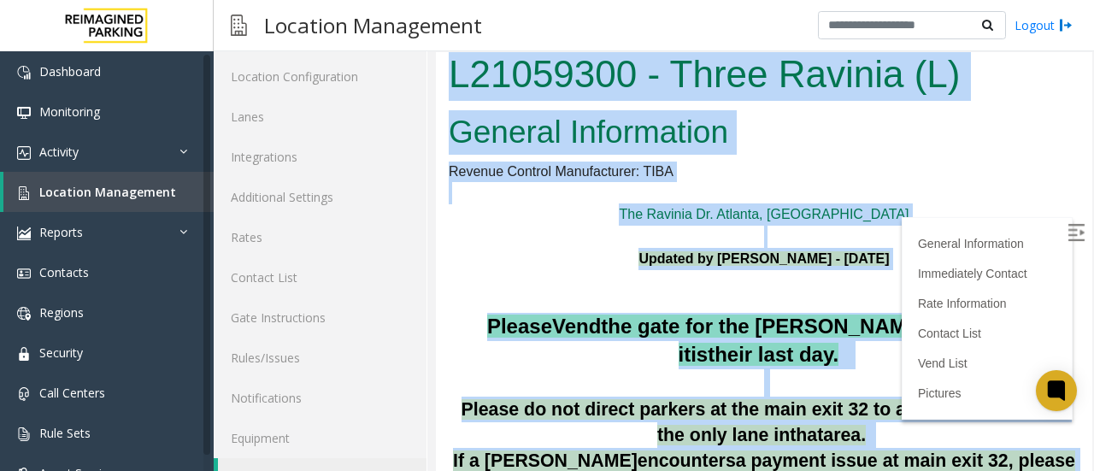
click at [566, 239] on p at bounding box center [764, 237] width 631 height 22
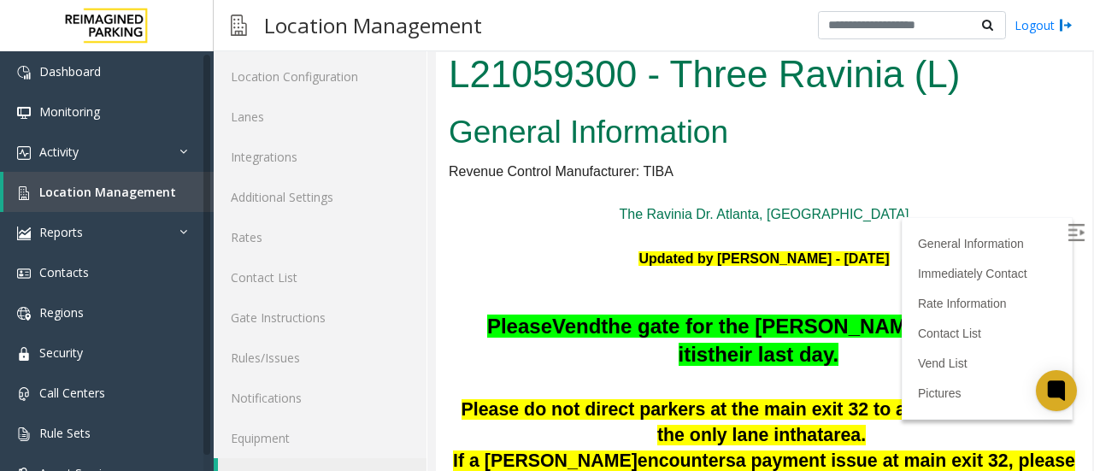
scroll to position [763, 0]
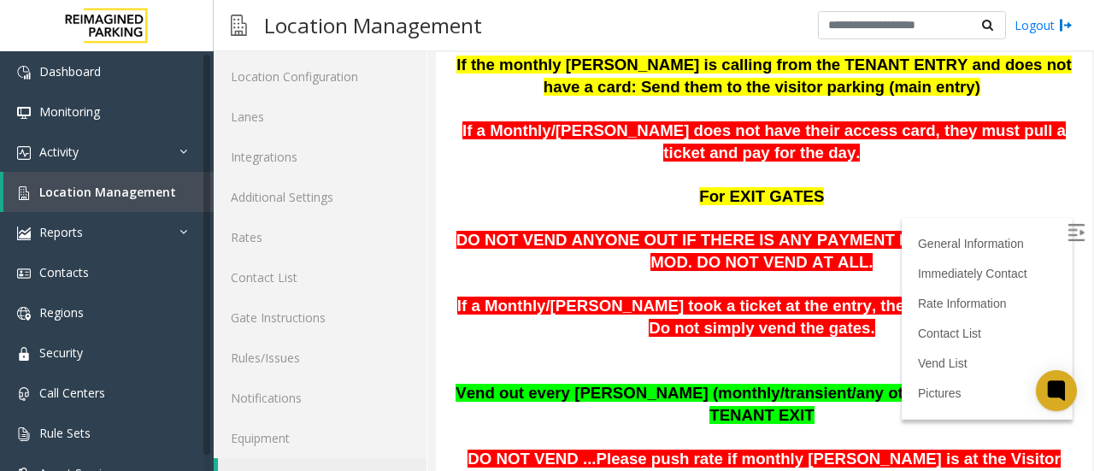
click at [556, 350] on p "If a Monthly/[PERSON_NAME] took a ticket at the entry, they must pay at the exi…" at bounding box center [764, 339] width 631 height 87
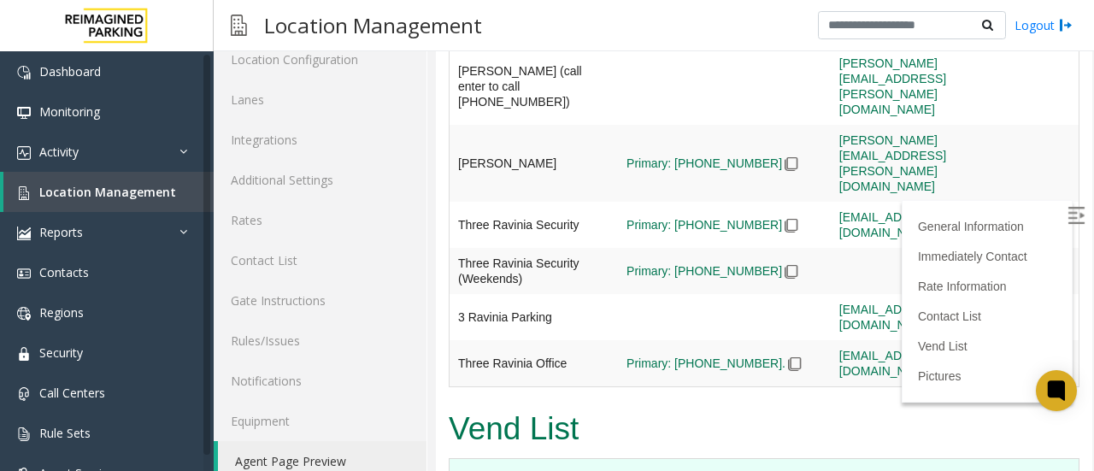
scroll to position [134, 0]
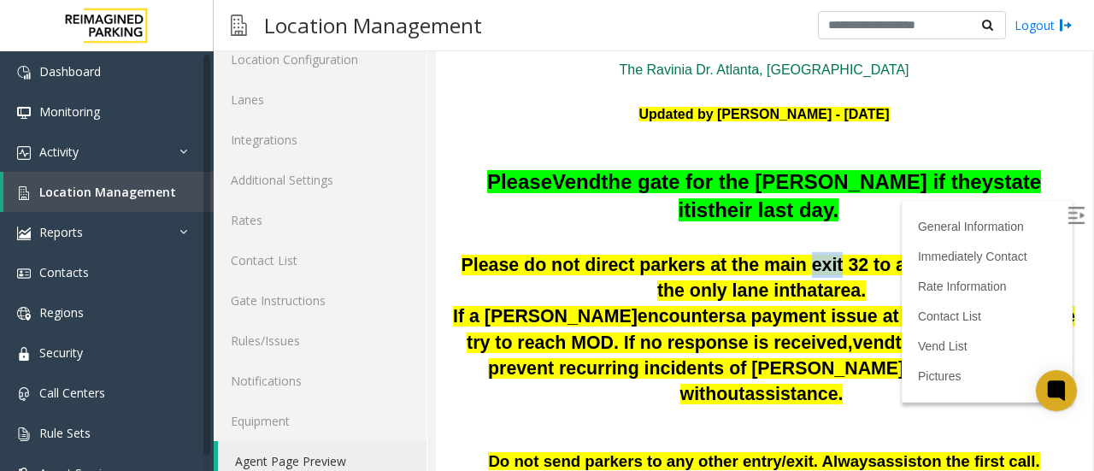
click at [1068, 218] on img at bounding box center [1076, 215] width 17 height 17
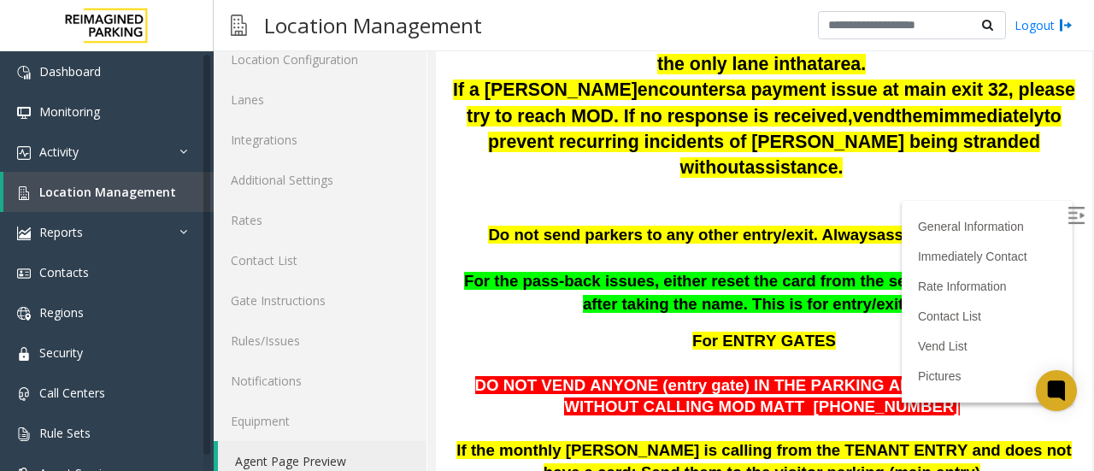
scroll to position [362, 0]
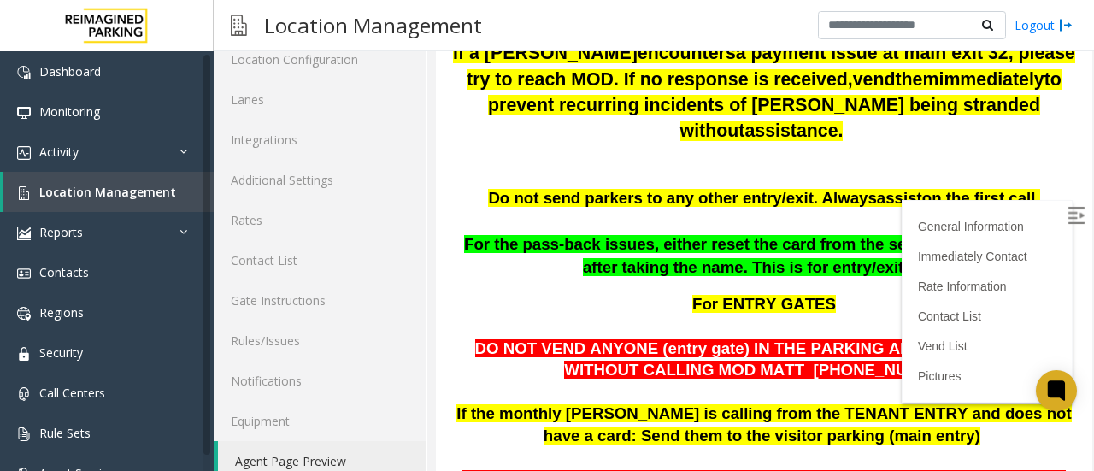
click at [784, 339] on span "DO NOT VEND ANYONE (entry gate) IN THE PARKING AREA (NON-VISITOR) WITHOUT CALLI…" at bounding box center [764, 359] width 579 height 40
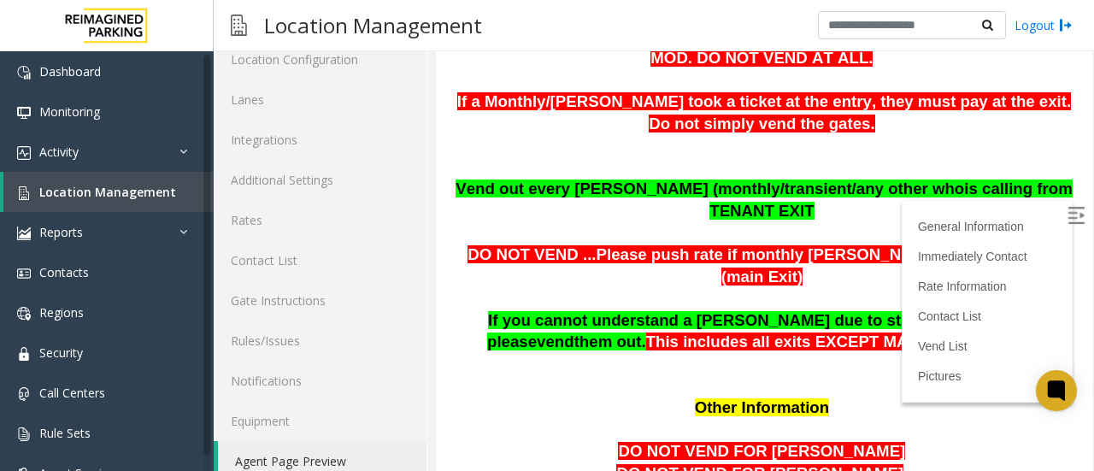
scroll to position [951, 0]
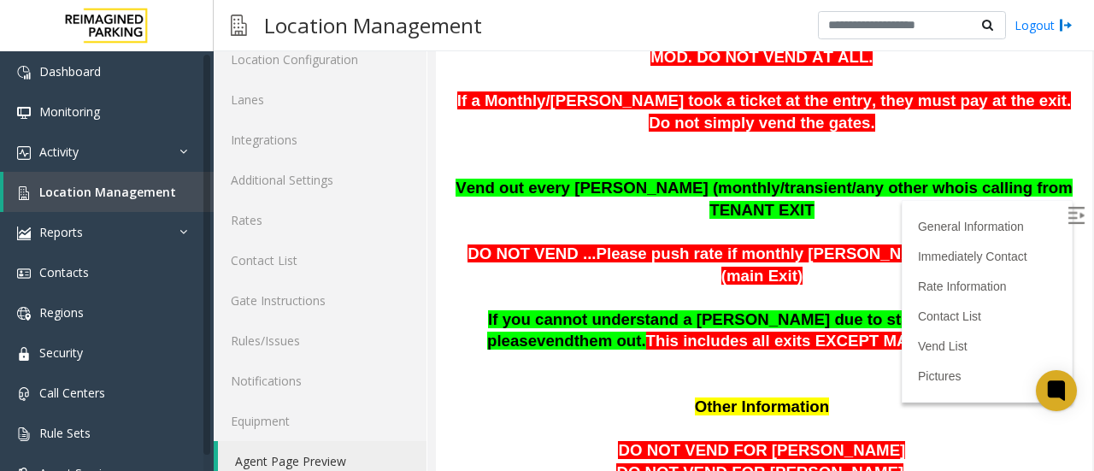
click at [904, 287] on p "If you cannot understand a [PERSON_NAME] due to static or low volume, please ve…" at bounding box center [764, 320] width 631 height 66
drag, startPoint x: 904, startPoint y: 275, endPoint x: 769, endPoint y: 269, distance: 135.2
click at [769, 287] on p "If you cannot understand a [PERSON_NAME] due to static or low volume, please ve…" at bounding box center [764, 320] width 631 height 66
click at [878, 375] on p at bounding box center [764, 386] width 631 height 22
click at [916, 287] on p "If you cannot understand a [PERSON_NAME] due to static or low volume, please ve…" at bounding box center [764, 320] width 631 height 66
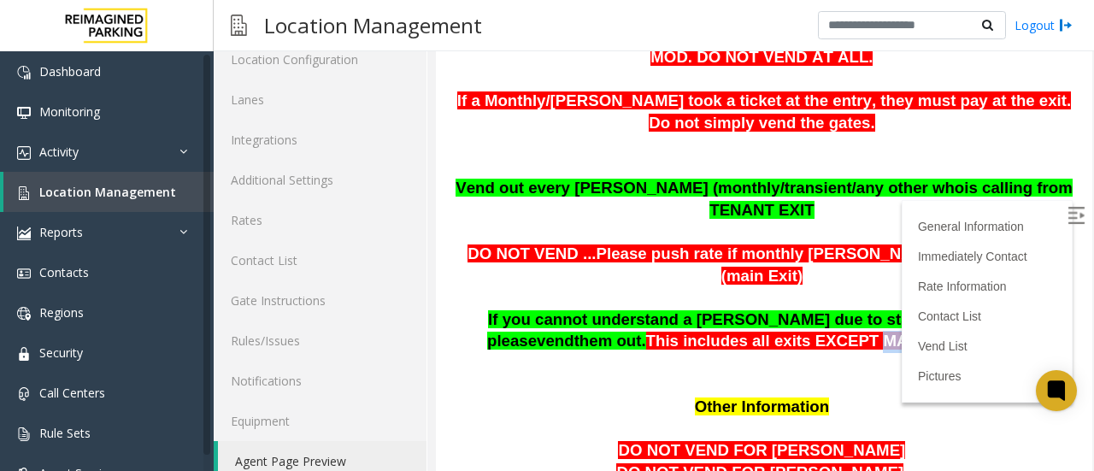
drag, startPoint x: 908, startPoint y: 274, endPoint x: 764, endPoint y: 274, distance: 143.6
click at [764, 287] on p "If you cannot understand a [PERSON_NAME] due to static or low volume, please ve…" at bounding box center [764, 320] width 631 height 66
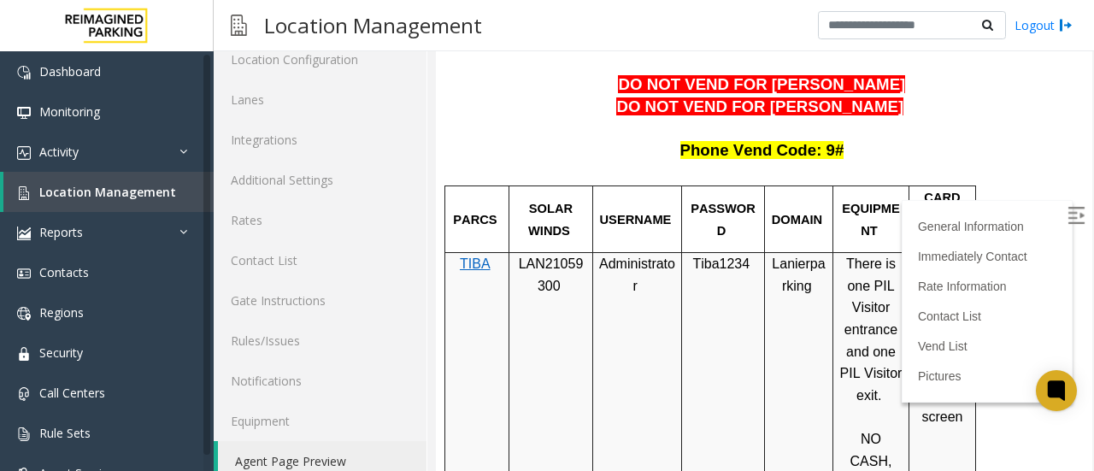
scroll to position [1206, 0]
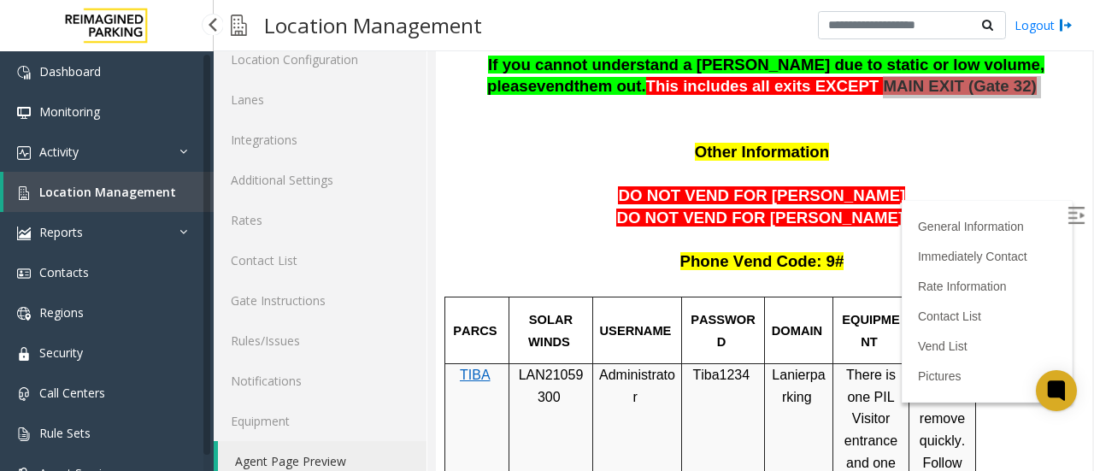
click at [116, 196] on span "Location Management" at bounding box center [107, 192] width 137 height 16
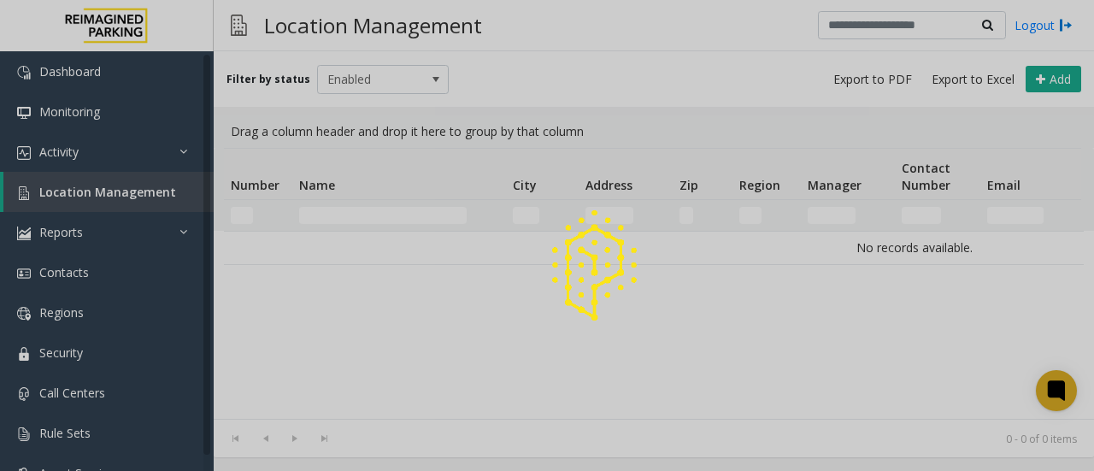
click at [346, 206] on div at bounding box center [547, 235] width 1094 height 471
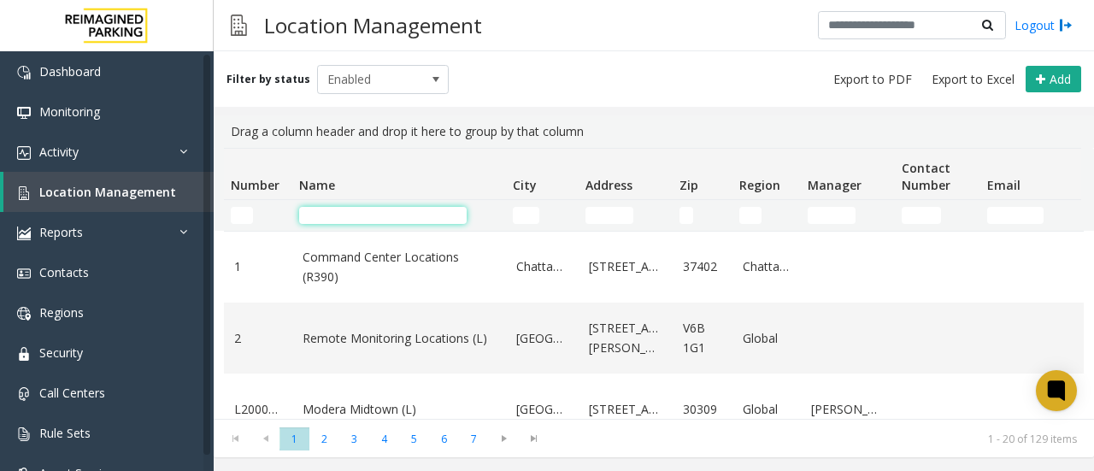
click at [346, 215] on input "Name Filter" at bounding box center [383, 215] width 168 height 17
paste input "**********"
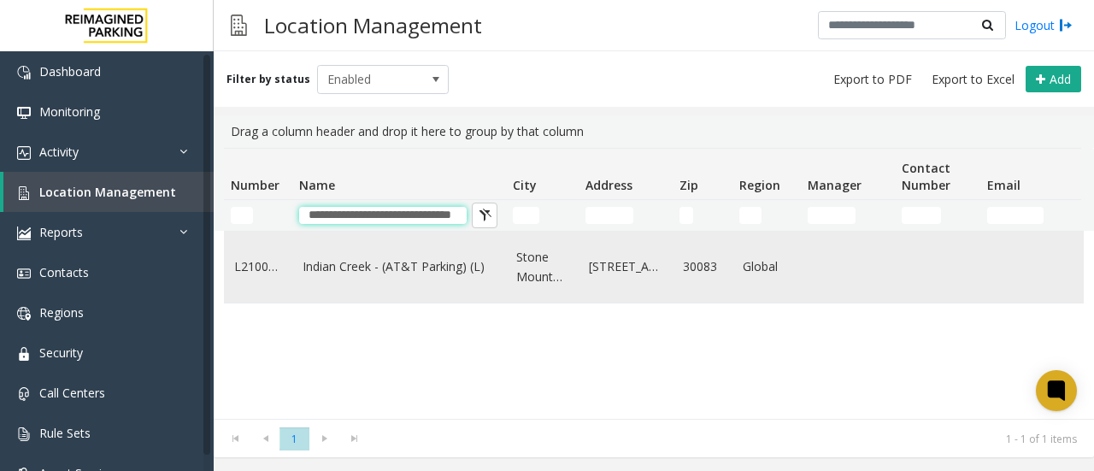
type input "**********"
click at [344, 261] on link "Indian Creek - (AT&T Parking) (L)" at bounding box center [399, 266] width 193 height 19
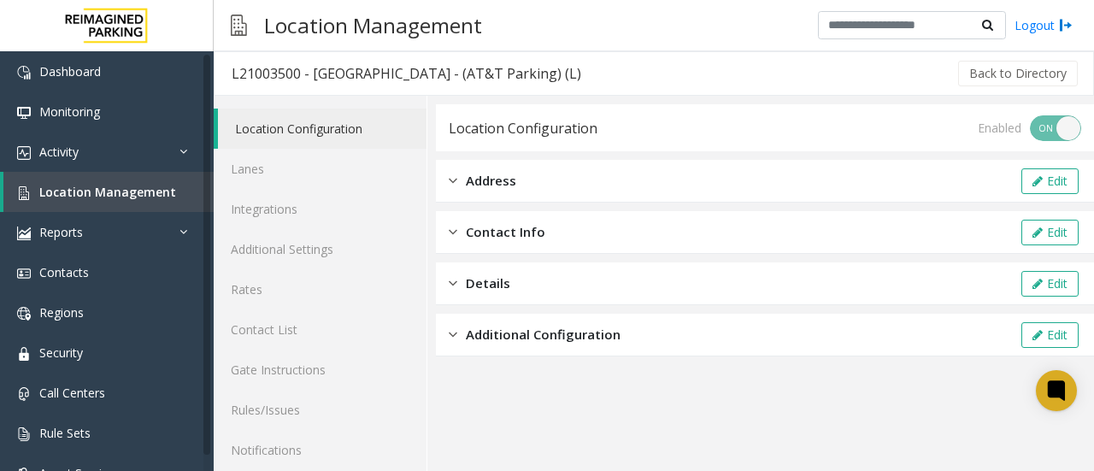
scroll to position [91, 0]
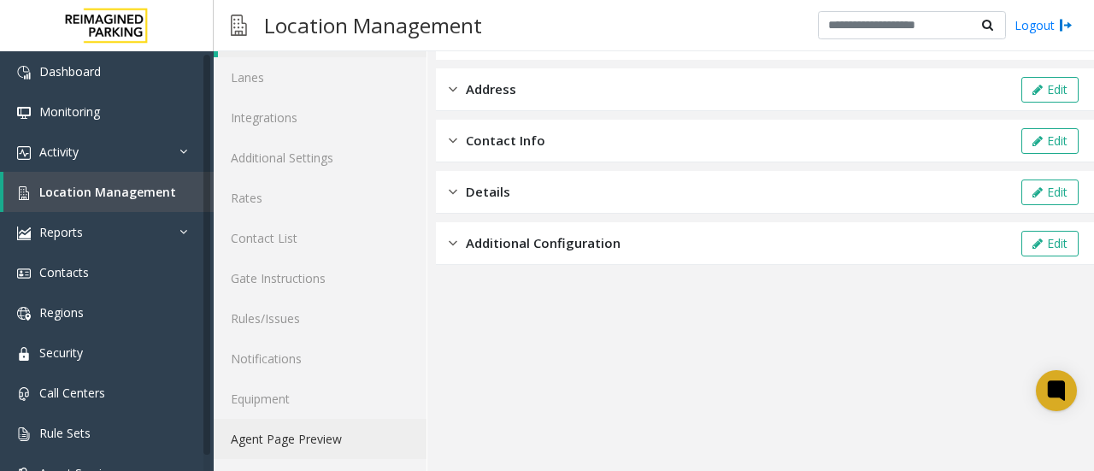
click at [300, 445] on link "Agent Page Preview" at bounding box center [320, 439] width 213 height 40
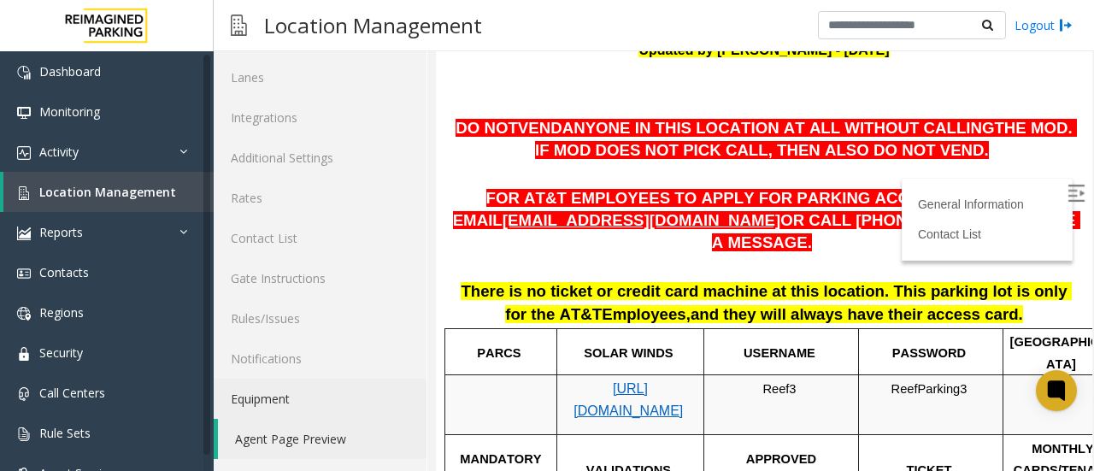
scroll to position [206, 0]
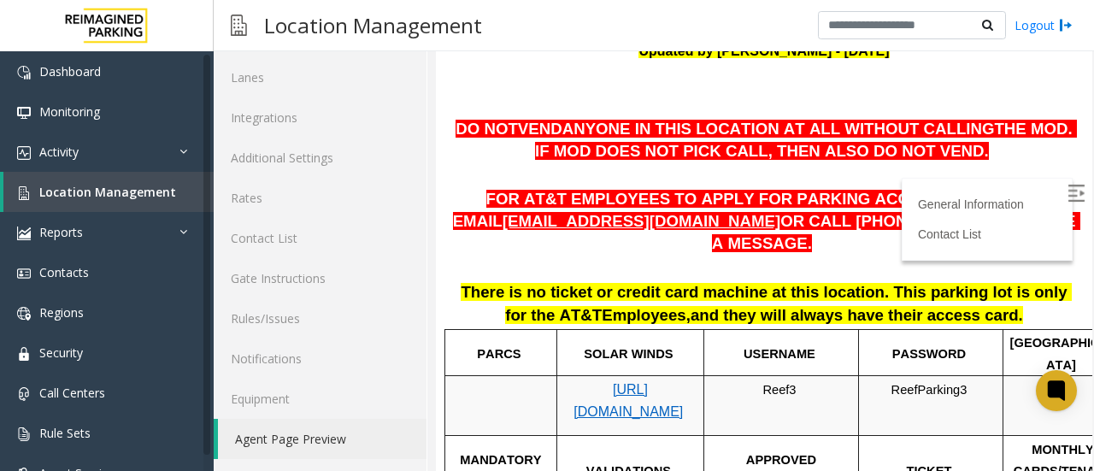
drag, startPoint x: 973, startPoint y: 291, endPoint x: 555, endPoint y: 128, distance: 448.8
click at [555, 128] on div "DO NOT VEND ANYONE IN THIS LOCATION AT ALL WITHOUT CALLING THE MOD . IF MOD DOE…" at bounding box center [764, 223] width 631 height 208
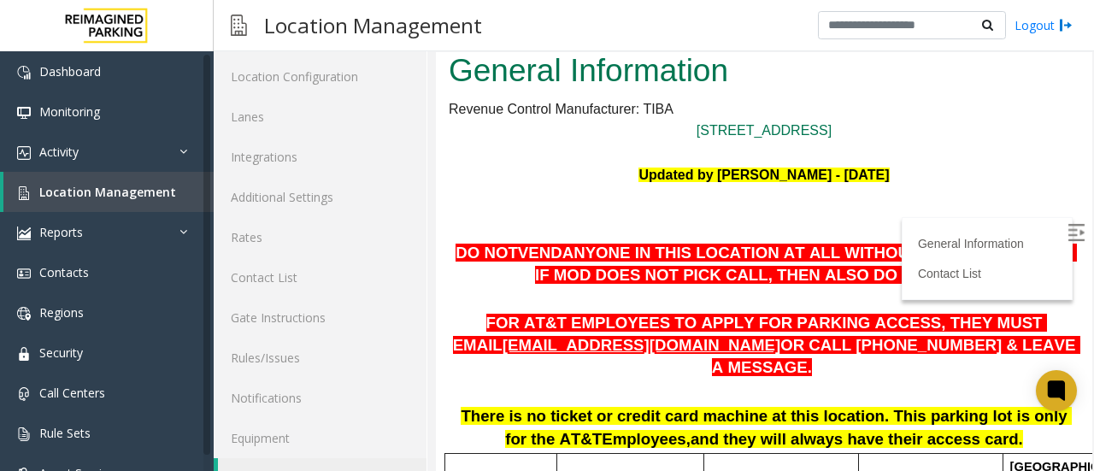
scroll to position [7, 0]
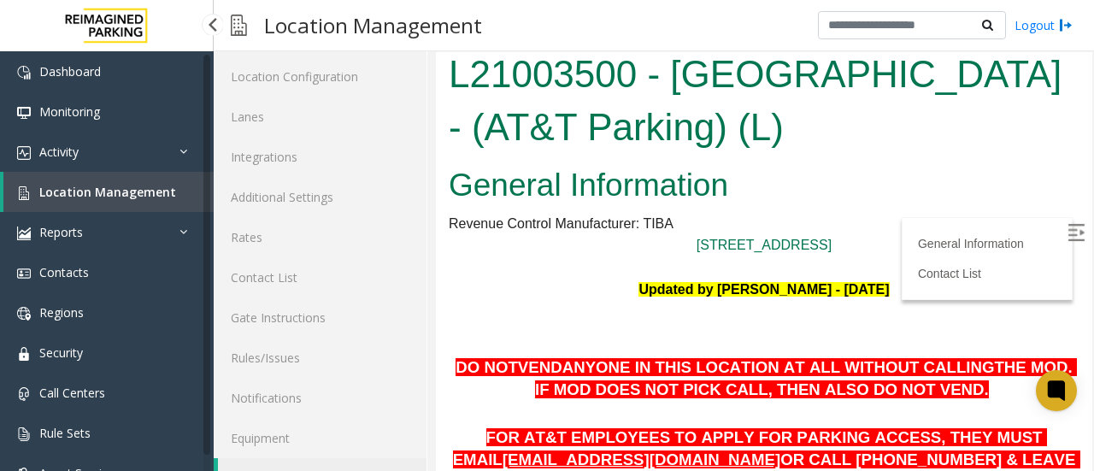
click at [155, 202] on link "Location Management" at bounding box center [108, 192] width 210 height 40
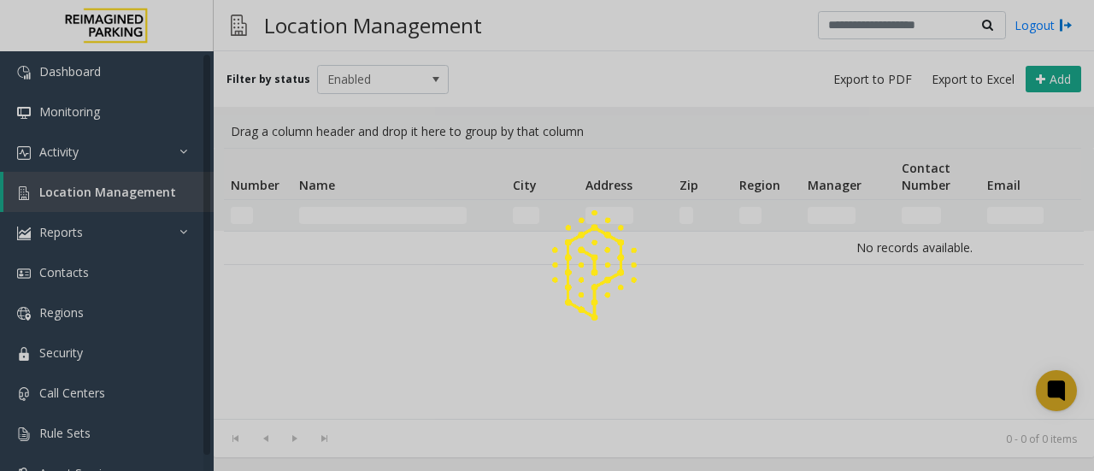
click at [352, 213] on div at bounding box center [547, 235] width 1094 height 471
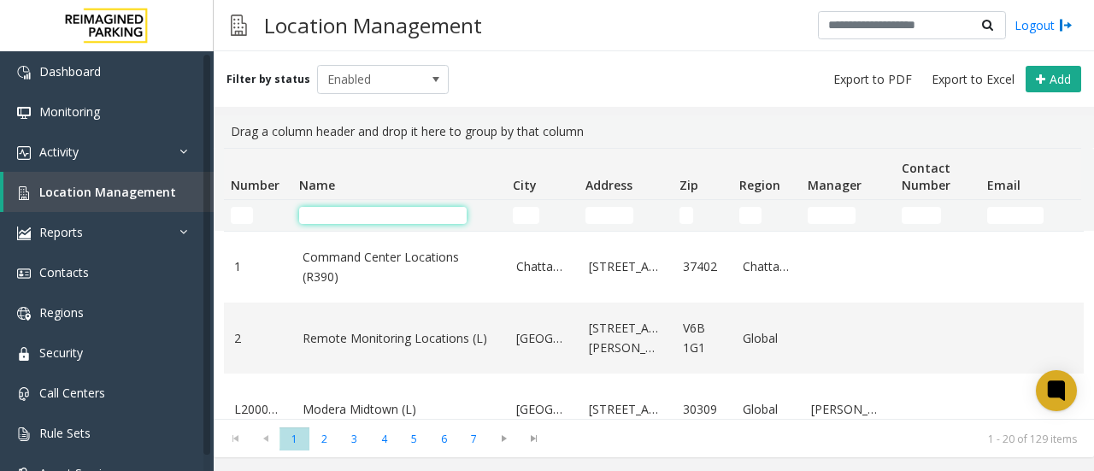
click at [371, 222] on input "Name Filter" at bounding box center [383, 215] width 168 height 17
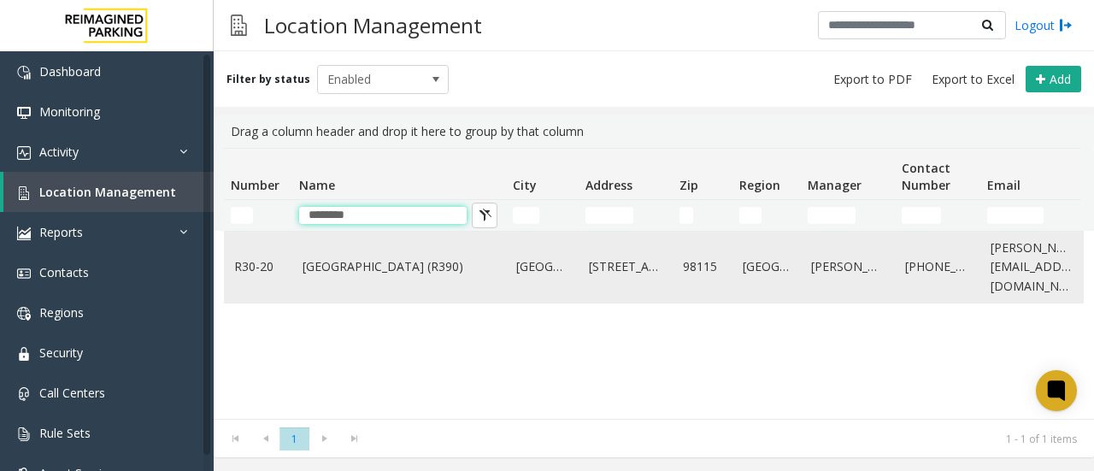
type input "********"
click at [373, 266] on link "[GEOGRAPHIC_DATA] (R390)" at bounding box center [399, 266] width 193 height 19
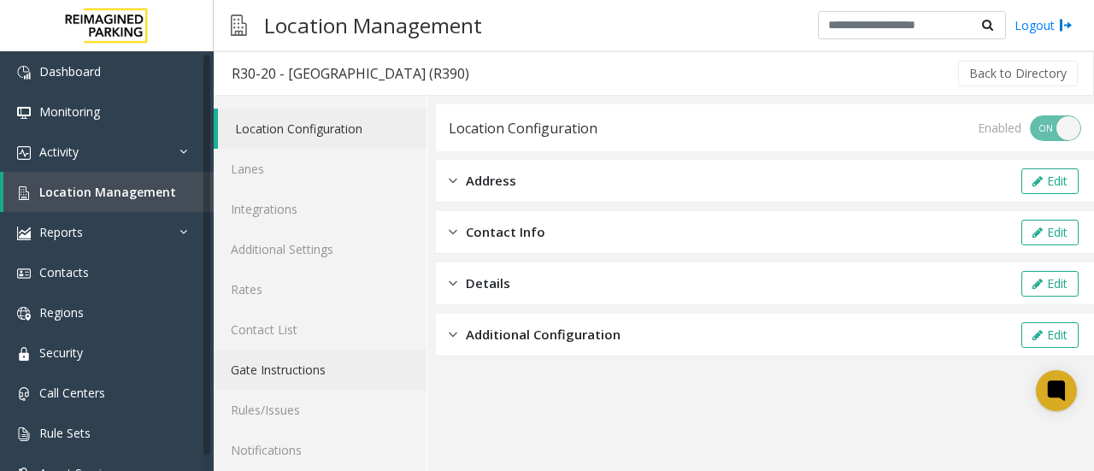
scroll to position [91, 0]
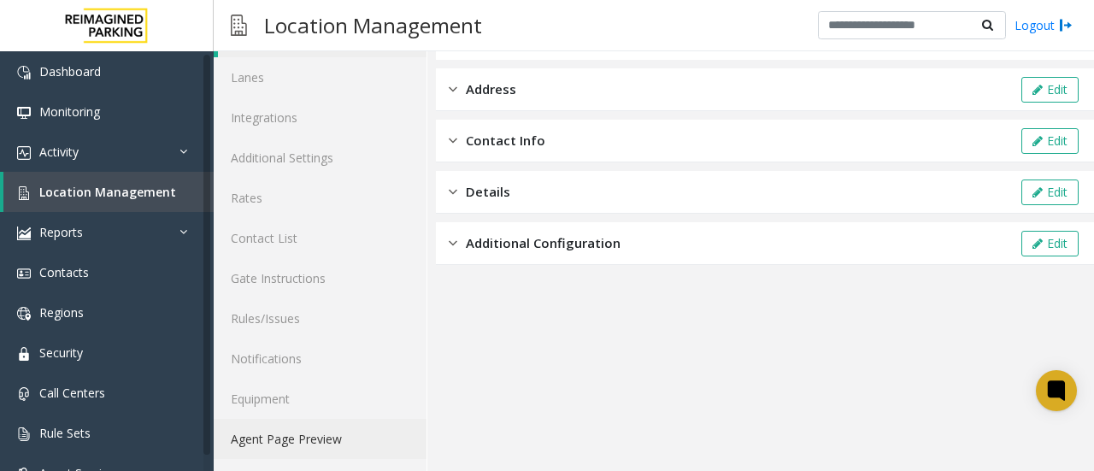
click at [305, 436] on link "Agent Page Preview" at bounding box center [320, 439] width 213 height 40
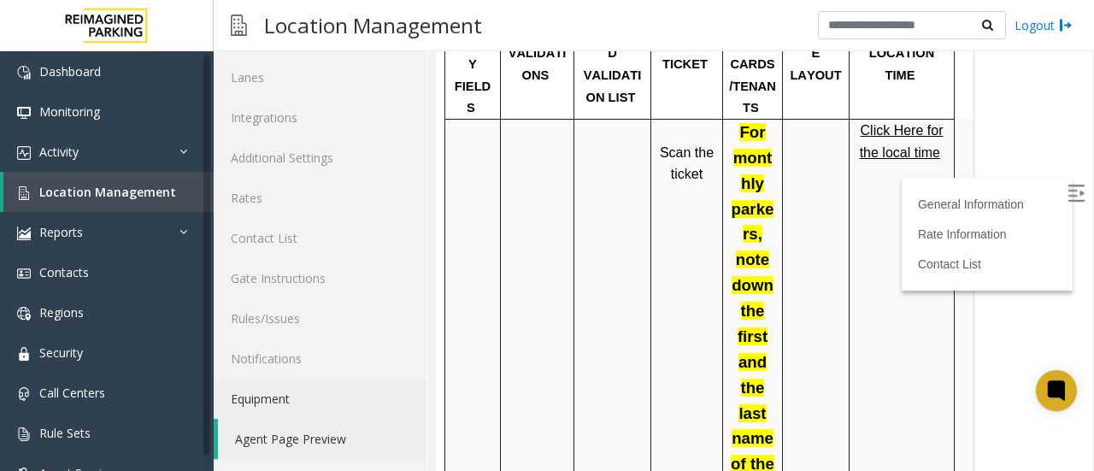
scroll to position [1265, 0]
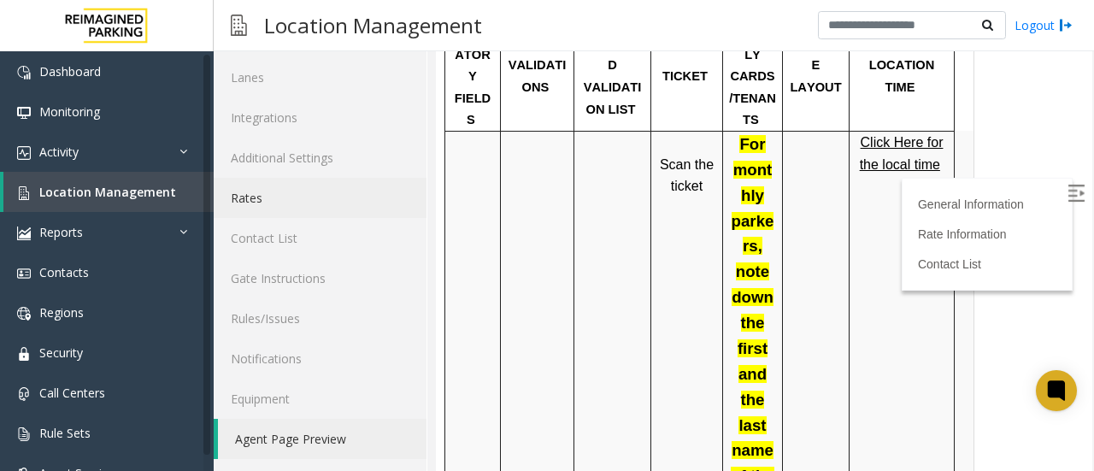
click at [251, 196] on link "Rates" at bounding box center [320, 198] width 213 height 40
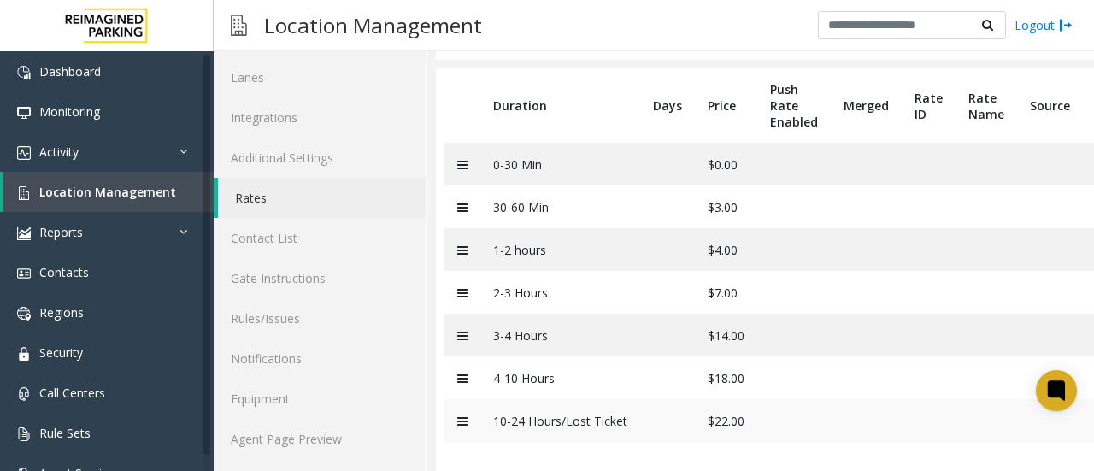
scroll to position [104, 0]
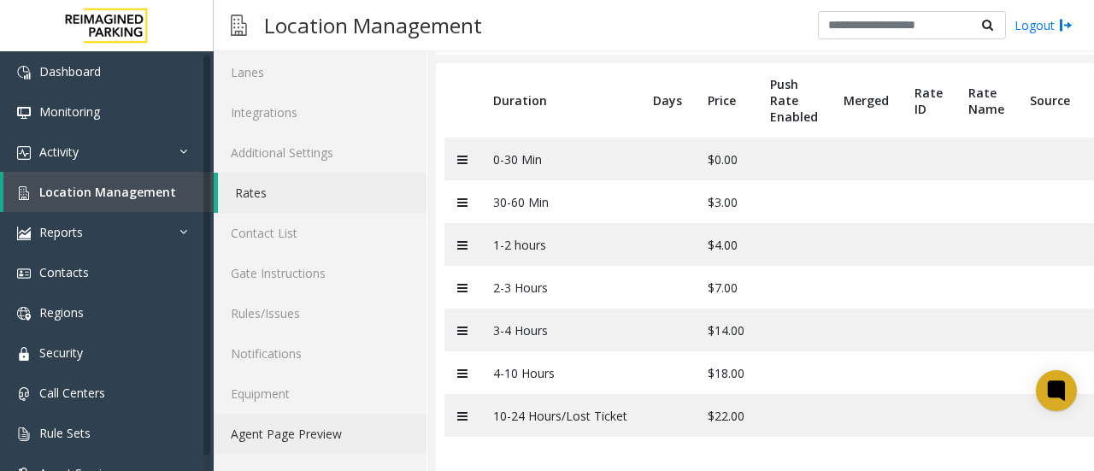
click at [304, 421] on link "Agent Page Preview" at bounding box center [320, 434] width 213 height 40
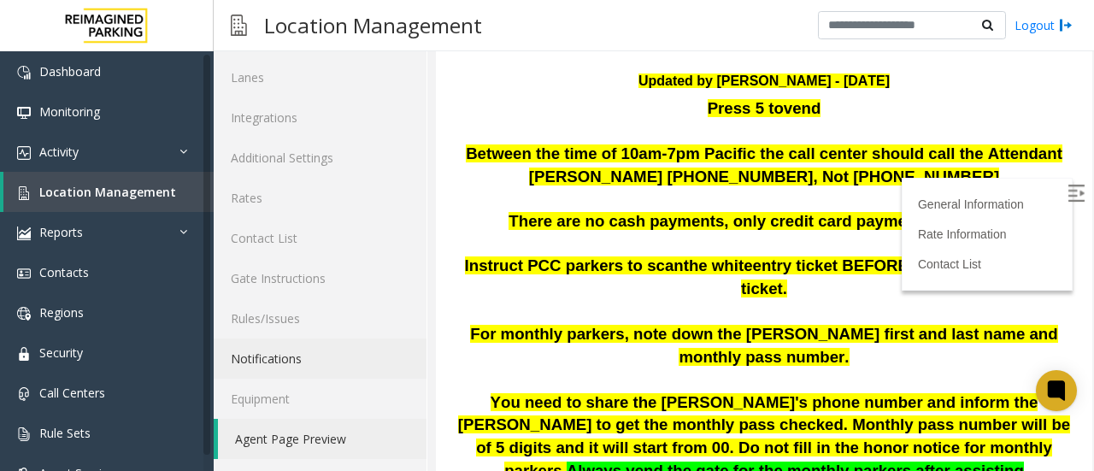
scroll to position [250, 0]
click at [656, 393] on span "You need to share the [PERSON_NAME]'s phone number and inform the [PERSON_NAME]…" at bounding box center [764, 436] width 612 height 86
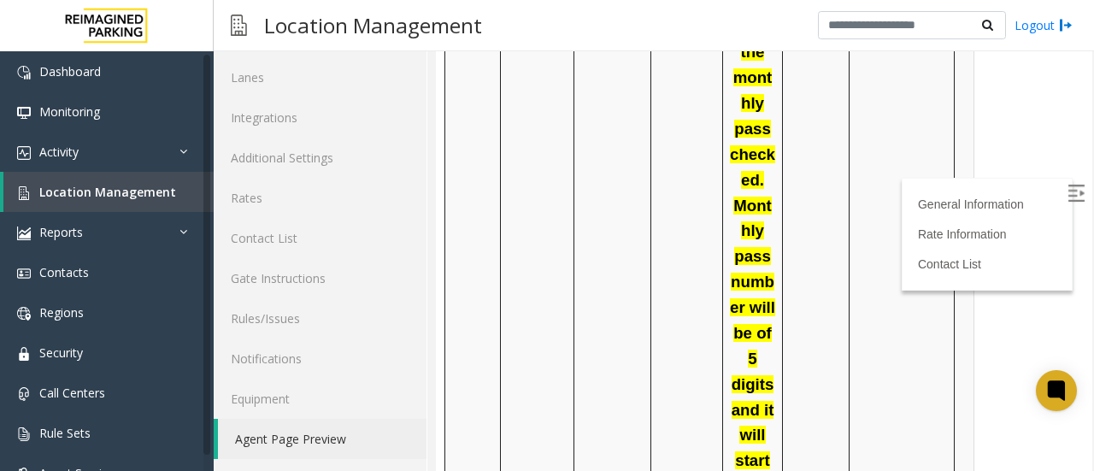
scroll to position [2507, 0]
drag, startPoint x: 704, startPoint y: 401, endPoint x: 673, endPoint y: 102, distance: 300.9
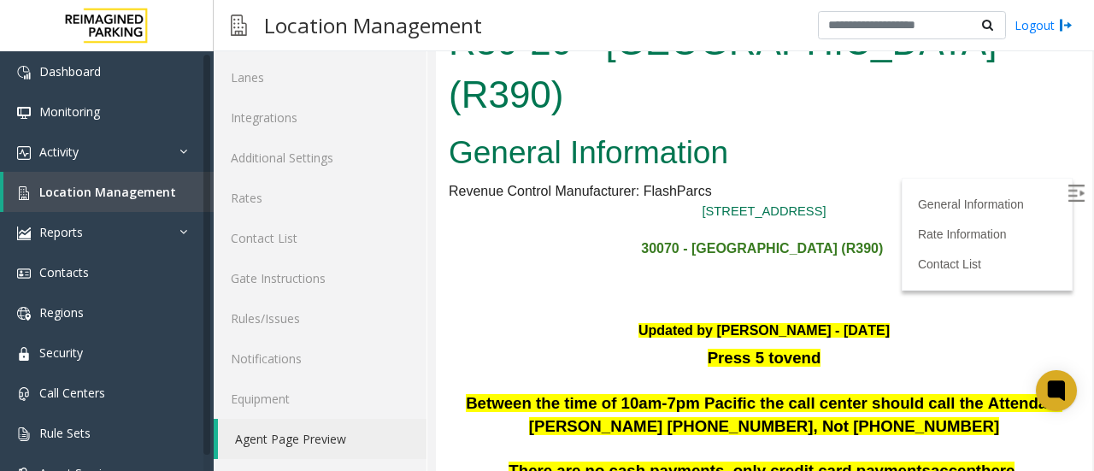
scroll to position [0, 0]
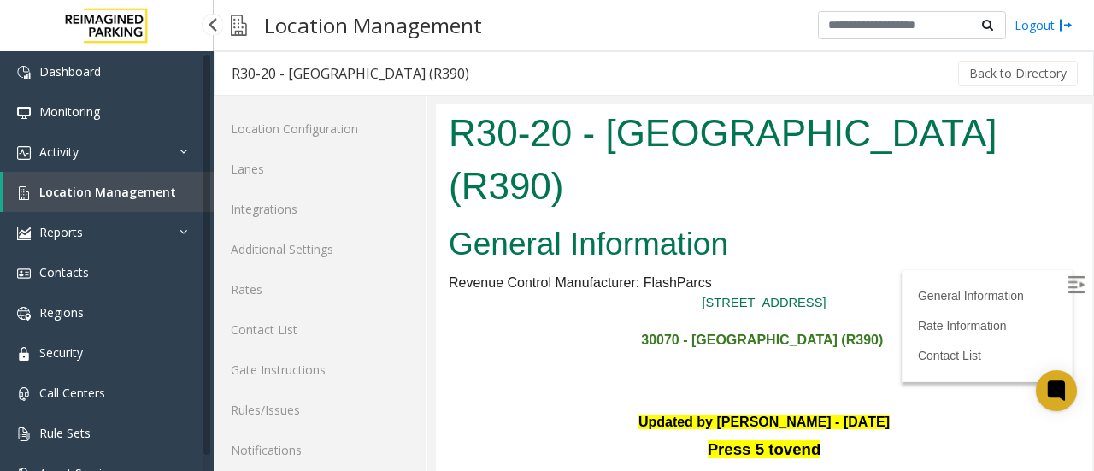
click at [139, 198] on span "Location Management" at bounding box center [107, 192] width 137 height 16
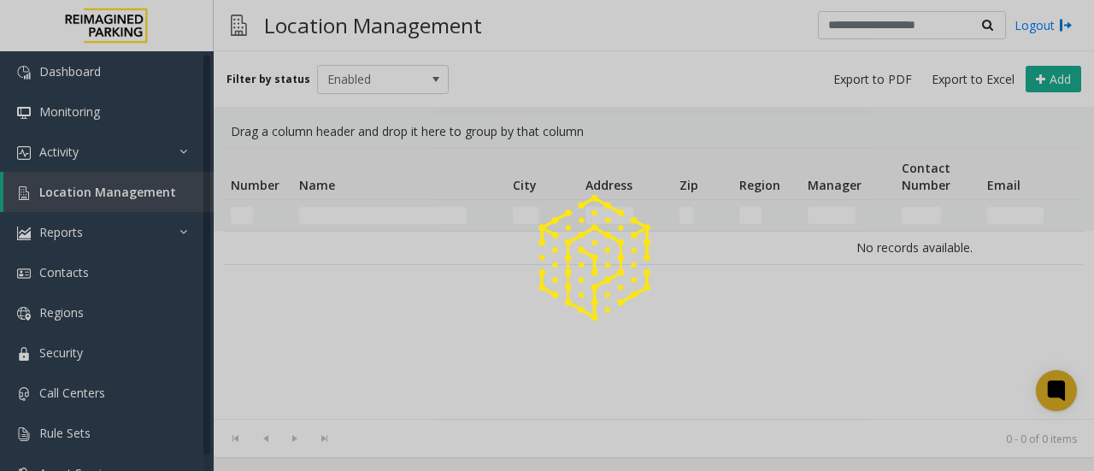
click at [344, 208] on div at bounding box center [547, 235] width 1094 height 471
click at [344, 213] on div at bounding box center [547, 235] width 1094 height 471
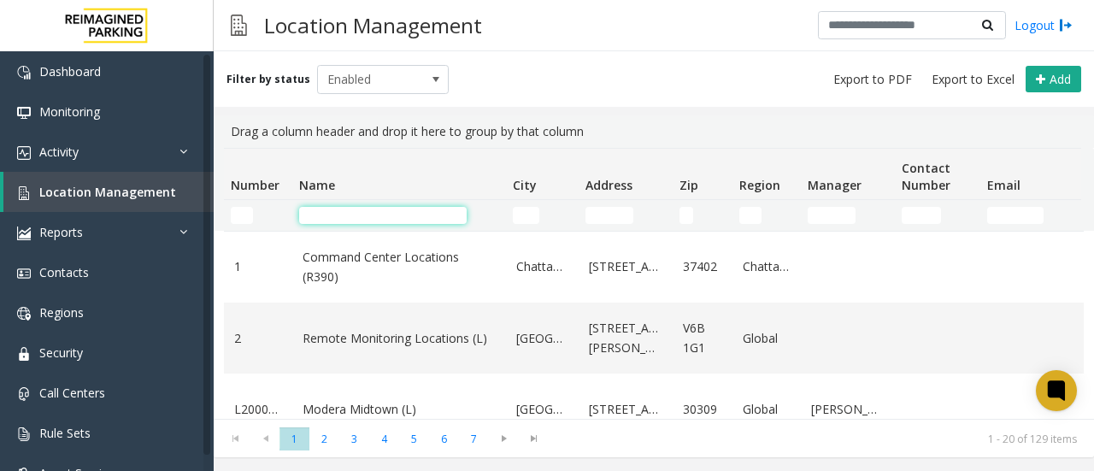
click at [354, 220] on input "Name Filter" at bounding box center [383, 215] width 168 height 17
type input "*"
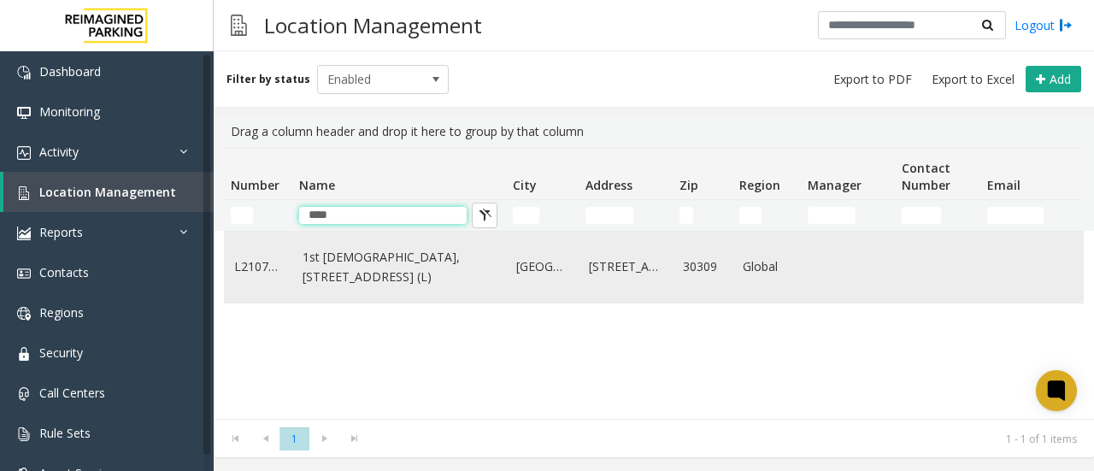
type input "****"
click at [364, 274] on link "1st [DEMOGRAPHIC_DATA], [STREET_ADDRESS] (L)" at bounding box center [399, 267] width 193 height 38
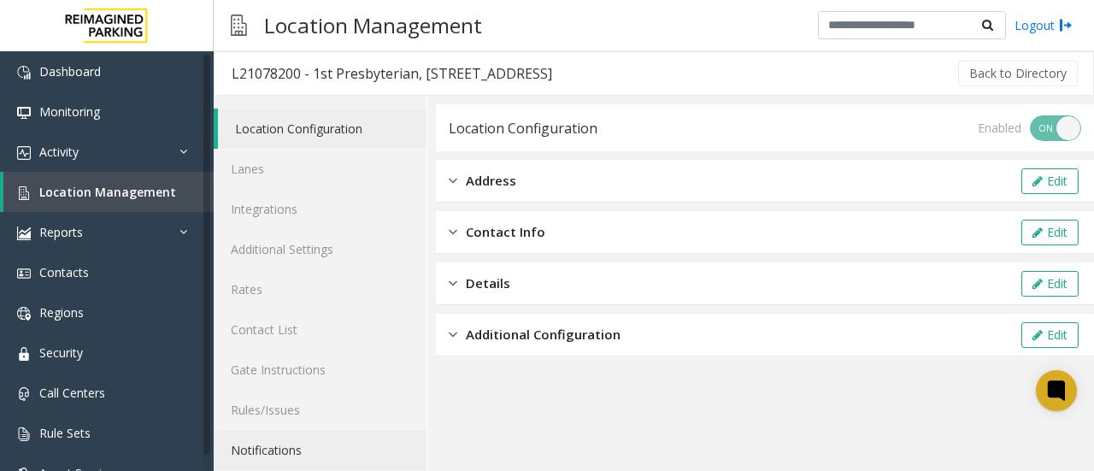
scroll to position [91, 0]
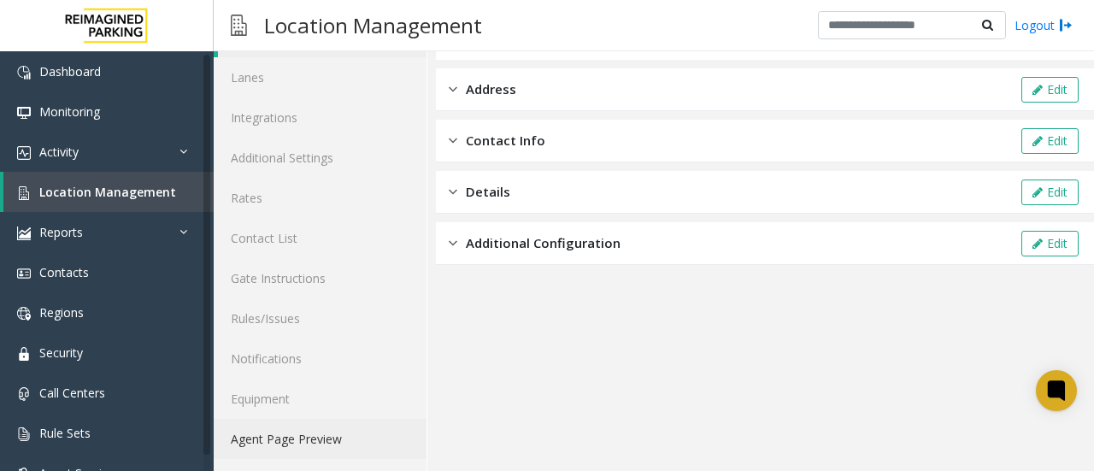
click at [323, 437] on link "Agent Page Preview" at bounding box center [320, 439] width 213 height 40
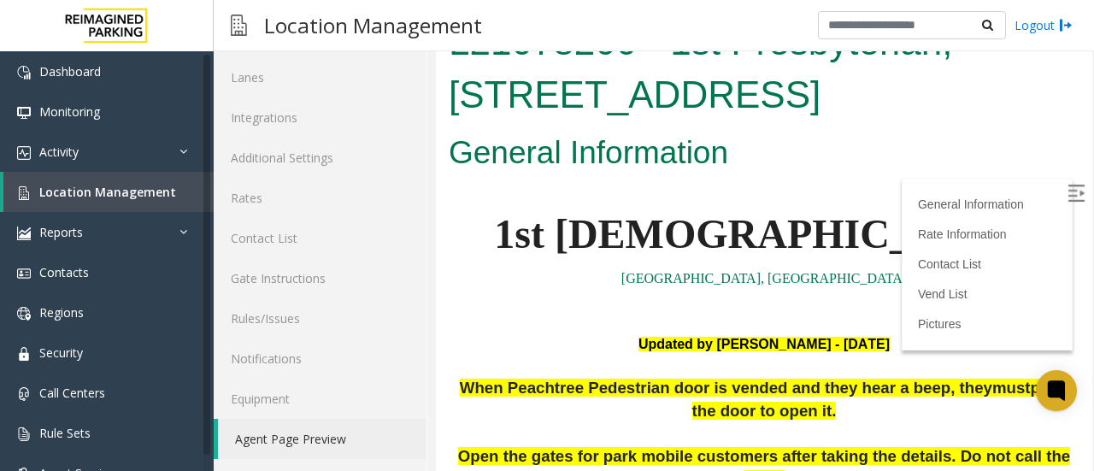
scroll to position [3481, 0]
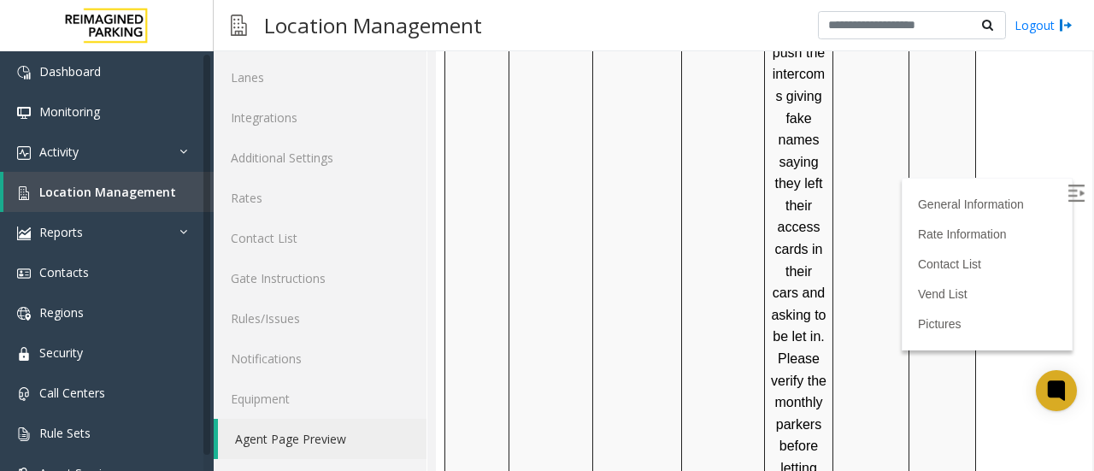
click at [323, 437] on link "Agent Page Preview" at bounding box center [322, 439] width 209 height 40
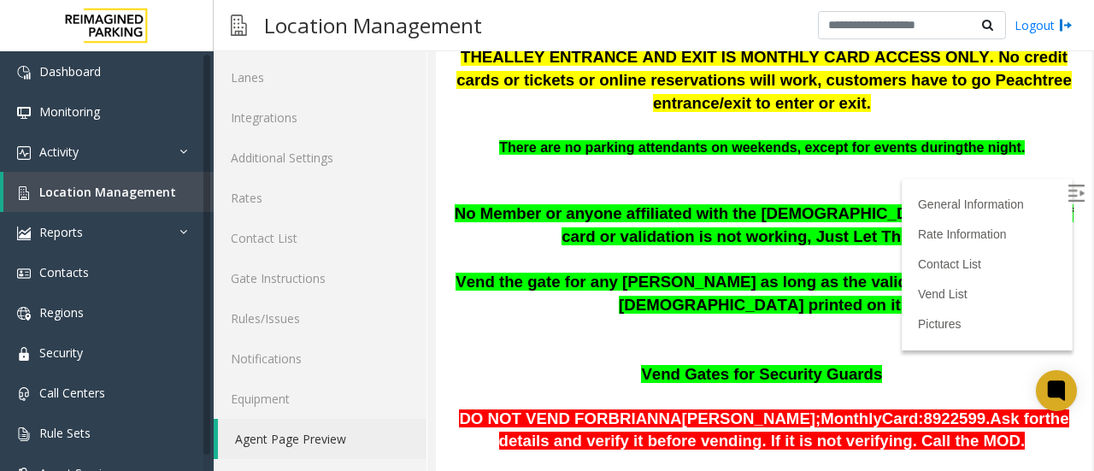
scroll to position [1053, 0]
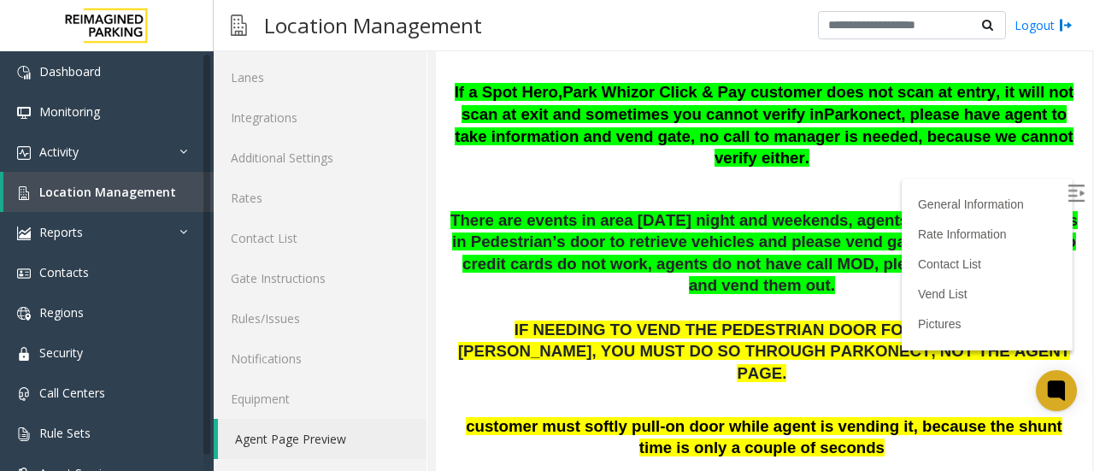
click at [1068, 191] on img at bounding box center [1076, 193] width 17 height 17
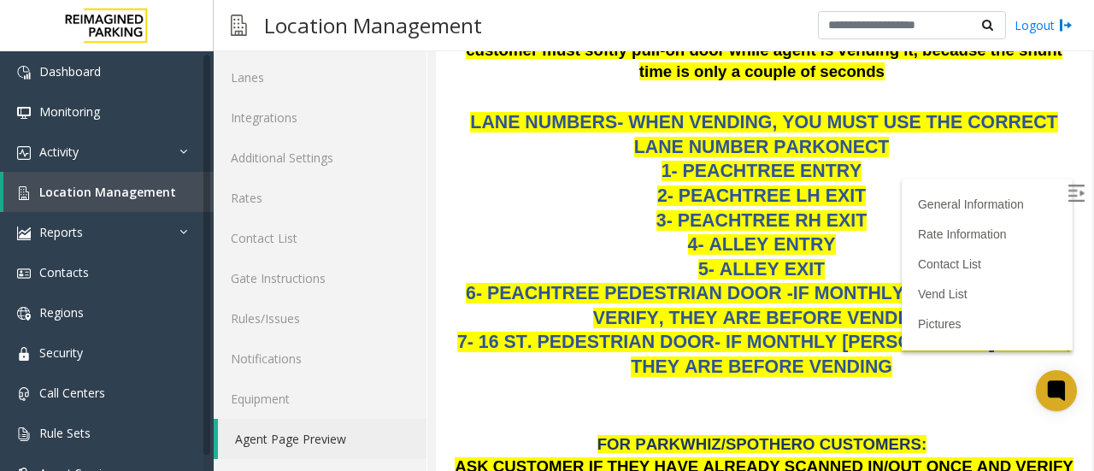
scroll to position [1428, 0]
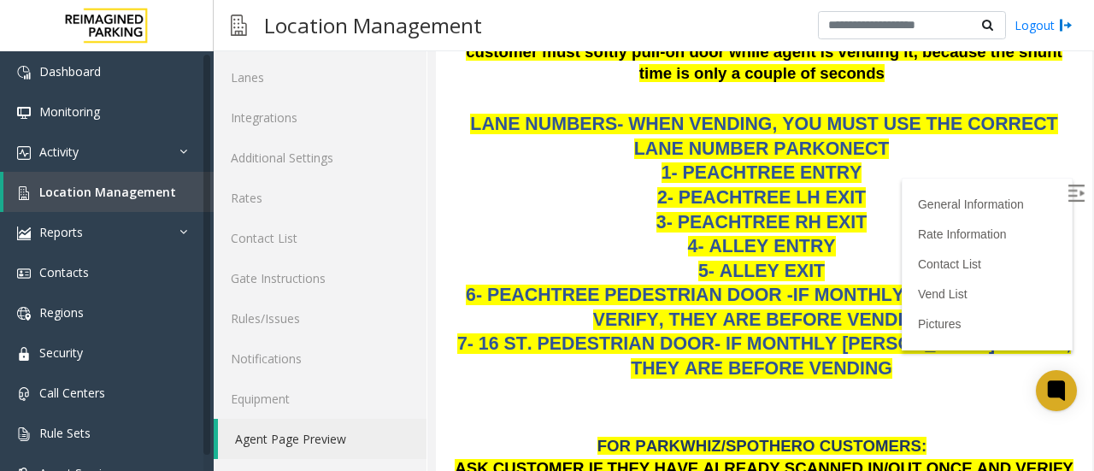
click at [547, 127] on p "LANE NUMBERS- WHEN VENDING, YOU MUST USE THE CORRECT LANE NUMBER PARKONECT 1- P…" at bounding box center [764, 234] width 631 height 293
click at [111, 197] on span "Location Management" at bounding box center [107, 192] width 137 height 16
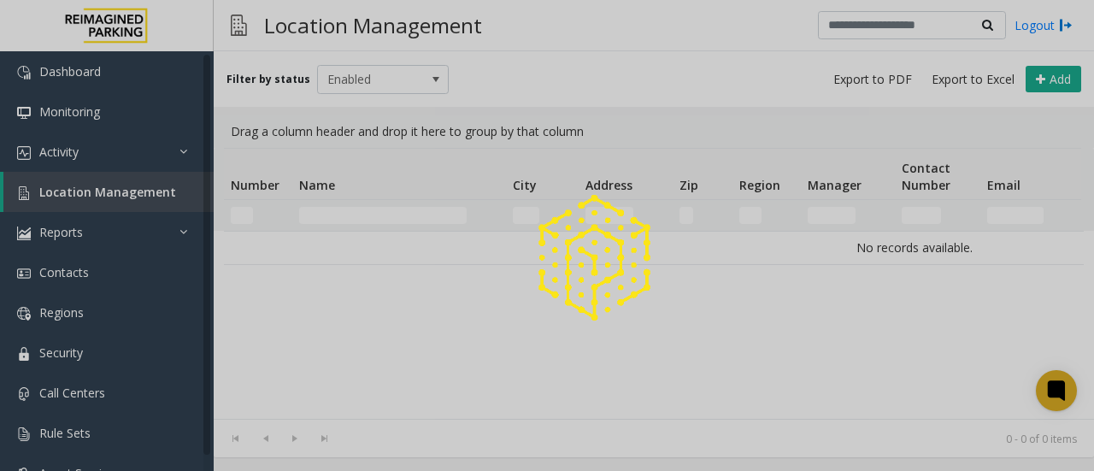
click at [359, 209] on div at bounding box center [547, 235] width 1094 height 471
click at [359, 213] on div at bounding box center [547, 235] width 1094 height 471
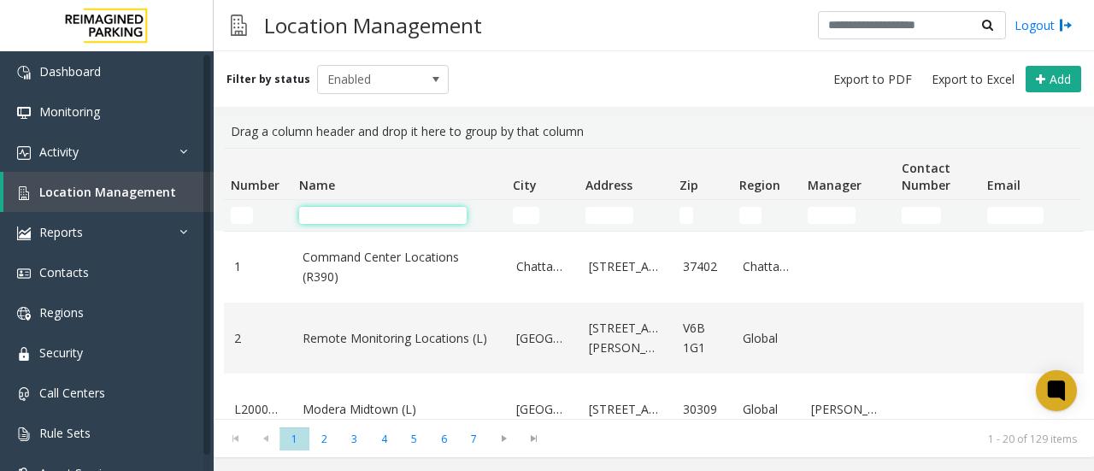
click at [354, 223] on input "Name Filter" at bounding box center [383, 215] width 168 height 17
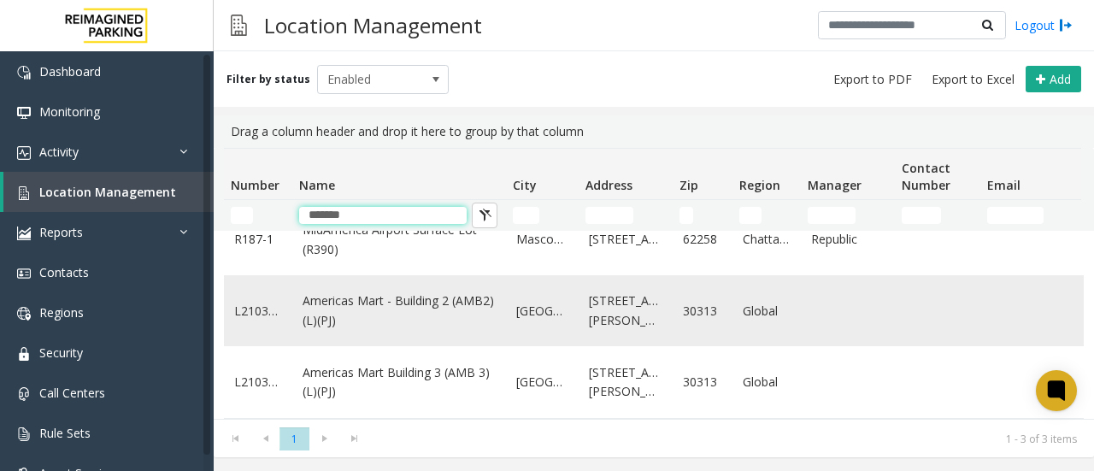
scroll to position [36, 0]
type input "*******"
click at [408, 299] on link "Americas Mart - Building 2 (AMB2) (L)(PJ)" at bounding box center [399, 310] width 193 height 38
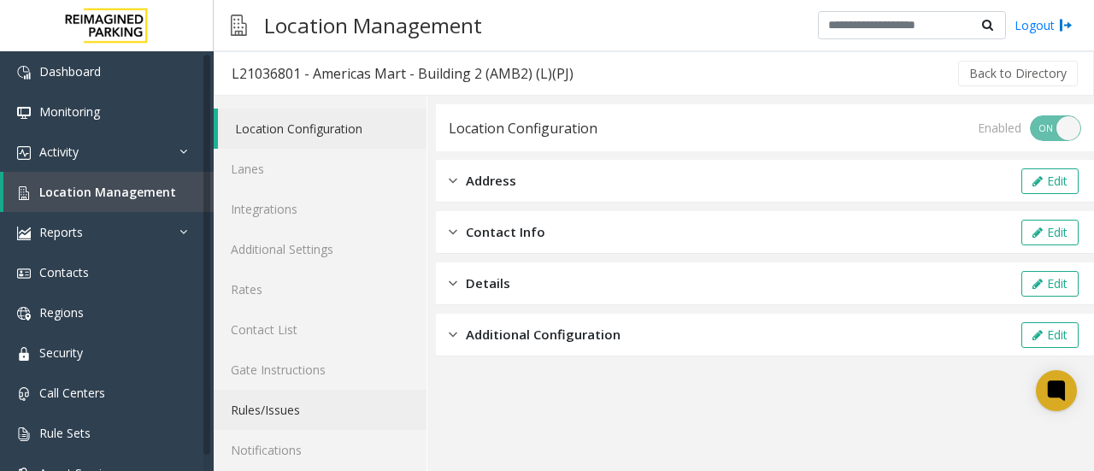
scroll to position [91, 0]
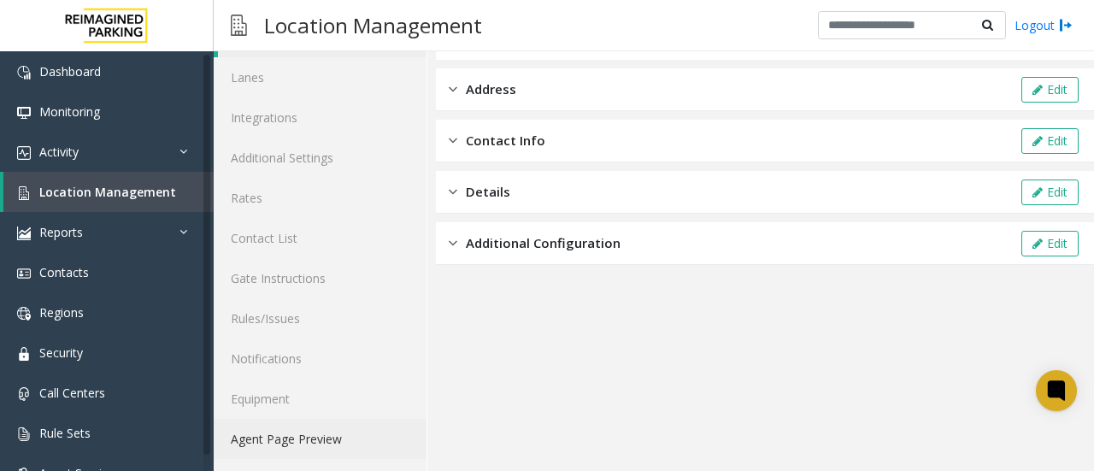
click at [277, 436] on link "Agent Page Preview" at bounding box center [320, 439] width 213 height 40
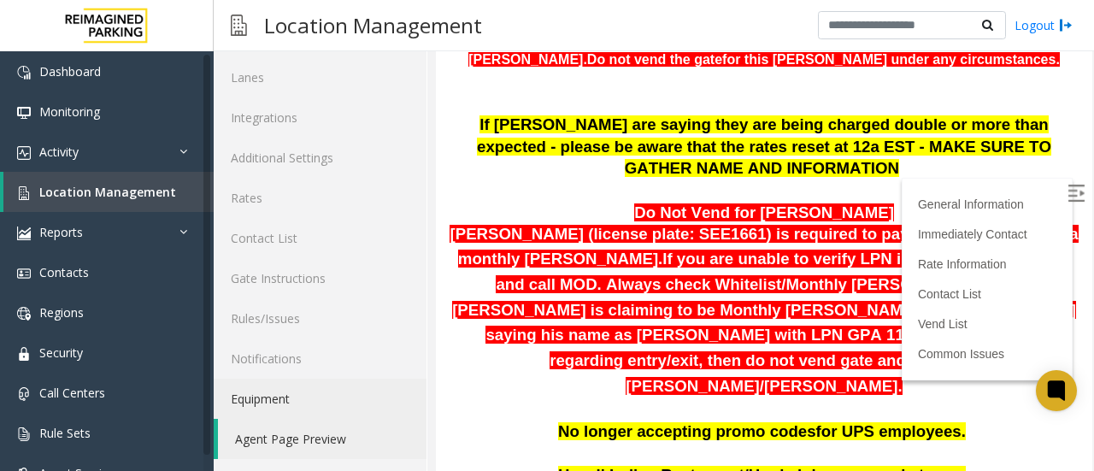
scroll to position [358, 0]
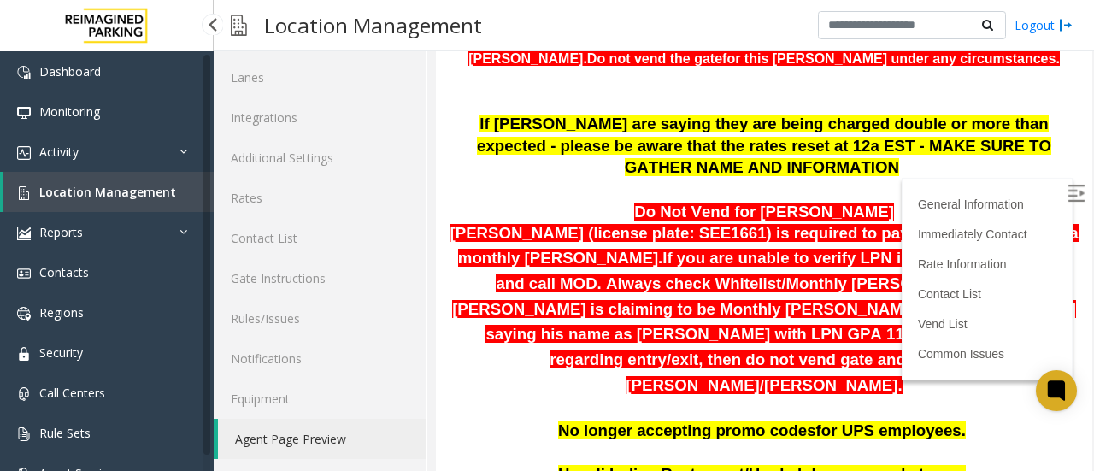
click at [105, 190] on span "Location Management" at bounding box center [107, 192] width 137 height 16
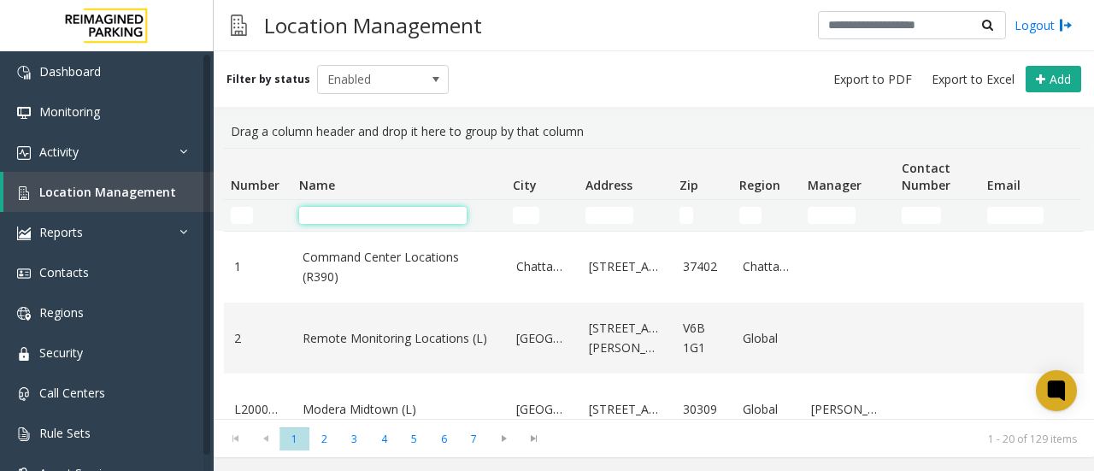
click at [332, 218] on input "Name Filter" at bounding box center [383, 215] width 168 height 17
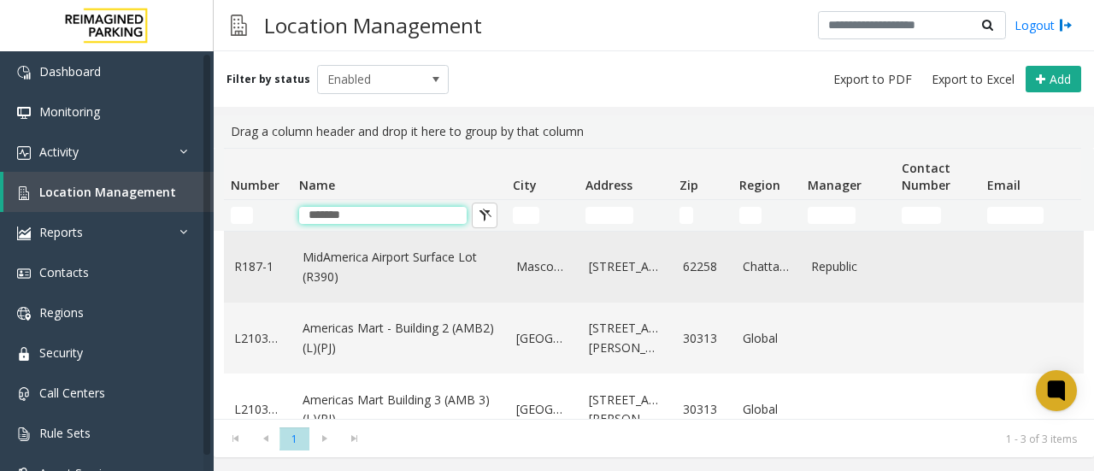
scroll to position [38, 0]
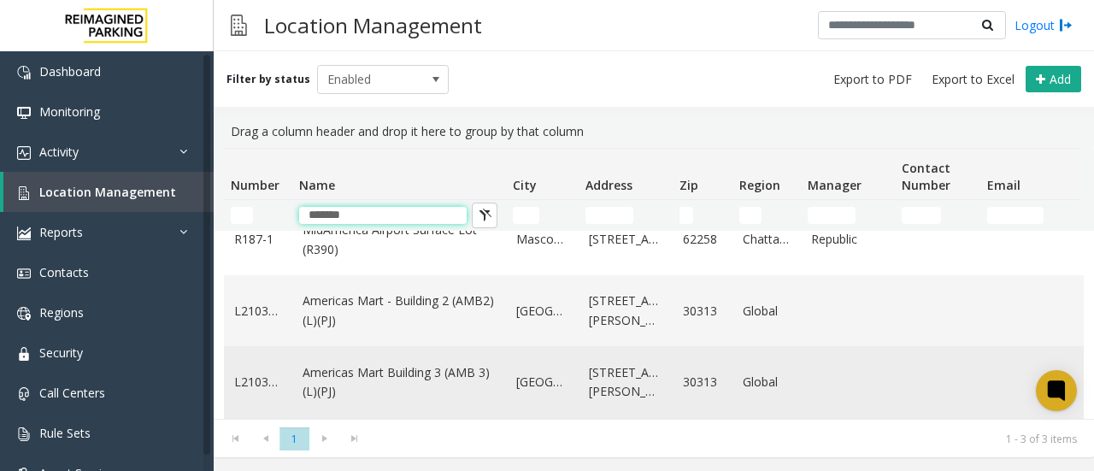
type input "*******"
click at [409, 363] on link "Americas Mart Building 3 (AMB 3) (L)(PJ)" at bounding box center [399, 382] width 193 height 38
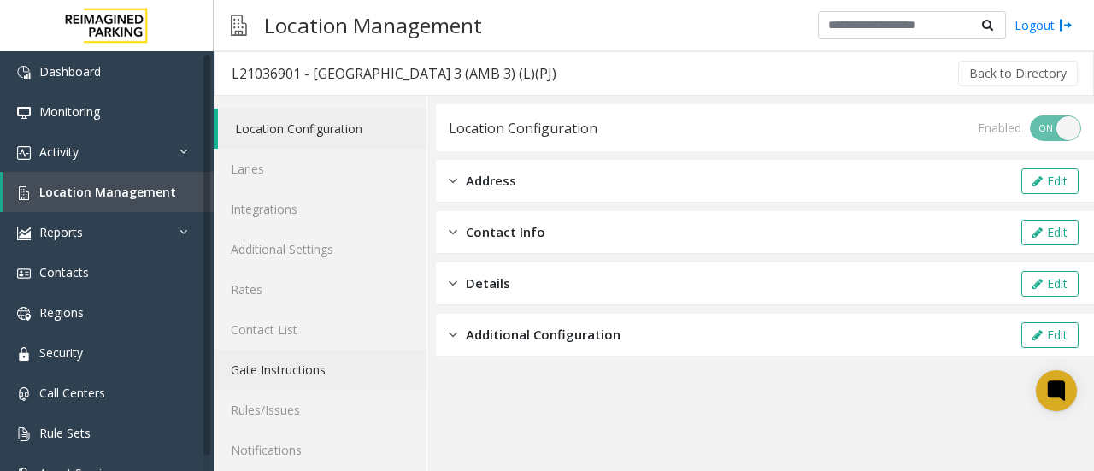
scroll to position [91, 0]
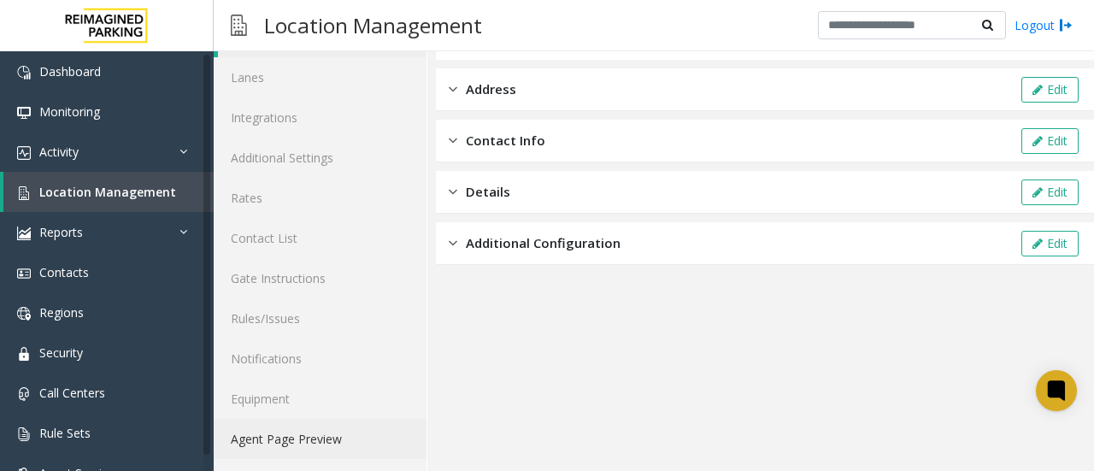
click at [307, 445] on link "Agent Page Preview" at bounding box center [320, 439] width 213 height 40
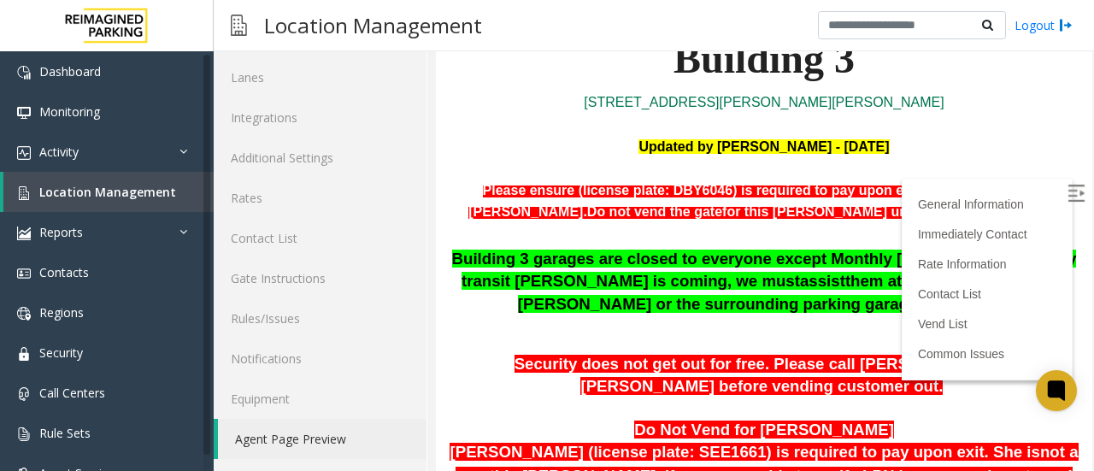
scroll to position [456, 0]
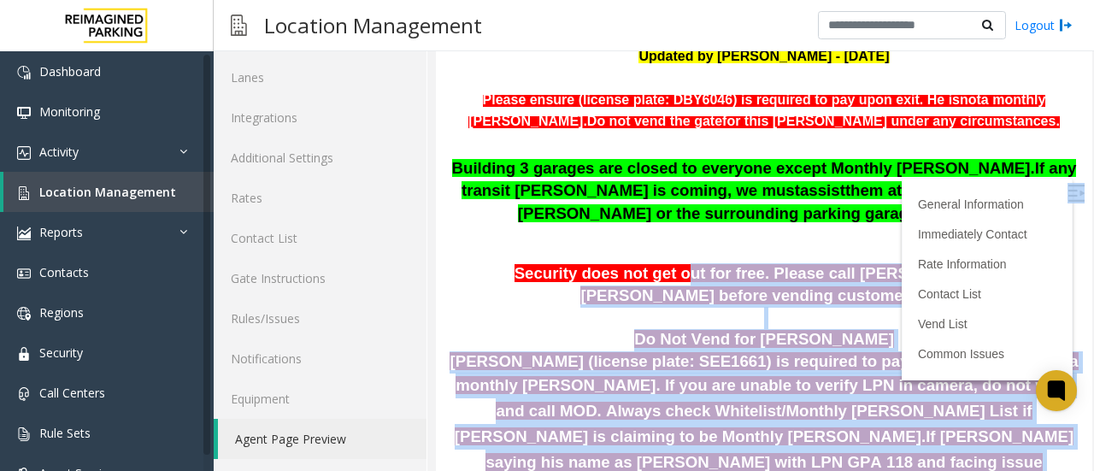
drag, startPoint x: 1062, startPoint y: 190, endPoint x: 615, endPoint y: 258, distance: 452.3
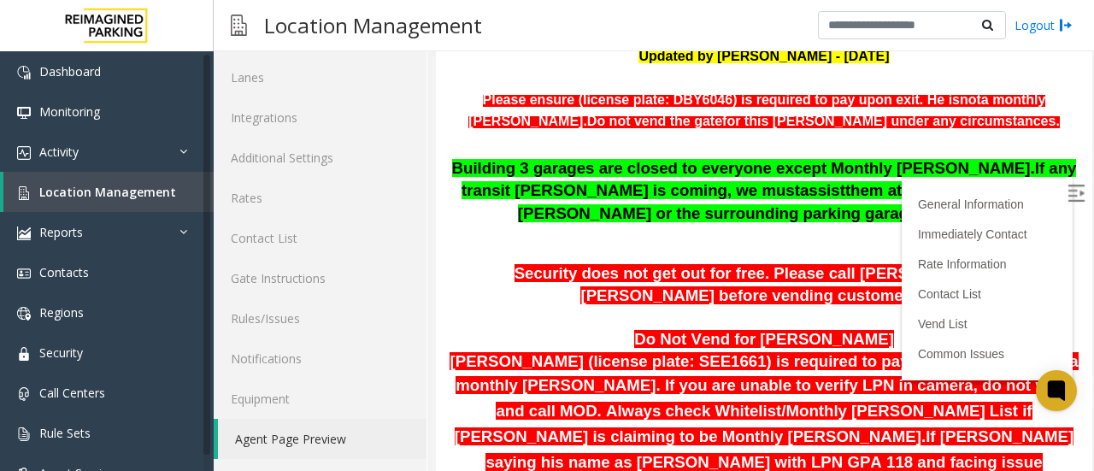
click at [593, 239] on p at bounding box center [764, 244] width 631 height 22
click at [498, 312] on p at bounding box center [764, 318] width 634 height 22
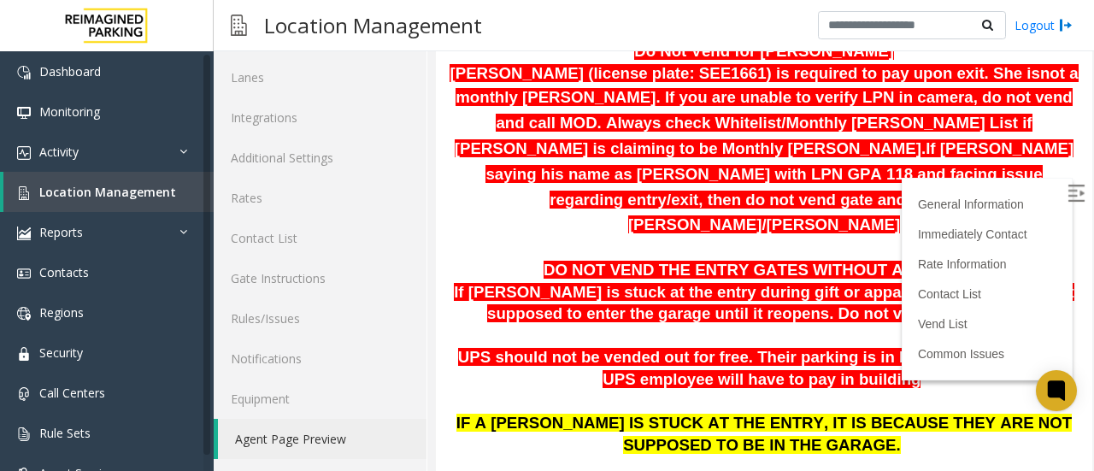
click at [1068, 194] on img at bounding box center [1076, 193] width 17 height 17
